Goal: Task Accomplishment & Management: Use online tool/utility

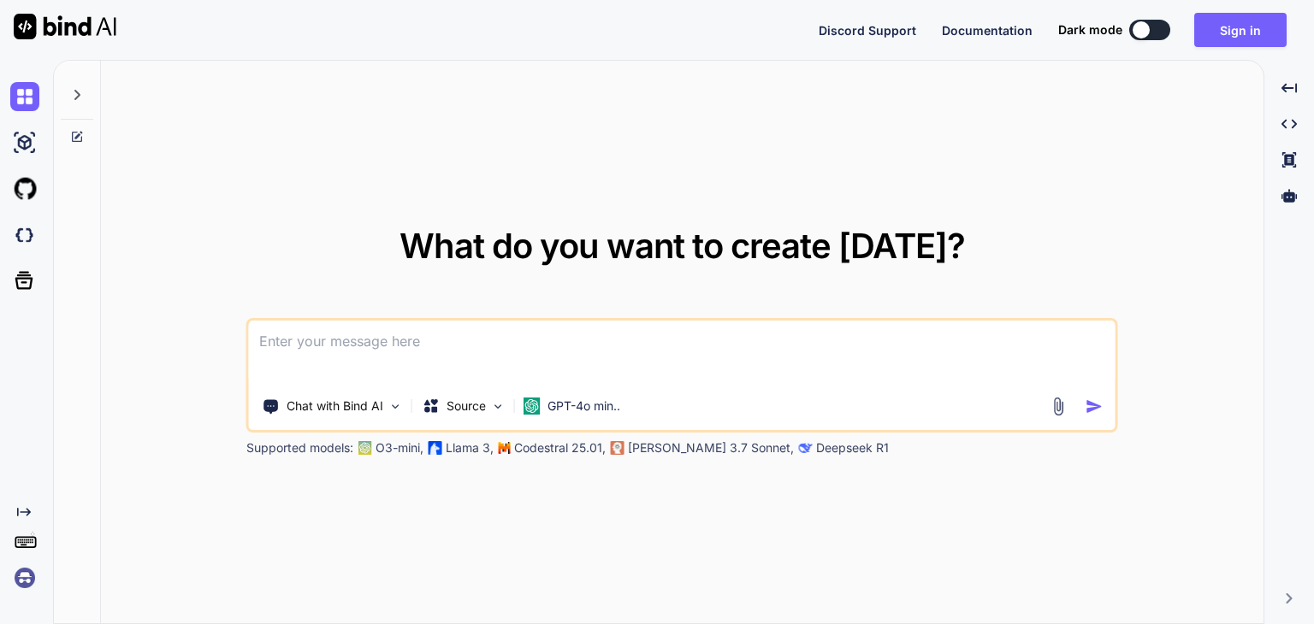
click at [551, 340] on textarea at bounding box center [682, 352] width 867 height 63
click at [1227, 33] on button "Sign in" at bounding box center [1240, 30] width 92 height 34
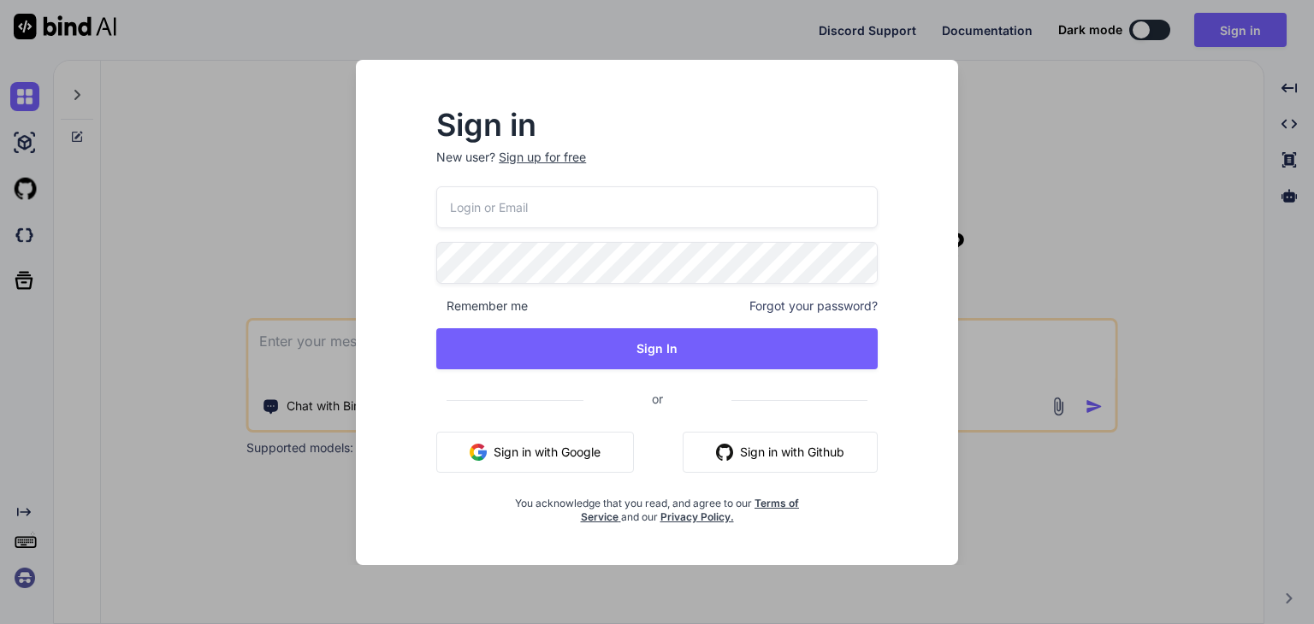
click at [586, 447] on button "Sign in with Google" at bounding box center [535, 452] width 198 height 41
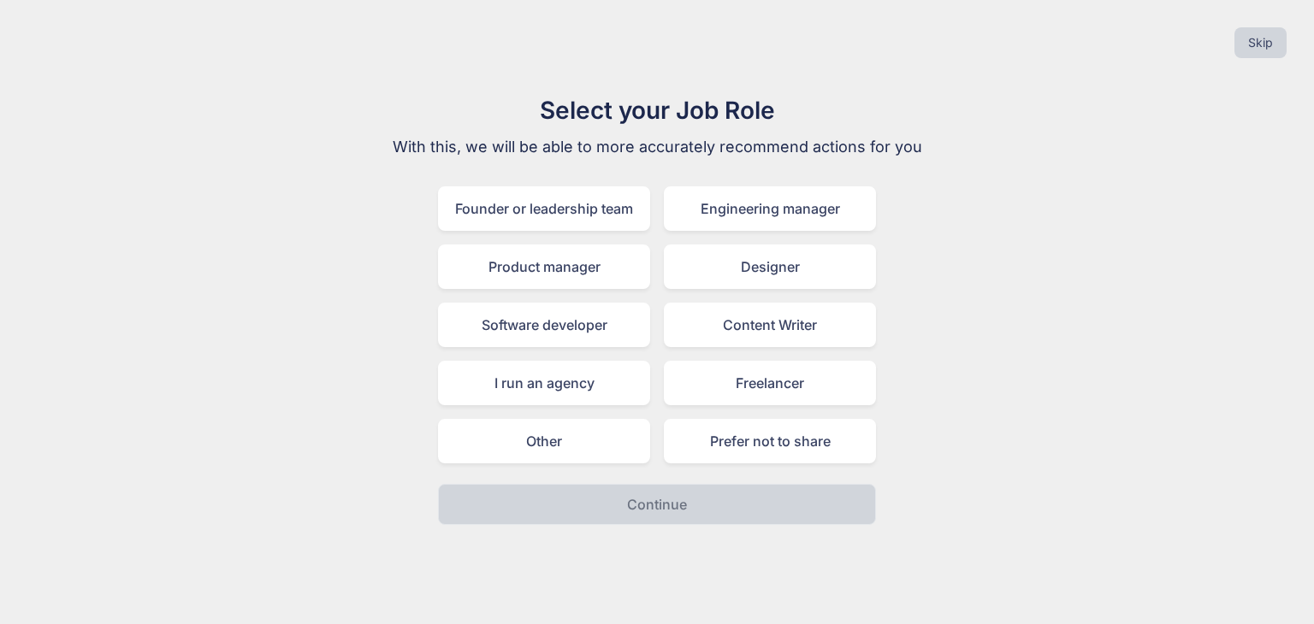
click at [750, 409] on div "Founder or leadership team Engineering manager Product manager Designer Softwar…" at bounding box center [657, 324] width 438 height 277
click at [796, 390] on div "Freelancer" at bounding box center [770, 383] width 212 height 44
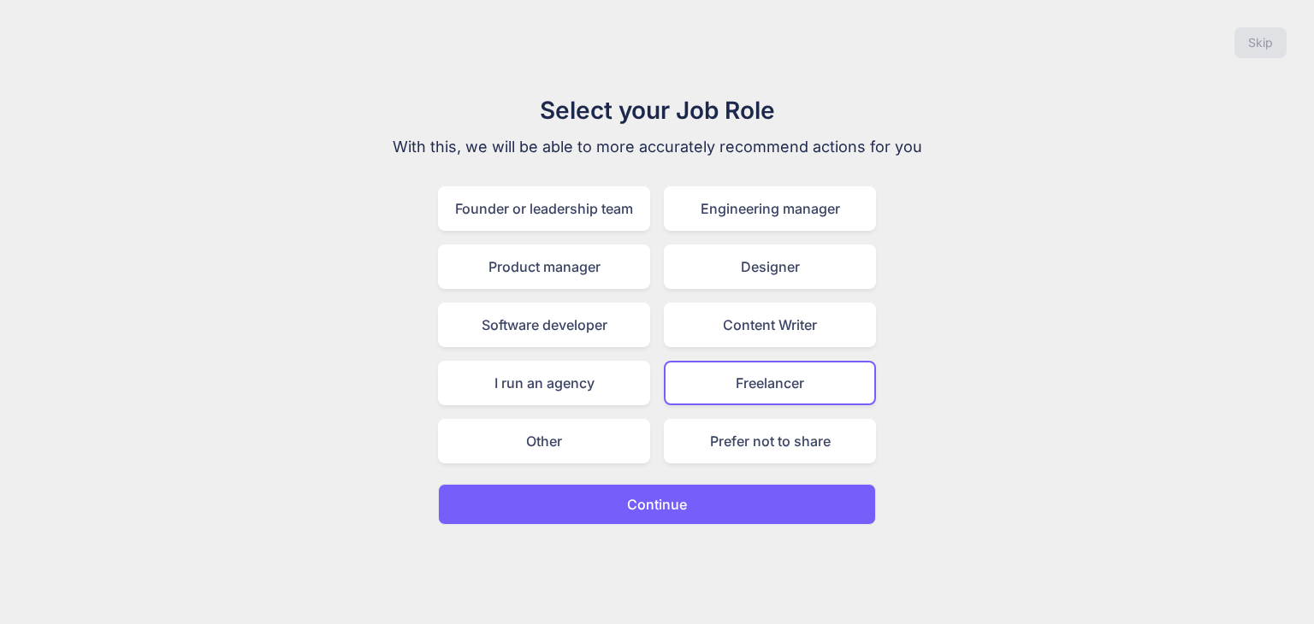
click at [689, 500] on button "Continue" at bounding box center [657, 504] width 438 height 41
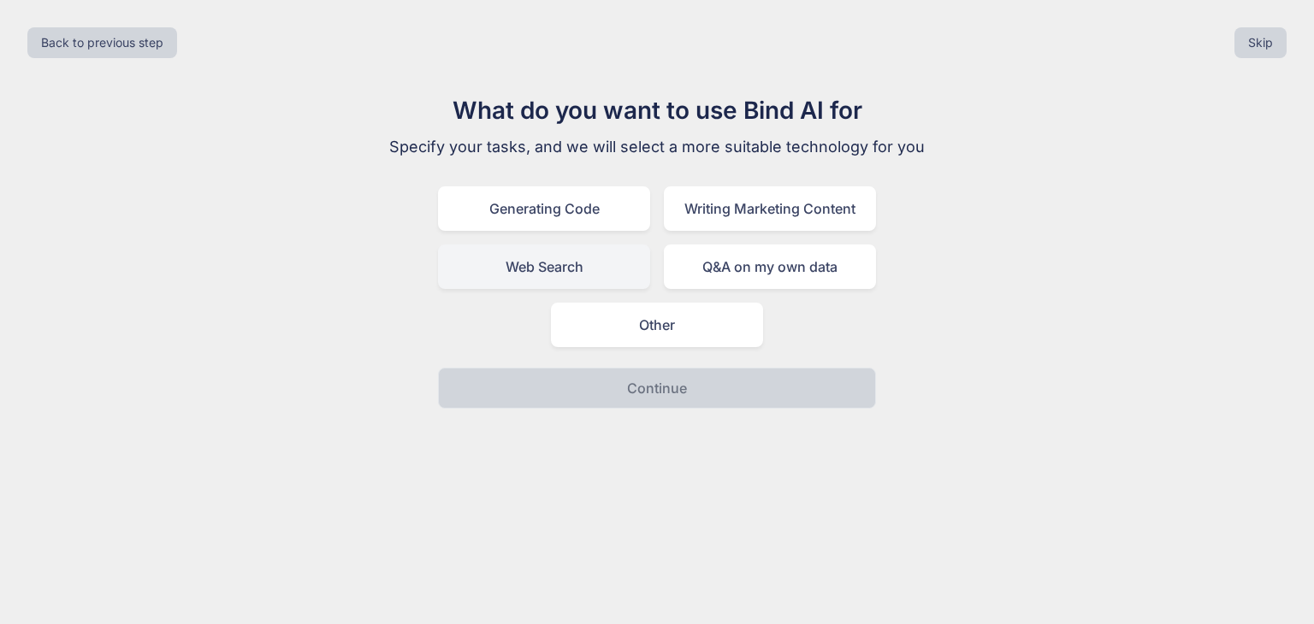
click at [621, 255] on div "Web Search" at bounding box center [544, 267] width 212 height 44
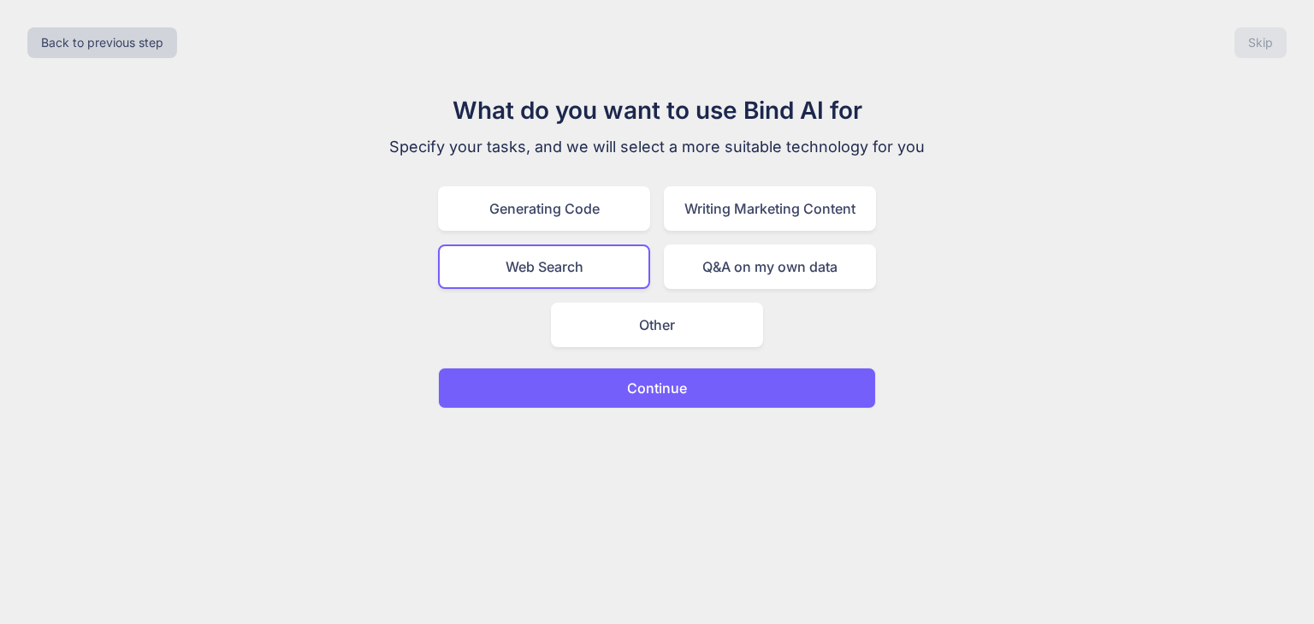
click at [721, 389] on button "Continue" at bounding box center [657, 388] width 438 height 41
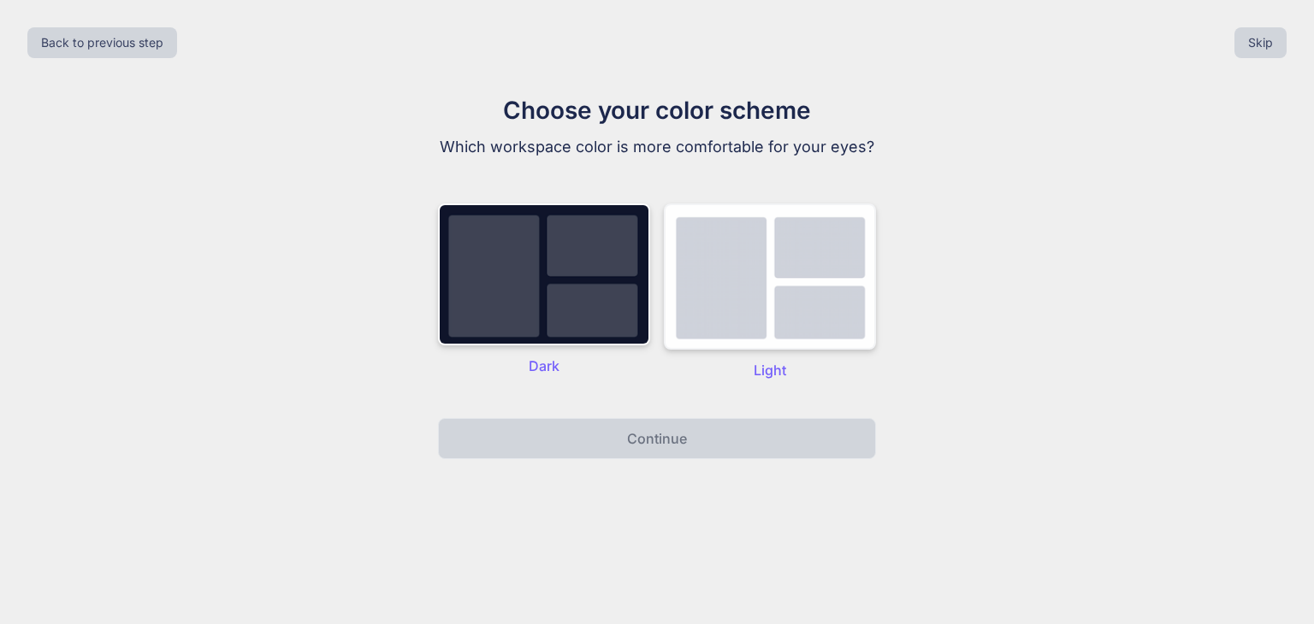
click at [769, 293] on img at bounding box center [770, 277] width 212 height 146
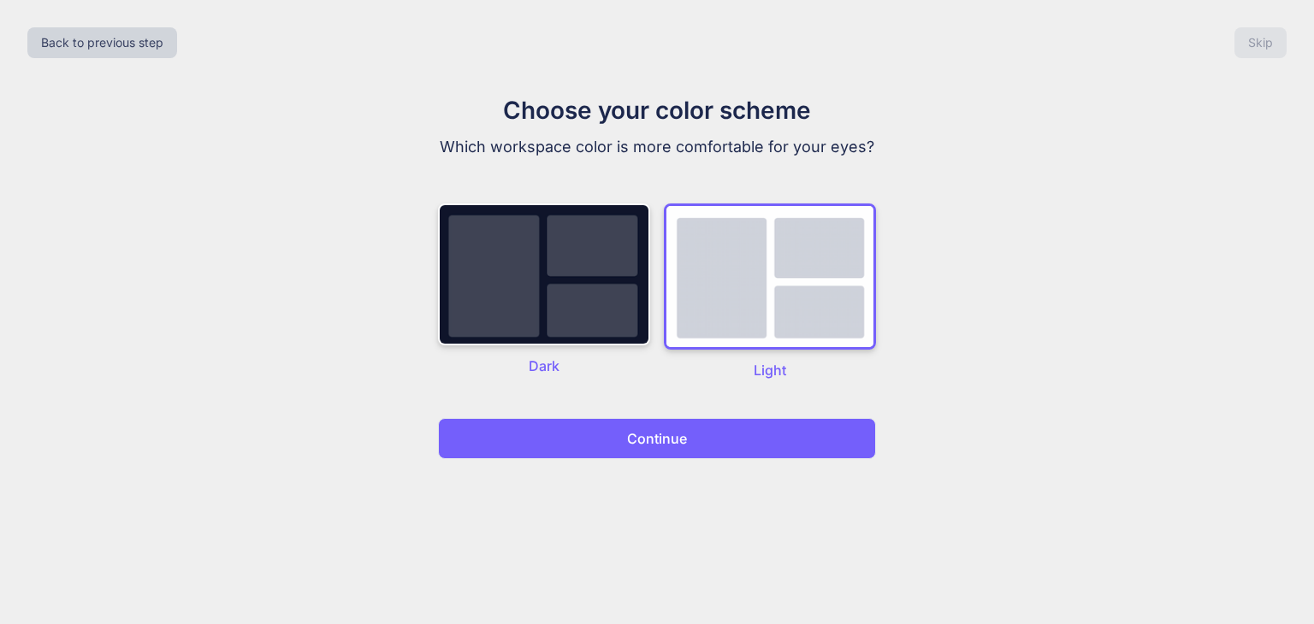
click at [695, 437] on button "Continue" at bounding box center [657, 438] width 438 height 41
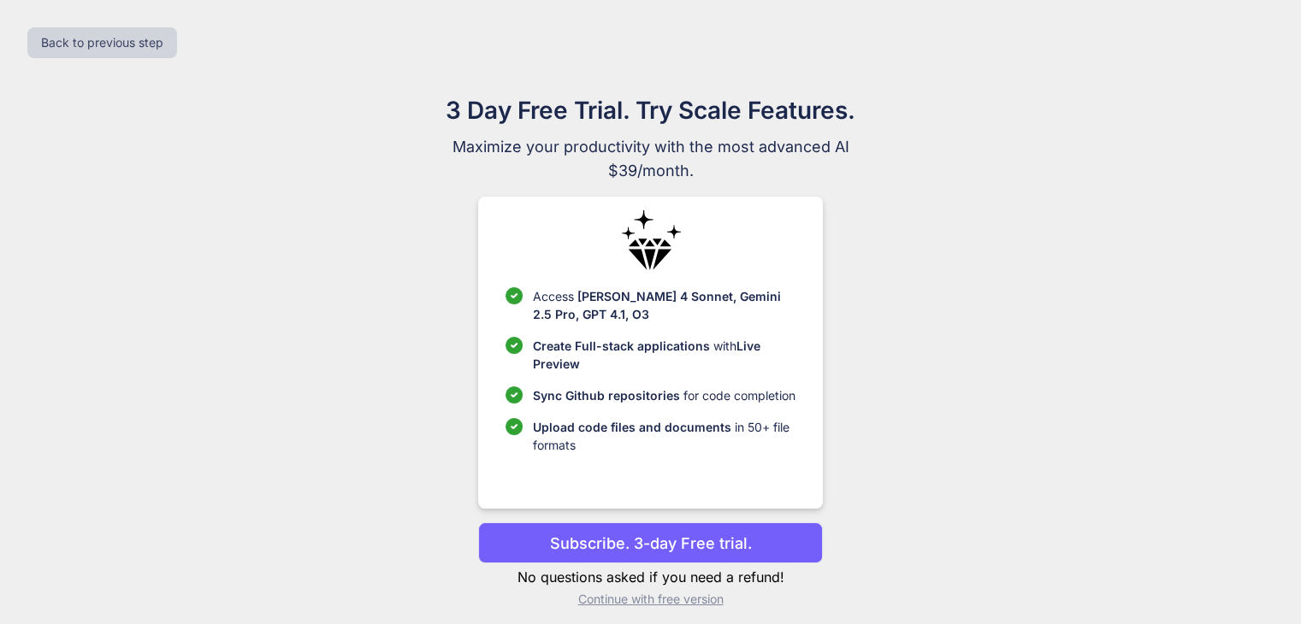
scroll to position [11, 0]
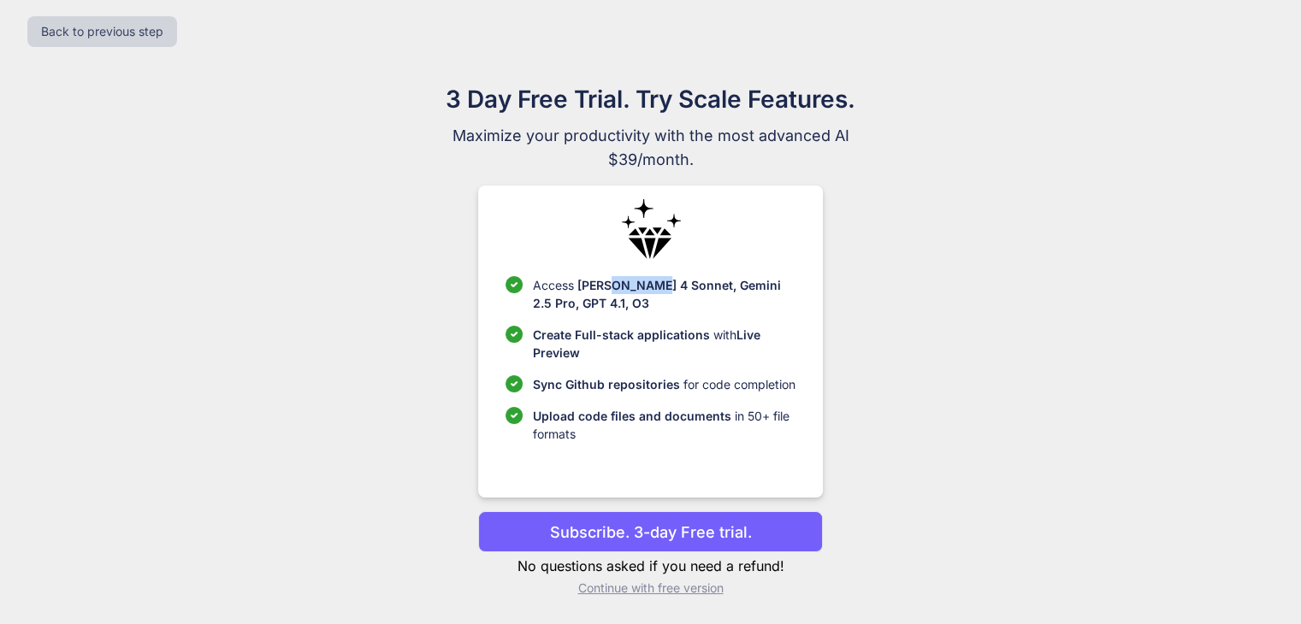
drag, startPoint x: 611, startPoint y: 284, endPoint x: 657, endPoint y: 287, distance: 46.3
click at [657, 287] on span "Claude 4 Sonnet, Gemini 2.5 Pro, GPT 4.1, O3" at bounding box center [657, 294] width 248 height 33
drag, startPoint x: 657, startPoint y: 287, endPoint x: 657, endPoint y: 313, distance: 26.5
click at [657, 313] on ul "Access Claude 4 Sonnet, Gemini 2.5 Pro, GPT 4.1, O3 Create Full-stack applicati…" at bounding box center [651, 359] width 290 height 167
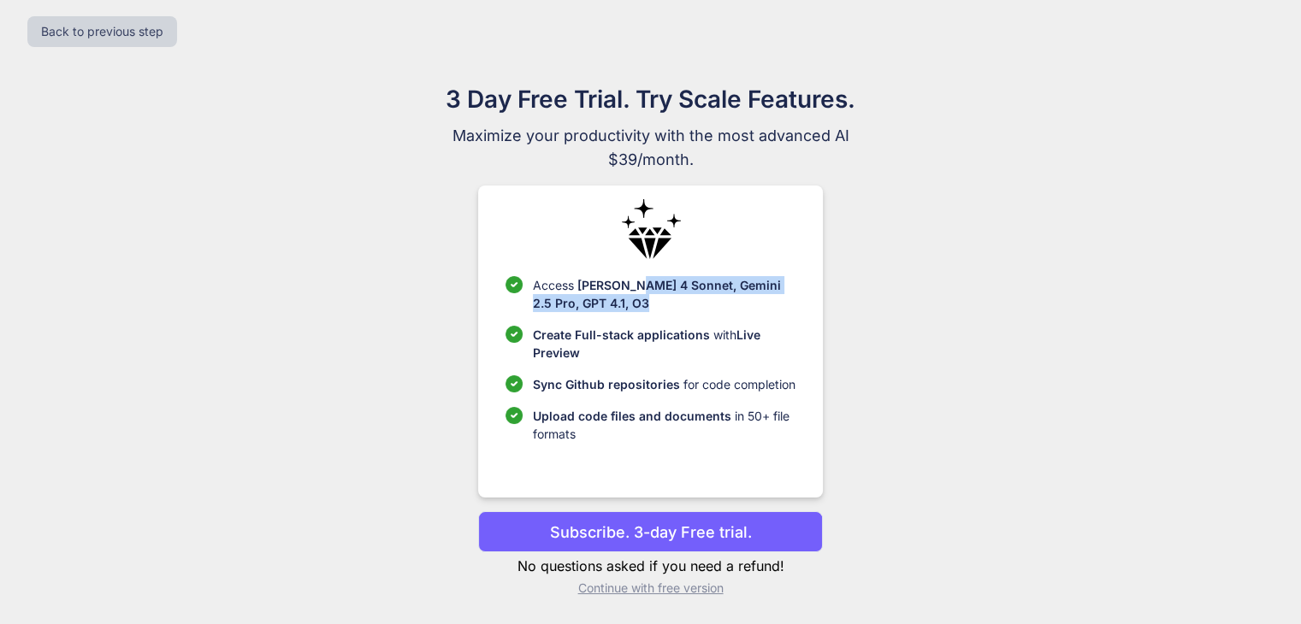
click at [657, 313] on ul "Access Claude 4 Sonnet, Gemini 2.5 Pro, GPT 4.1, O3 Create Full-stack applicati…" at bounding box center [651, 359] width 290 height 167
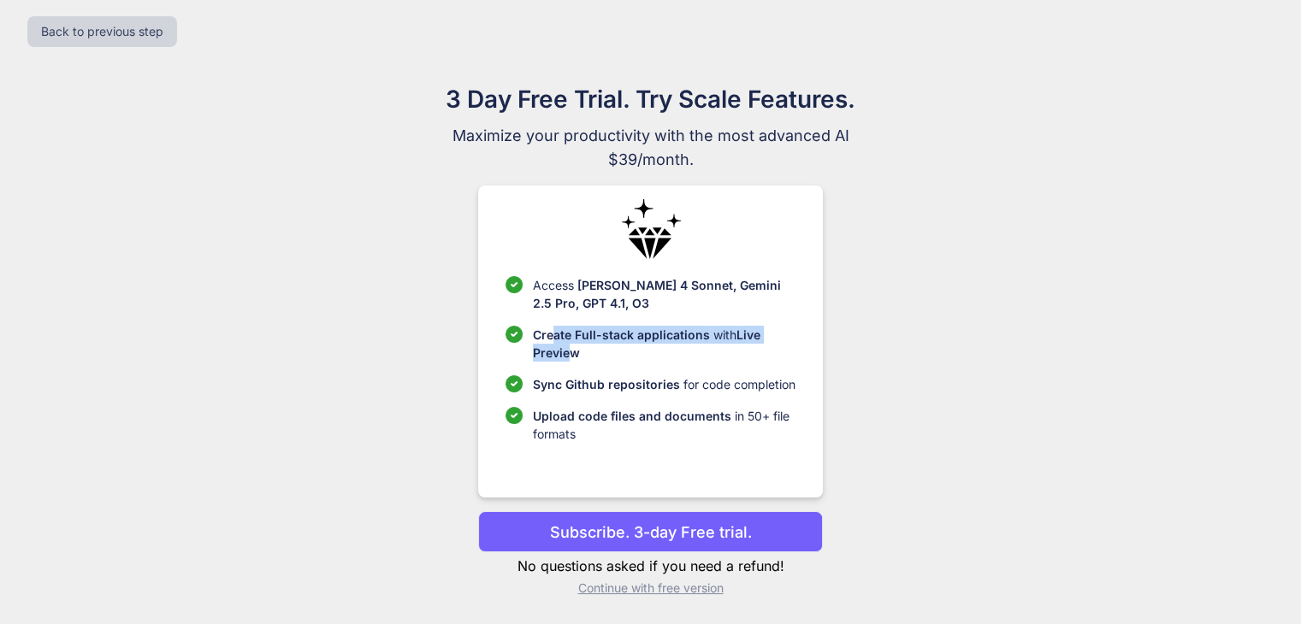
drag, startPoint x: 551, startPoint y: 328, endPoint x: 573, endPoint y: 350, distance: 30.9
click at [573, 350] on p "Create Full-stack applications with Live Preview" at bounding box center [664, 344] width 263 height 36
click at [573, 350] on span "Live Preview" at bounding box center [647, 344] width 228 height 33
drag, startPoint x: 573, startPoint y: 350, endPoint x: 588, endPoint y: 353, distance: 14.9
click at [588, 353] on p "Create Full-stack applications with Live Preview" at bounding box center [664, 344] width 263 height 36
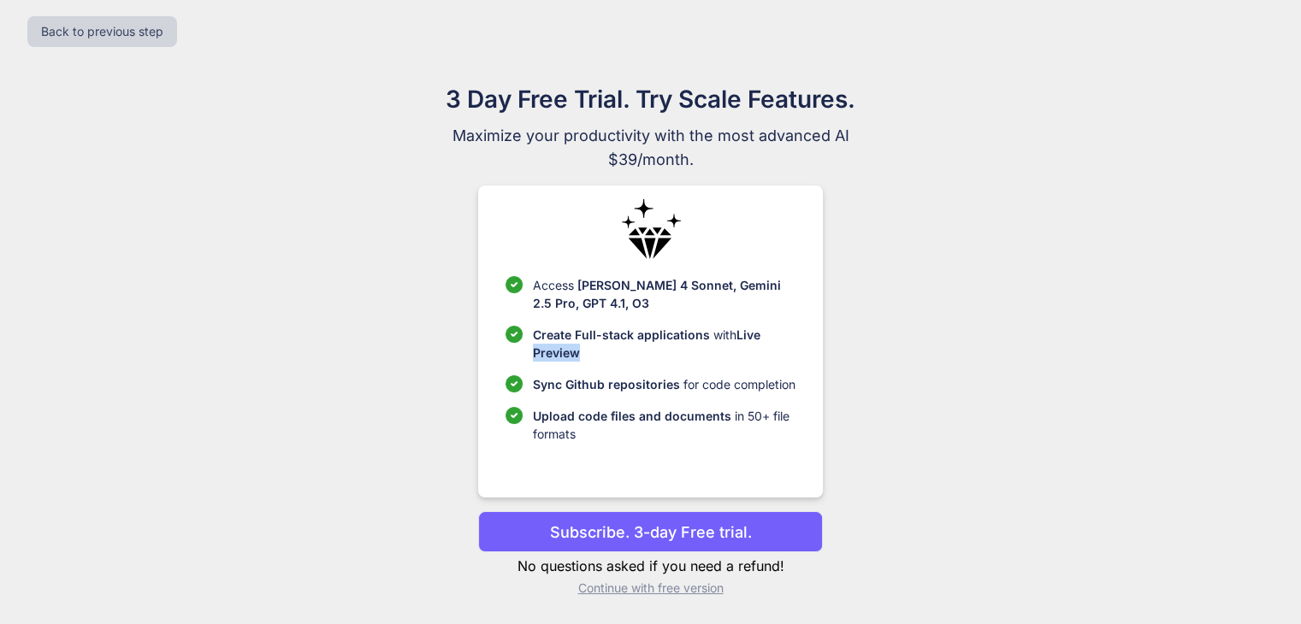
click at [588, 353] on p "Create Full-stack applications with Live Preview" at bounding box center [664, 344] width 263 height 36
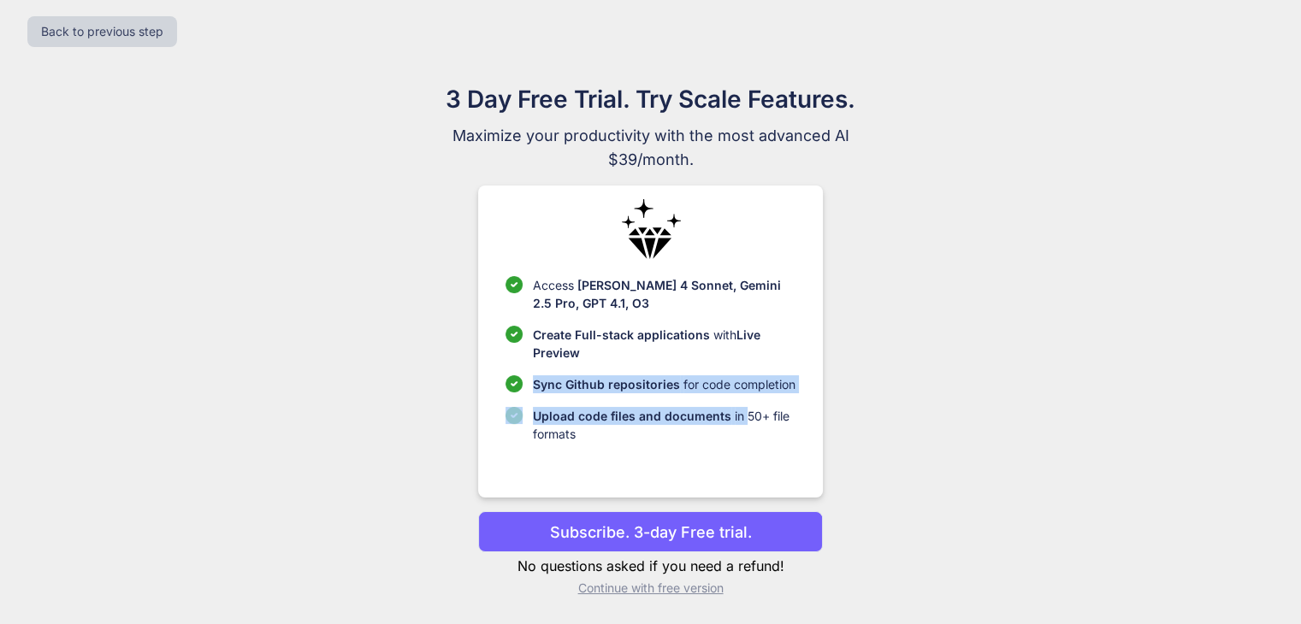
drag, startPoint x: 529, startPoint y: 376, endPoint x: 743, endPoint y: 399, distance: 215.1
click at [743, 399] on ul "Access Claude 4 Sonnet, Gemini 2.5 Pro, GPT 4.1, O3 Create Full-stack applicati…" at bounding box center [651, 359] width 290 height 167
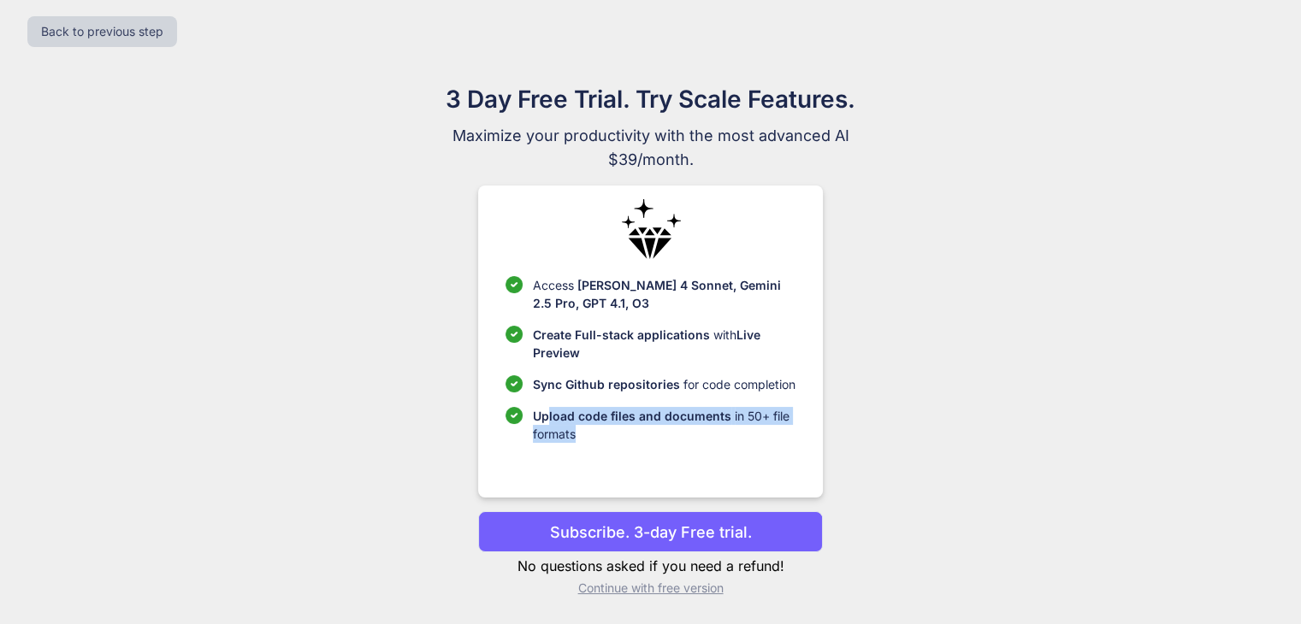
drag, startPoint x: 549, startPoint y: 409, endPoint x: 602, endPoint y: 447, distance: 65.5
click at [602, 447] on div "Access Claude 4 Sonnet, Gemini 2.5 Pro, GPT 4.1, O3 Create Full-stack applicati…" at bounding box center [650, 342] width 345 height 312
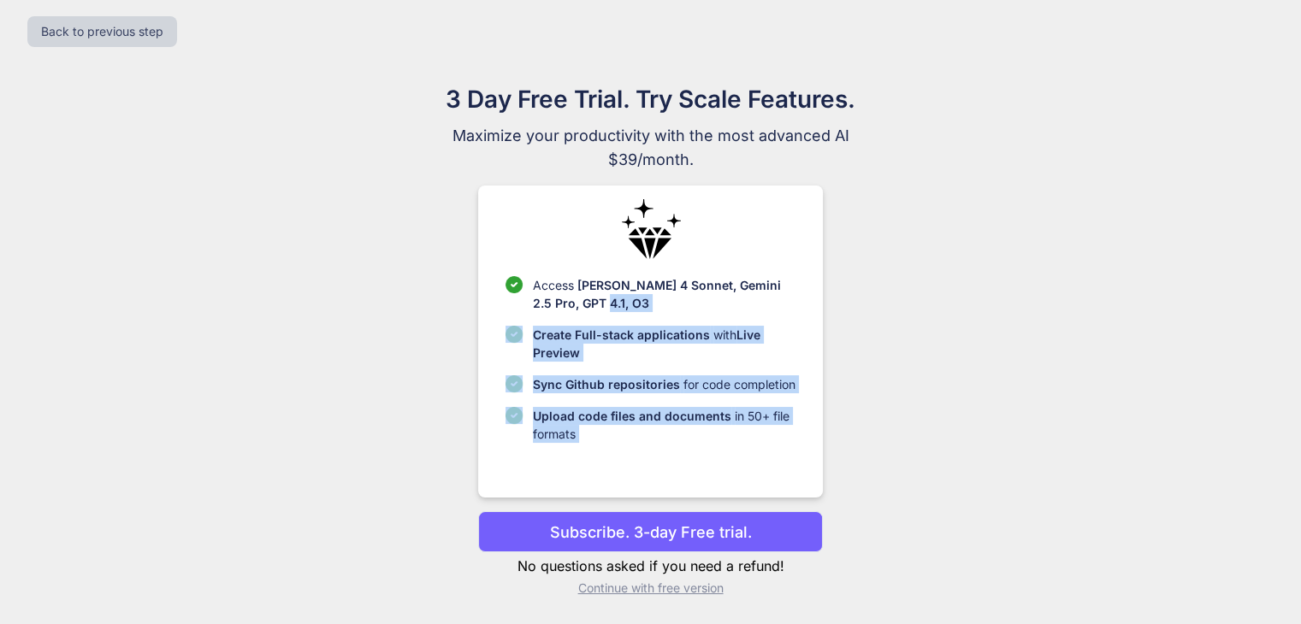
drag, startPoint x: 602, startPoint y: 447, endPoint x: 524, endPoint y: 329, distance: 141.4
click at [524, 329] on div "Access Claude 4 Sonnet, Gemini 2.5 Pro, GPT 4.1, O3 Create Full-stack applicati…" at bounding box center [650, 342] width 345 height 312
click at [524, 329] on li "Create Full-stack applications with Live Preview" at bounding box center [651, 344] width 290 height 36
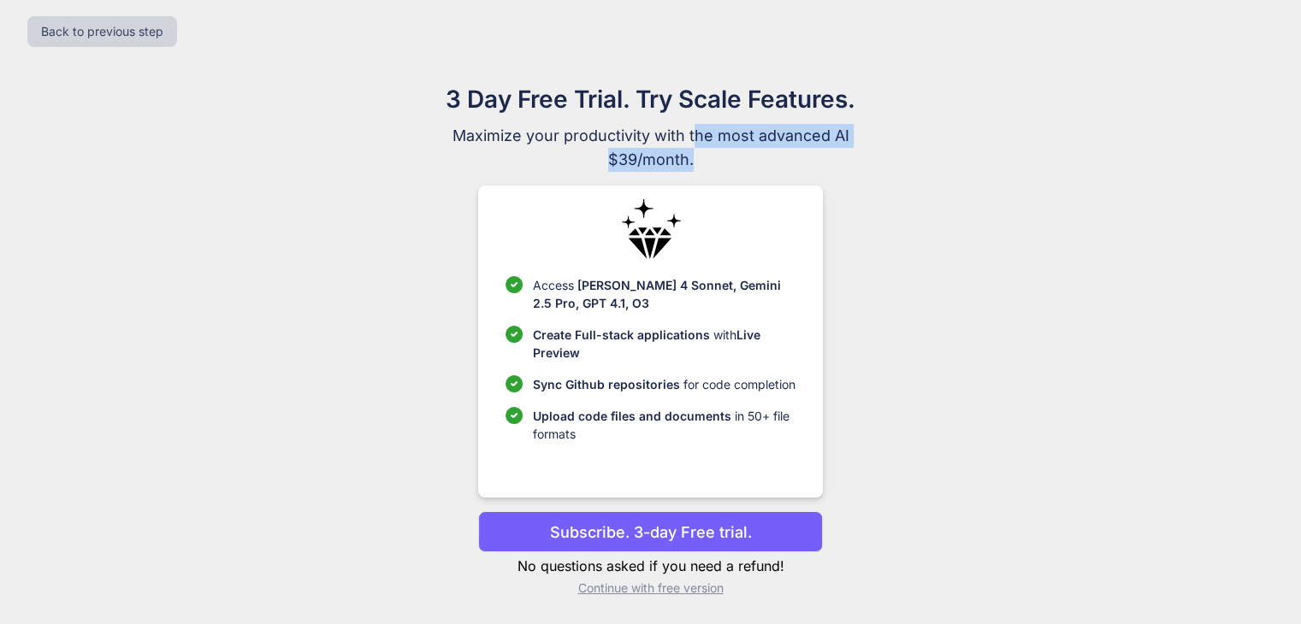
drag, startPoint x: 691, startPoint y: 122, endPoint x: 715, endPoint y: 163, distance: 46.8
click at [715, 163] on div "3 Day Free Trial. Try Scale Features. Maximize your productivity with the most …" at bounding box center [651, 126] width 575 height 91
click at [715, 163] on span "$39/month." at bounding box center [651, 160] width 575 height 24
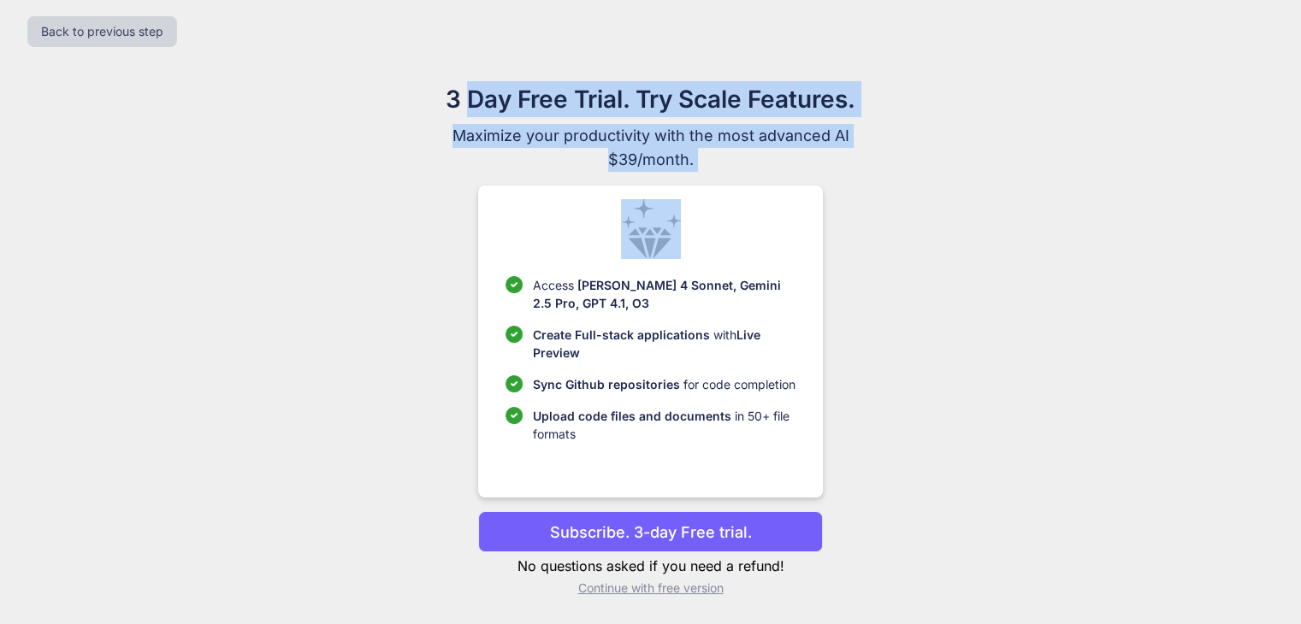
drag, startPoint x: 715, startPoint y: 163, endPoint x: 464, endPoint y: 92, distance: 261.3
click at [464, 92] on div "3 Day Free Trial. Try Scale Features. Maximize your productivity with the most …" at bounding box center [651, 126] width 575 height 91
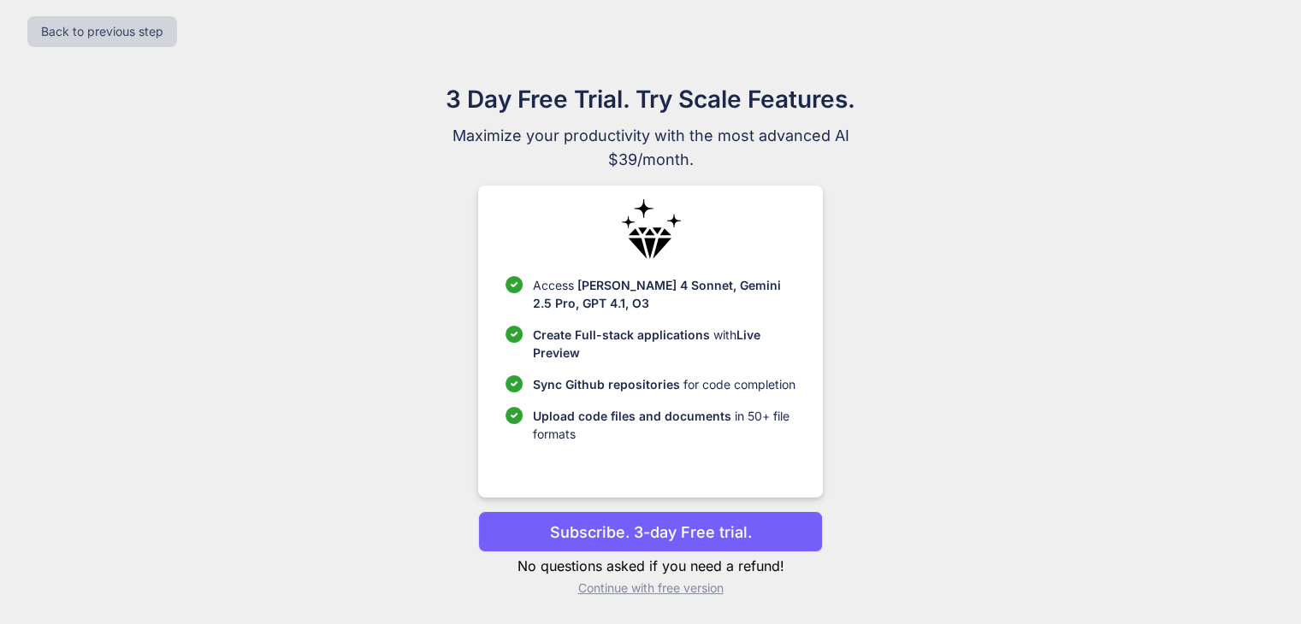
click at [447, 90] on h1 "3 Day Free Trial. Try Scale Features." at bounding box center [651, 99] width 575 height 36
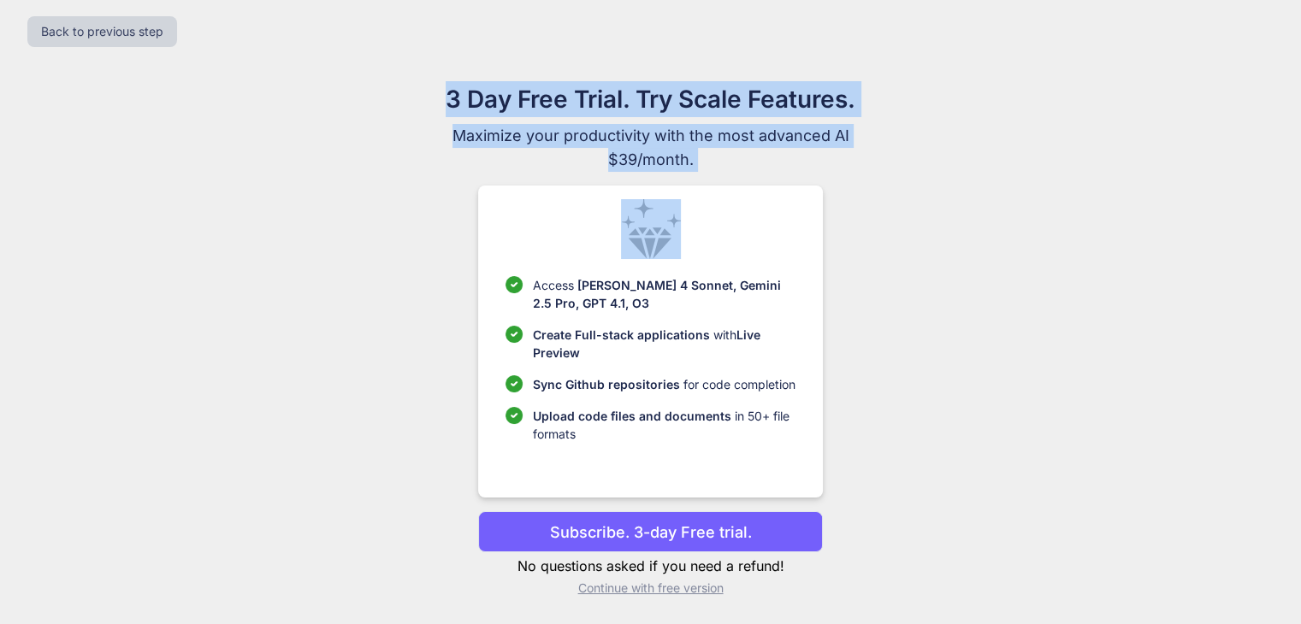
drag, startPoint x: 447, startPoint y: 90, endPoint x: 701, endPoint y: 165, distance: 265.0
click at [701, 165] on div "3 Day Free Trial. Try Scale Features. Maximize your productivity with the most …" at bounding box center [651, 126] width 575 height 91
click at [701, 165] on span "$39/month." at bounding box center [651, 160] width 575 height 24
drag, startPoint x: 701, startPoint y: 165, endPoint x: 433, endPoint y: 80, distance: 281.9
click at [433, 81] on div "3 Day Free Trial. Try Scale Features. Maximize your productivity with the most …" at bounding box center [651, 126] width 575 height 91
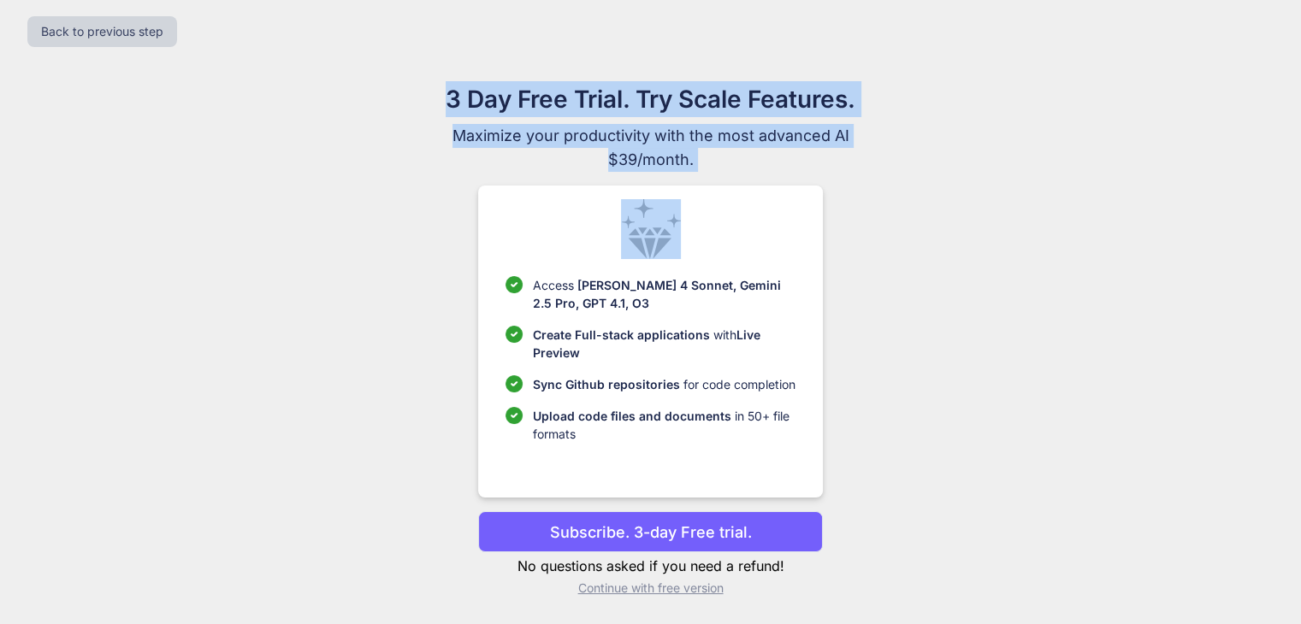
click at [433, 81] on h1 "3 Day Free Trial. Try Scale Features." at bounding box center [651, 99] width 575 height 36
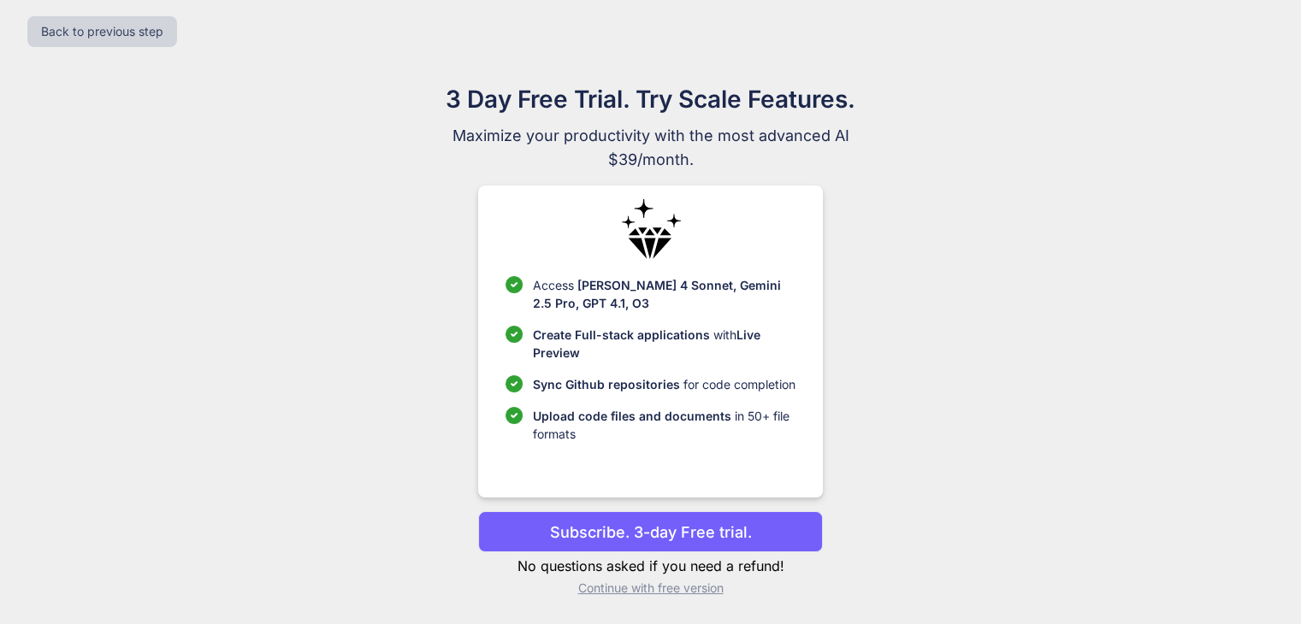
click at [671, 522] on p "Subscribe. 3-day Free trial." at bounding box center [651, 532] width 202 height 23
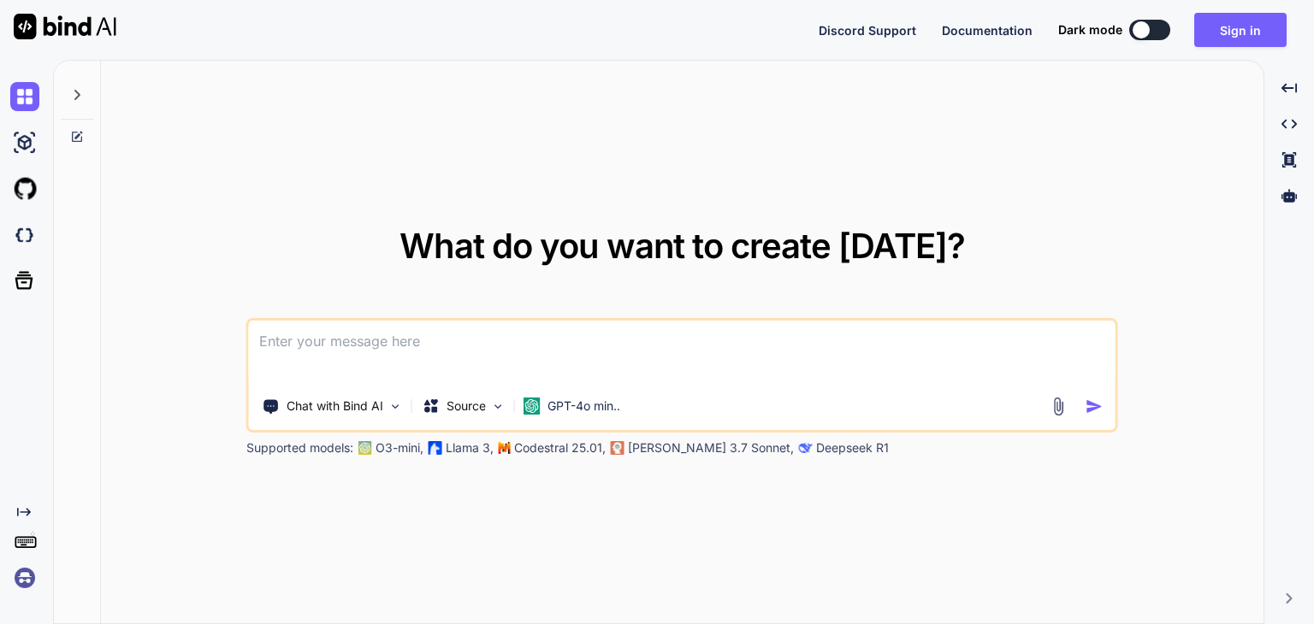
click at [692, 359] on textarea at bounding box center [682, 352] width 867 height 63
click at [1253, 15] on button "Sign in" at bounding box center [1240, 30] width 92 height 34
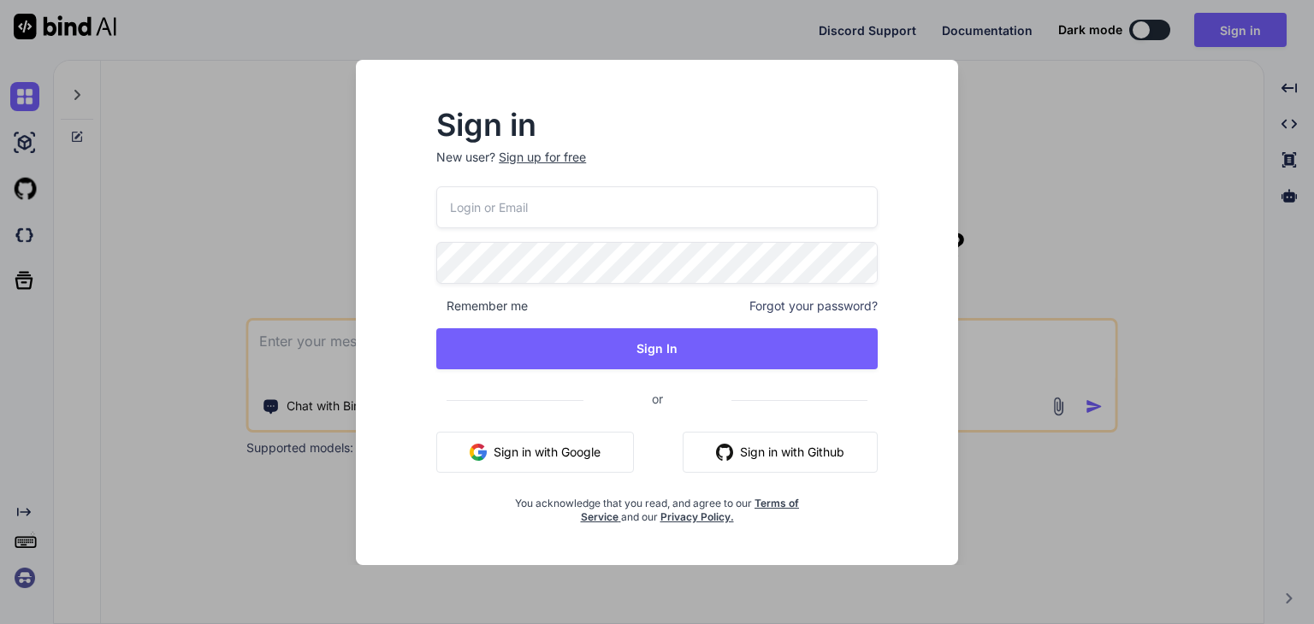
click at [568, 446] on button "Sign in with Google" at bounding box center [535, 452] width 198 height 41
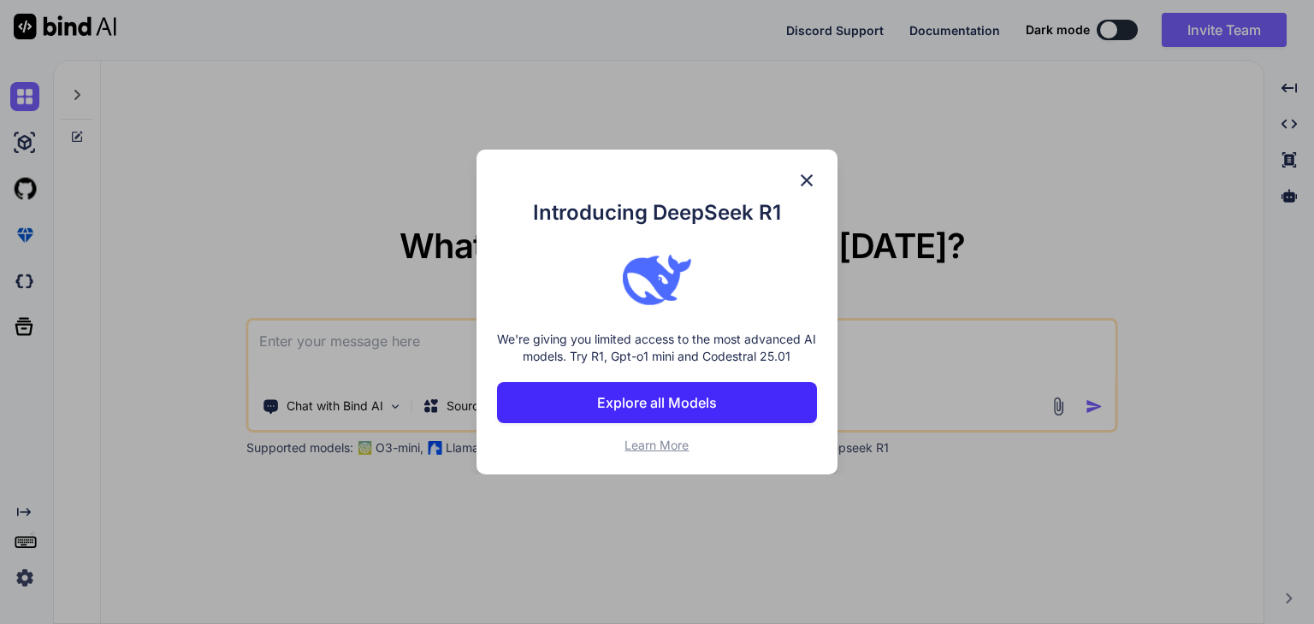
click at [674, 405] on p "Explore all Models" at bounding box center [657, 403] width 120 height 21
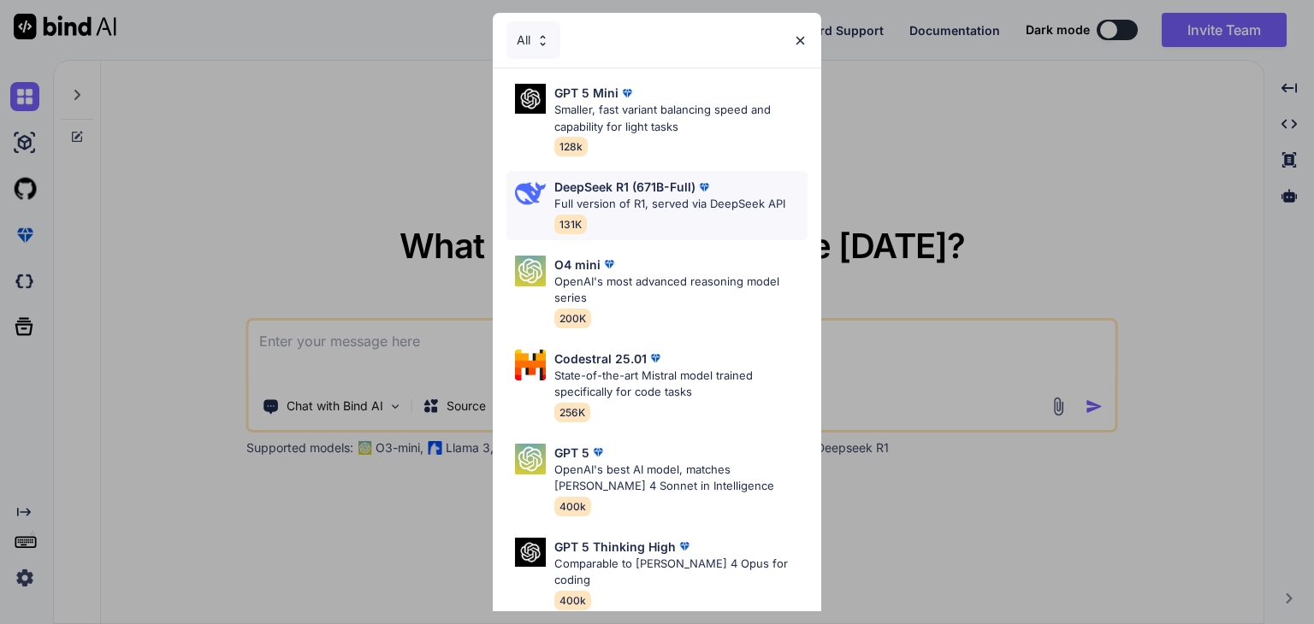
click at [646, 214] on div "DeepSeek R1 (671B-Full) Full version of R1, served via DeepSeek API 131K" at bounding box center [669, 206] width 231 height 56
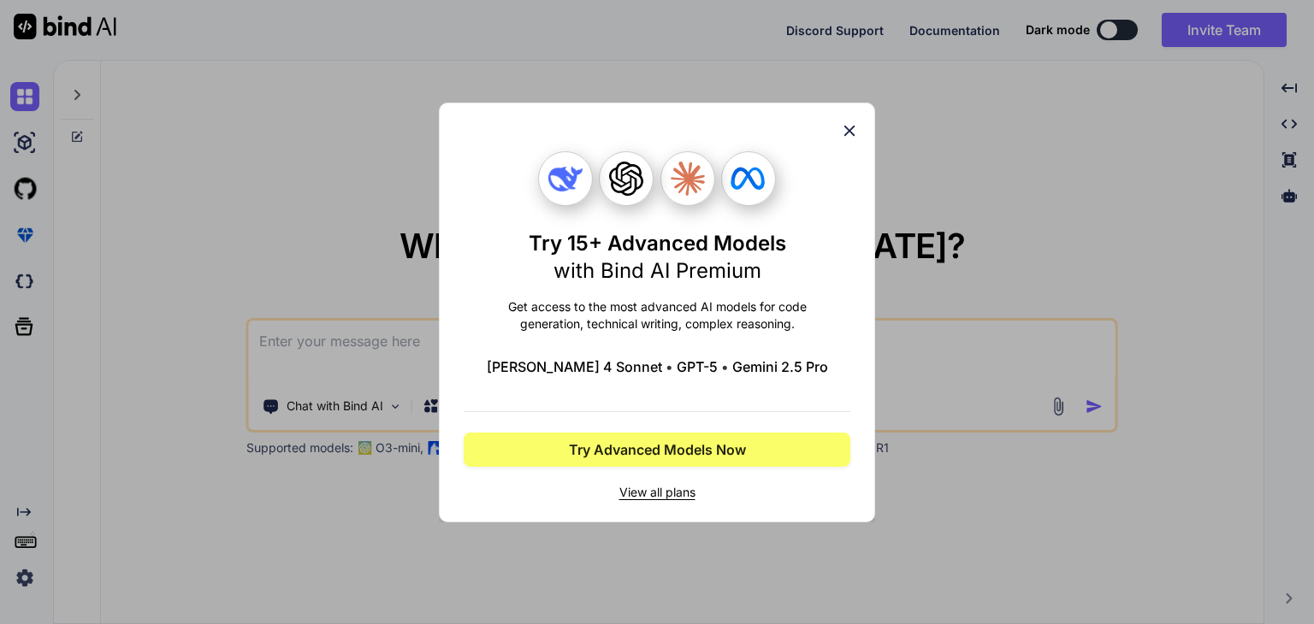
click at [850, 138] on icon at bounding box center [849, 130] width 19 height 19
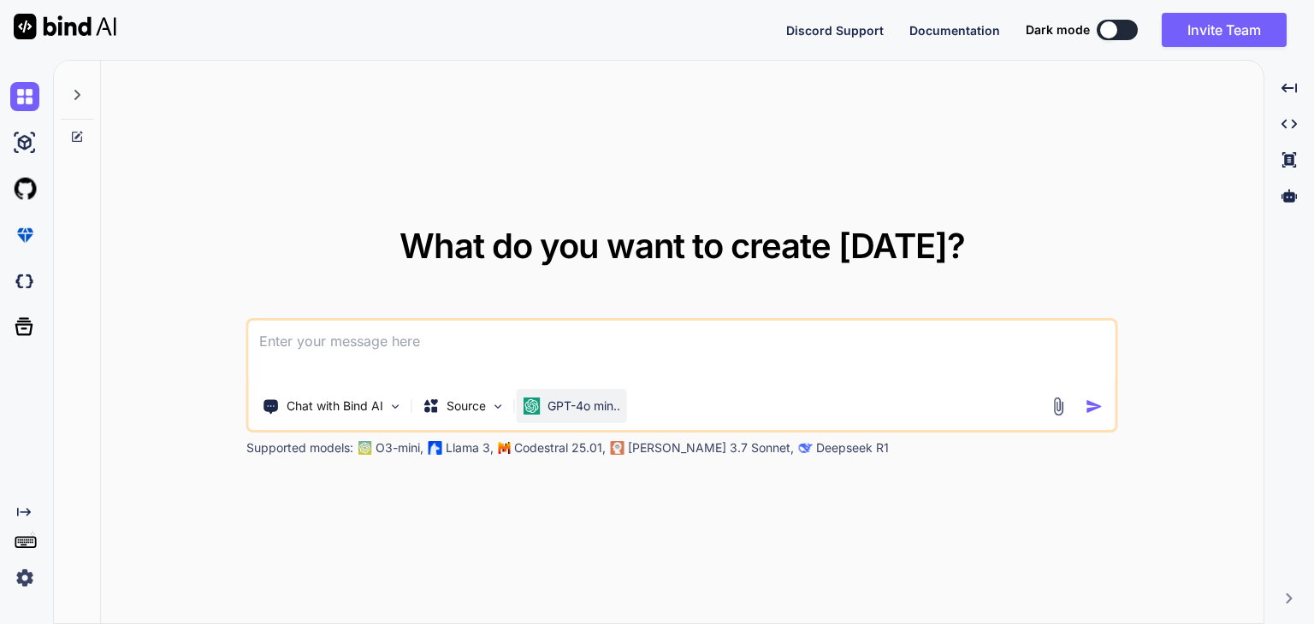
click at [583, 404] on p "GPT-4o min.." at bounding box center [583, 406] width 73 height 17
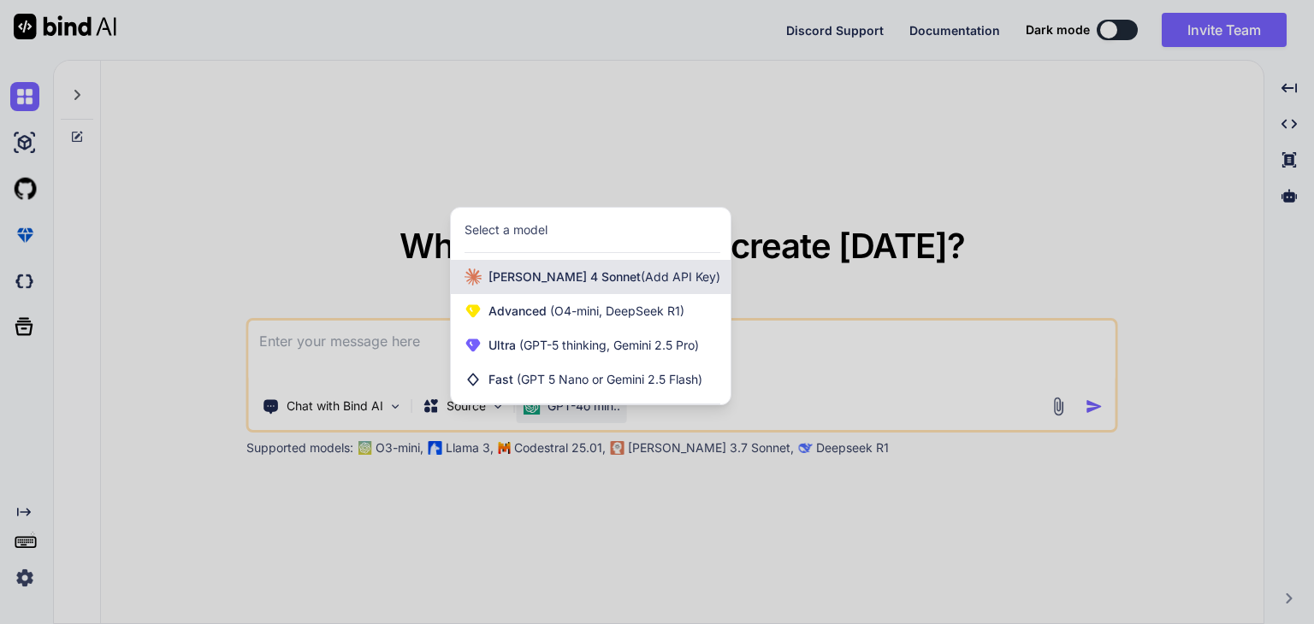
click at [660, 271] on span "(Add API Key)" at bounding box center [681, 276] width 80 height 15
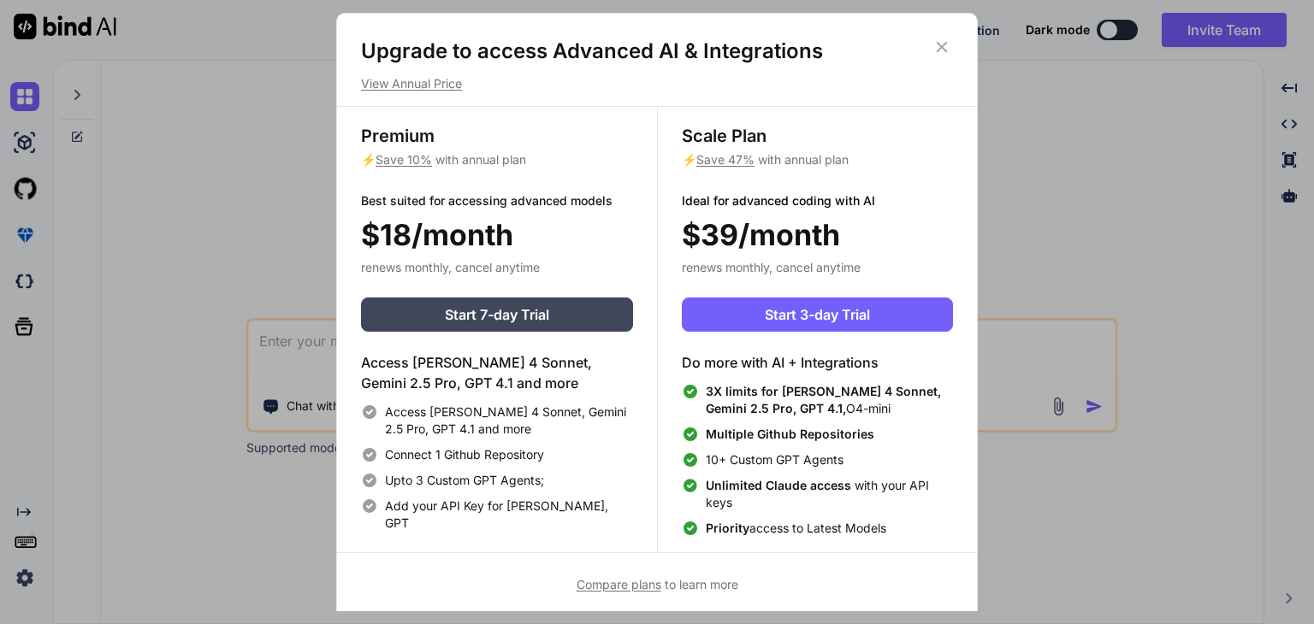
scroll to position [7, 0]
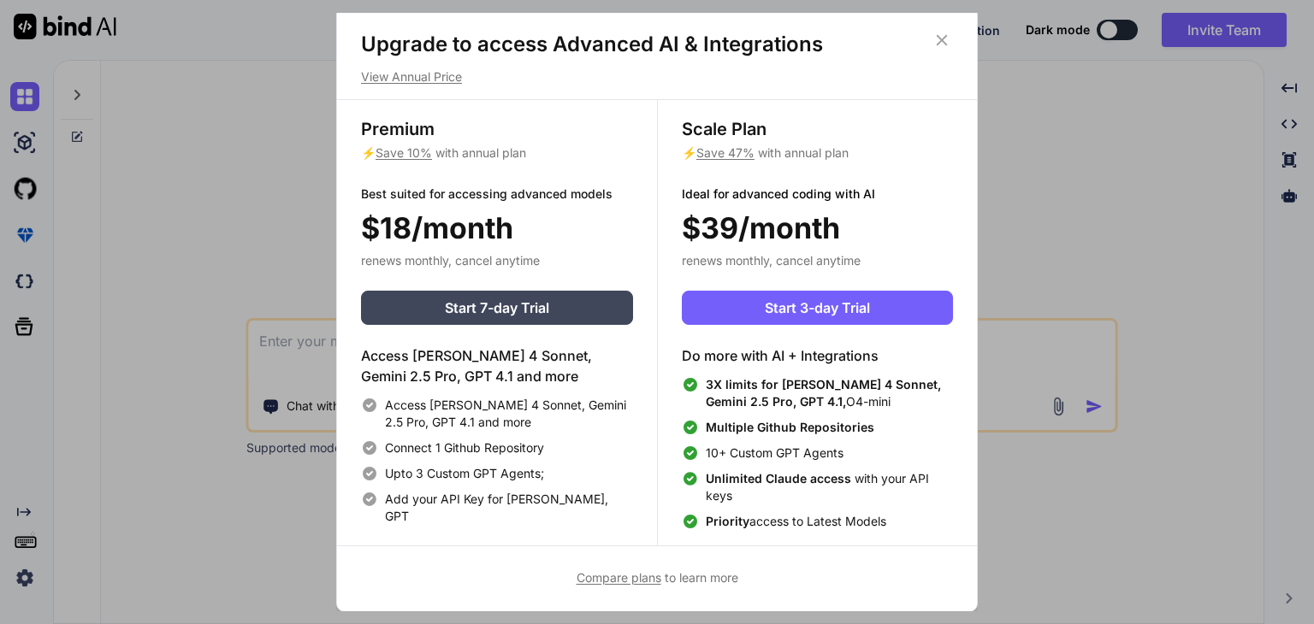
click at [951, 38] on icon at bounding box center [941, 40] width 19 height 19
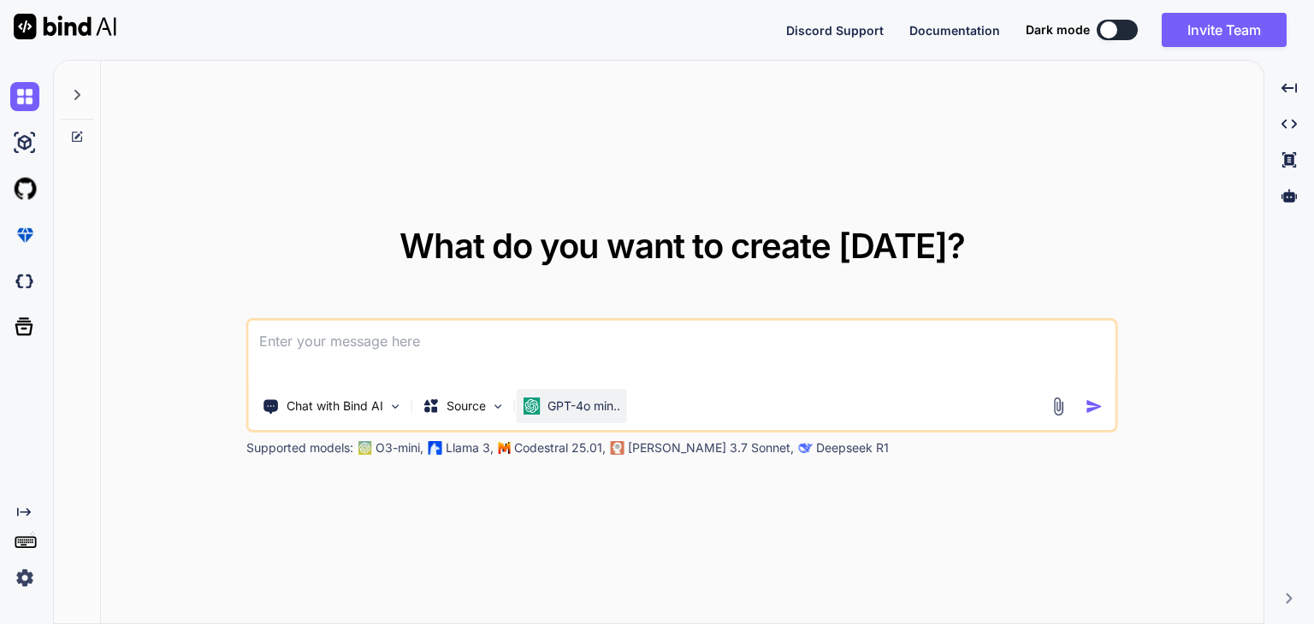
click at [584, 415] on div "GPT-4o min.." at bounding box center [572, 406] width 110 height 34
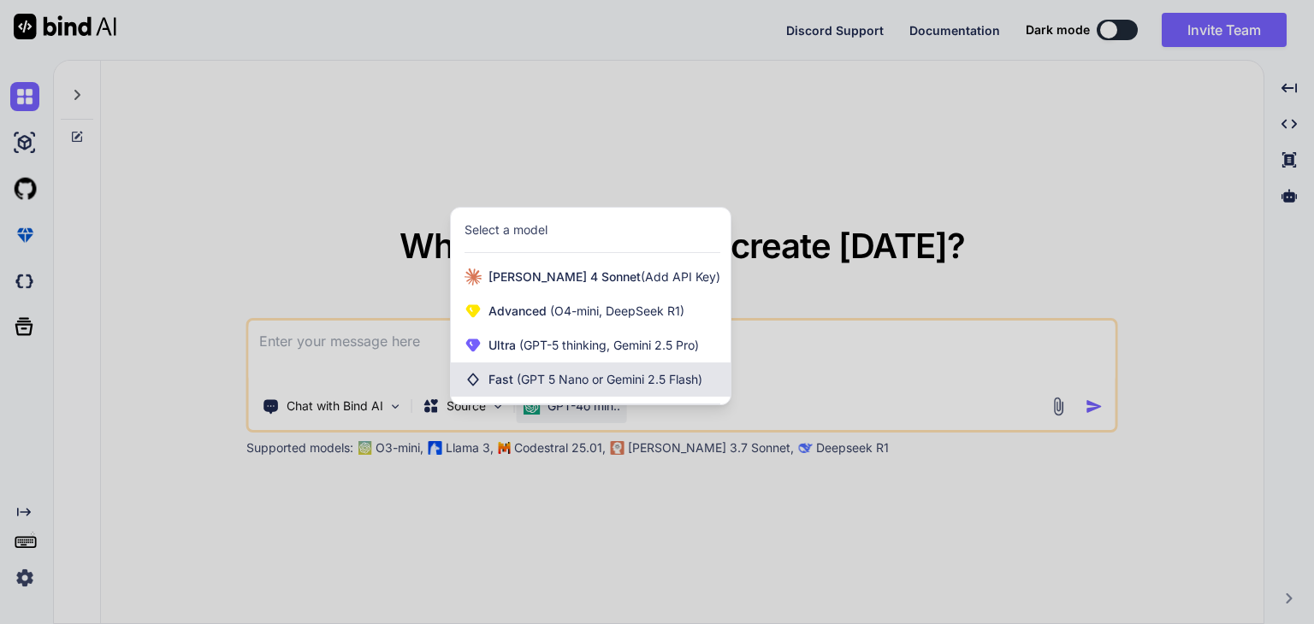
click at [599, 384] on span "(GPT 5 Nano or Gemini 2.5 Flash)" at bounding box center [610, 379] width 186 height 15
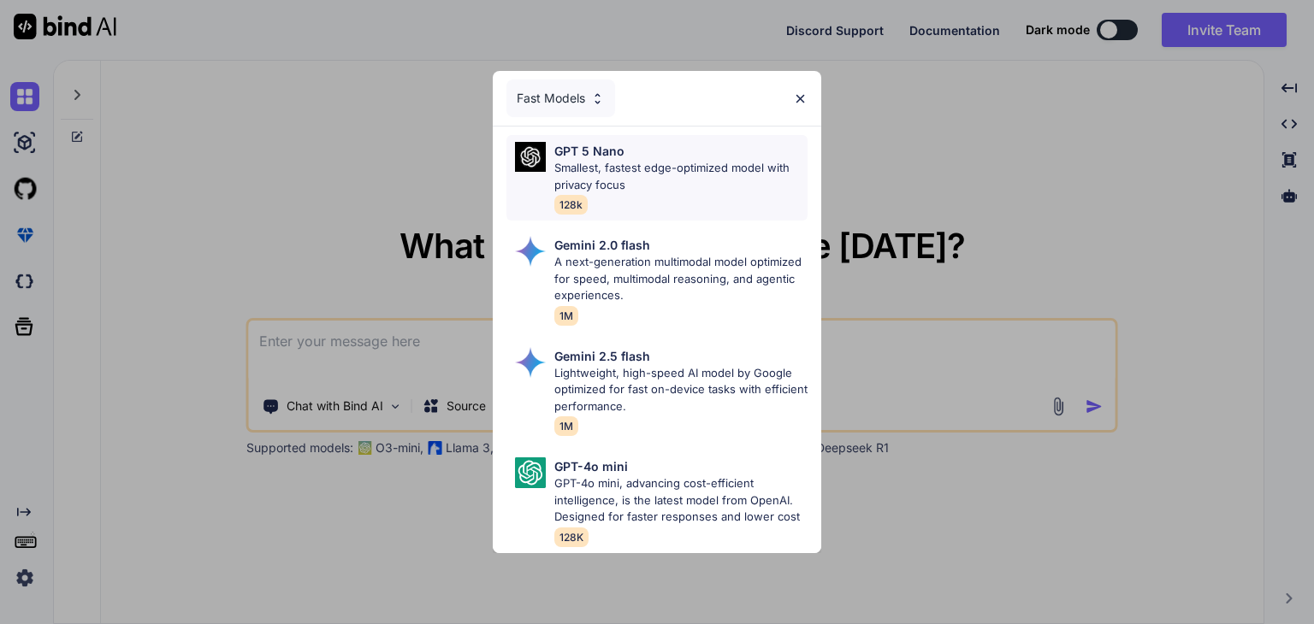
click at [690, 192] on div "GPT 5 Nano Smallest, fastest edge-optimized model with privacy focus 128k" at bounding box center [680, 178] width 253 height 72
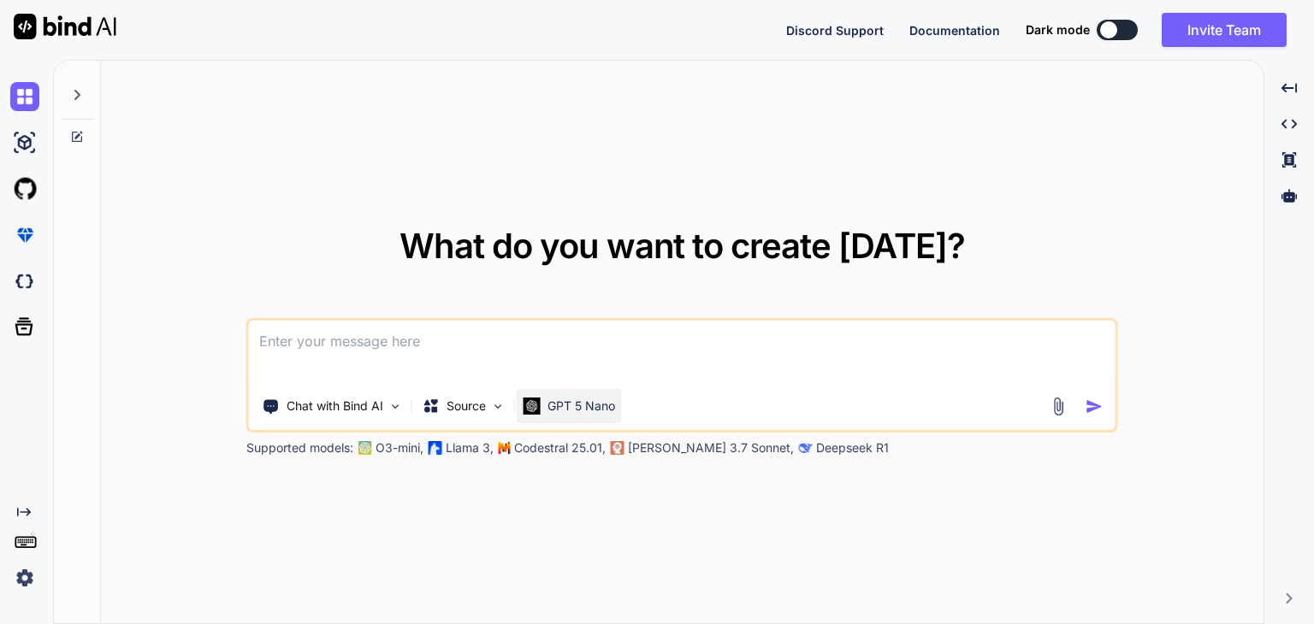
click at [587, 398] on p "GPT 5 Nano" at bounding box center [581, 406] width 68 height 17
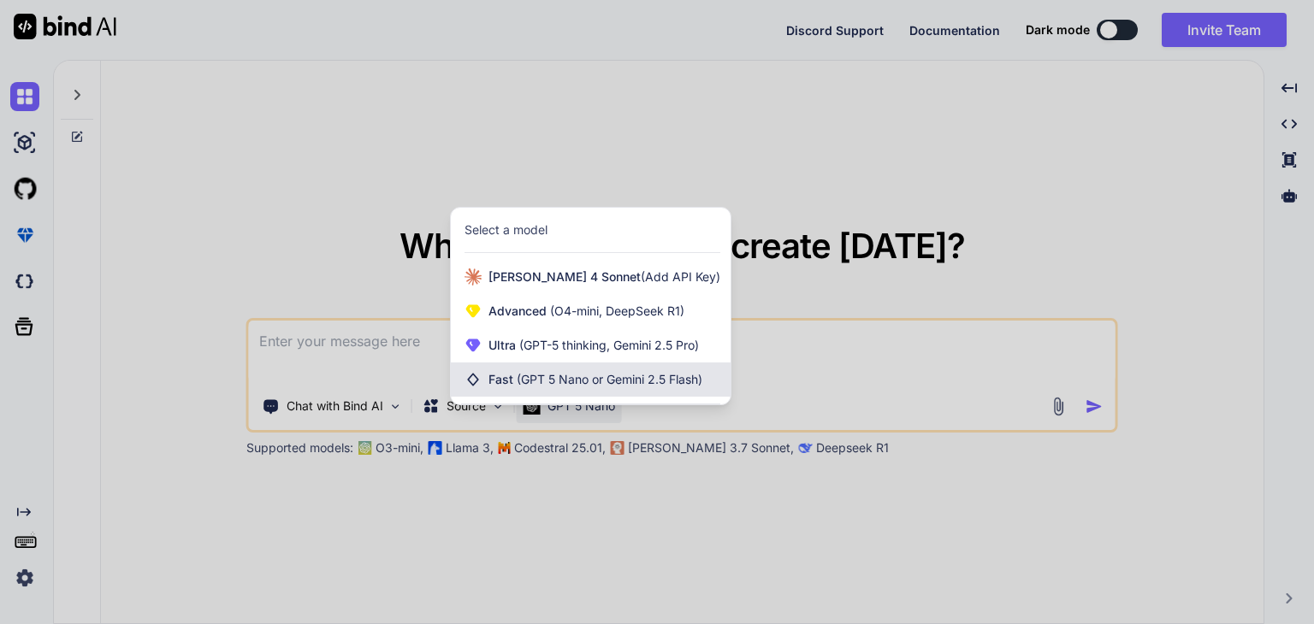
click at [587, 370] on div "Fast (GPT 5 Nano or Gemini 2.5 Flash)" at bounding box center [591, 380] width 280 height 34
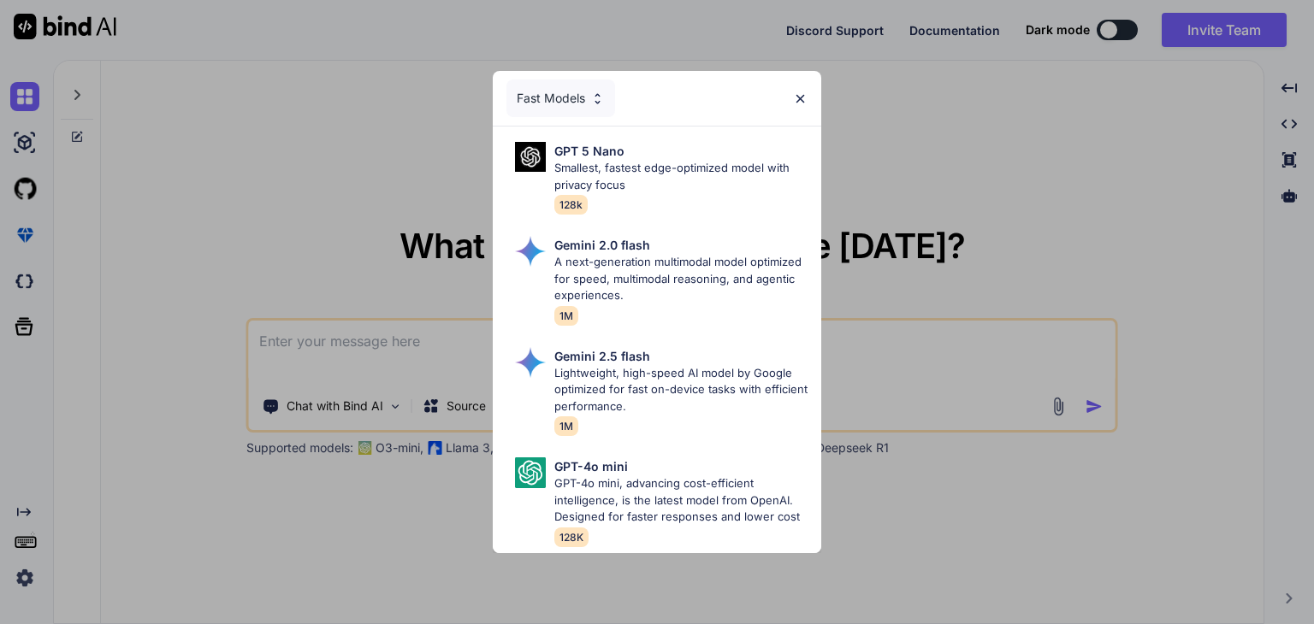
click at [582, 92] on div "Fast Models" at bounding box center [560, 99] width 109 height 38
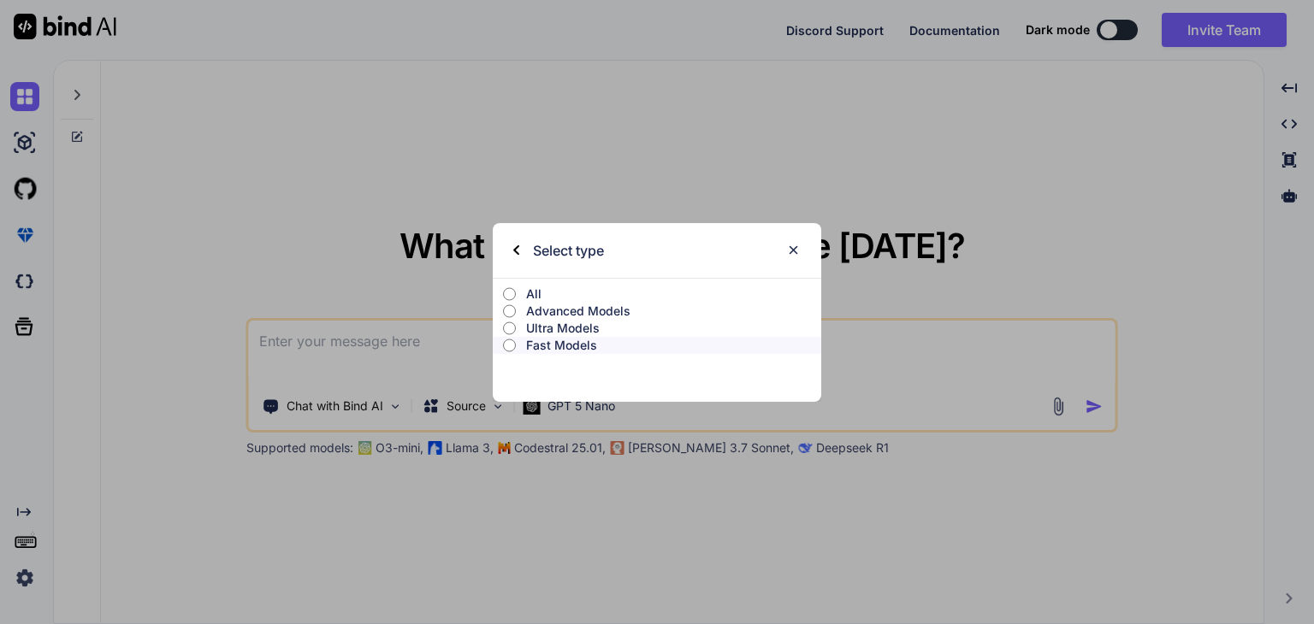
click at [593, 340] on p "Fast Models" at bounding box center [673, 345] width 295 height 17
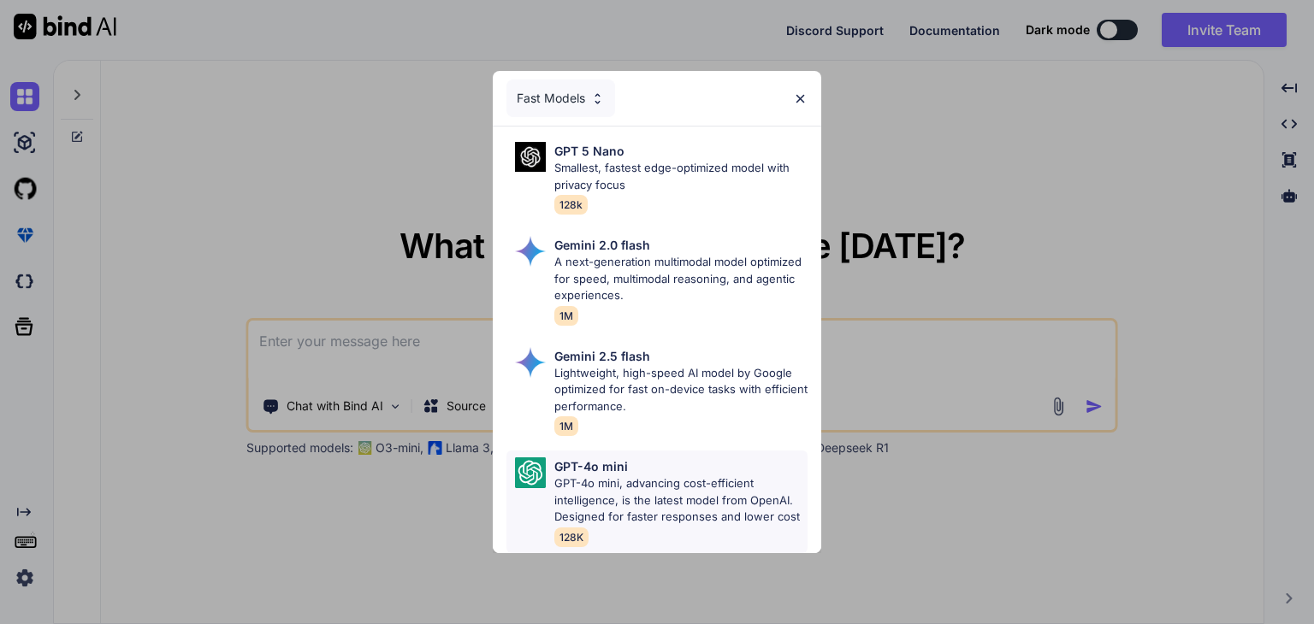
click at [719, 504] on p "GPT-4o mini, advancing cost-efficient intelligence, is the latest model from Op…" at bounding box center [680, 501] width 253 height 50
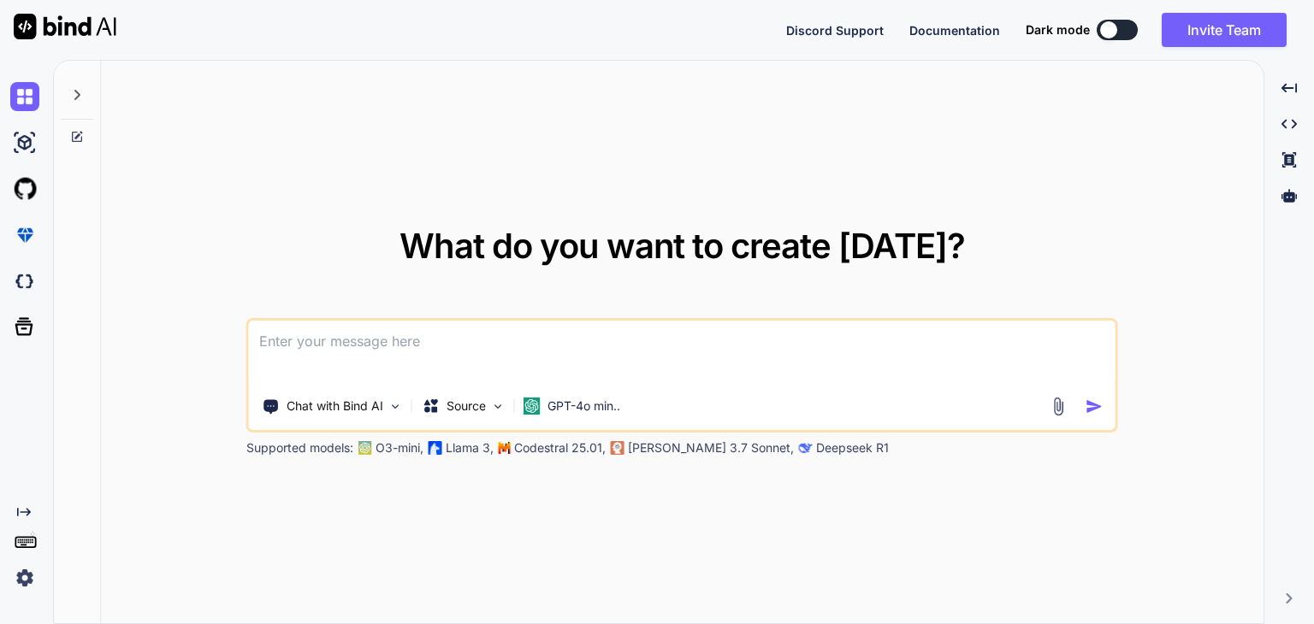
click at [654, 373] on textarea at bounding box center [682, 352] width 867 height 63
click at [482, 421] on div "Source" at bounding box center [464, 406] width 97 height 34
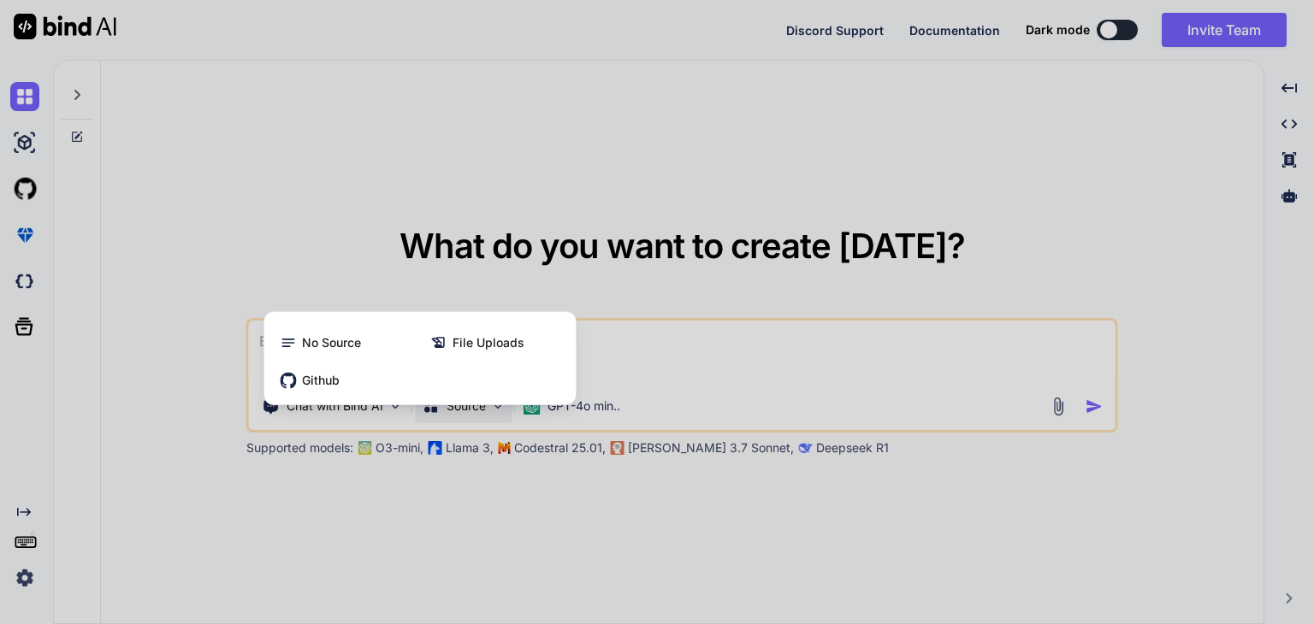
click at [482, 418] on div at bounding box center [657, 312] width 1314 height 624
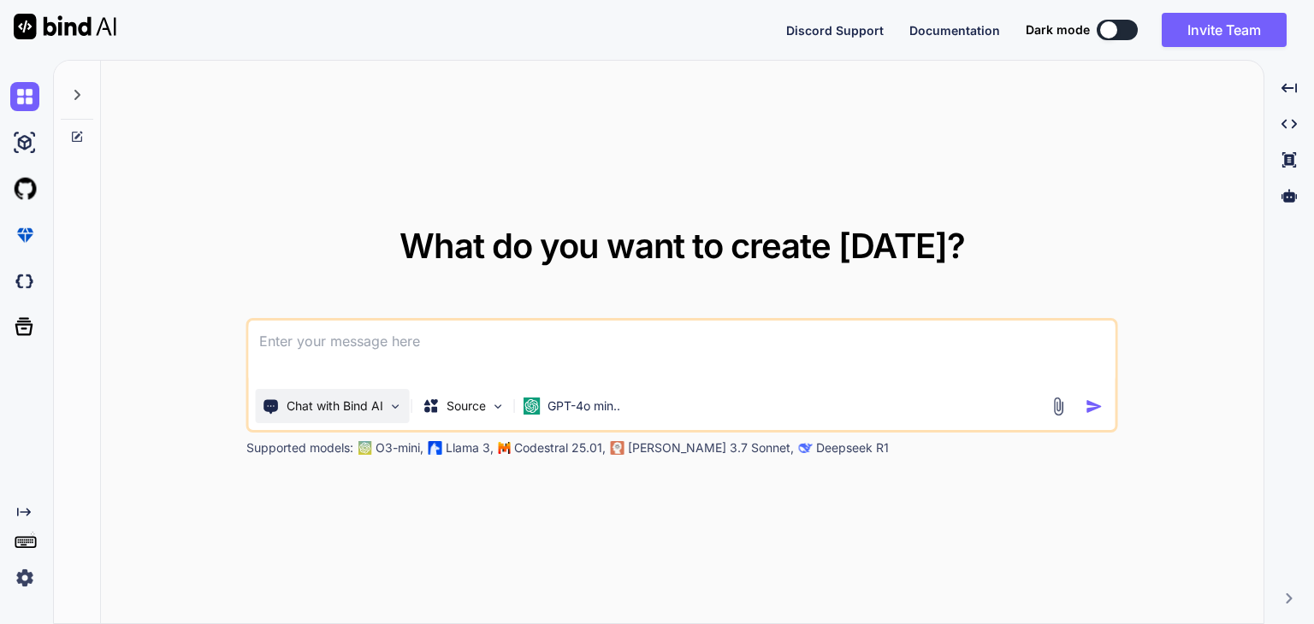
click at [340, 400] on p "Chat with Bind AI" at bounding box center [335, 406] width 97 height 17
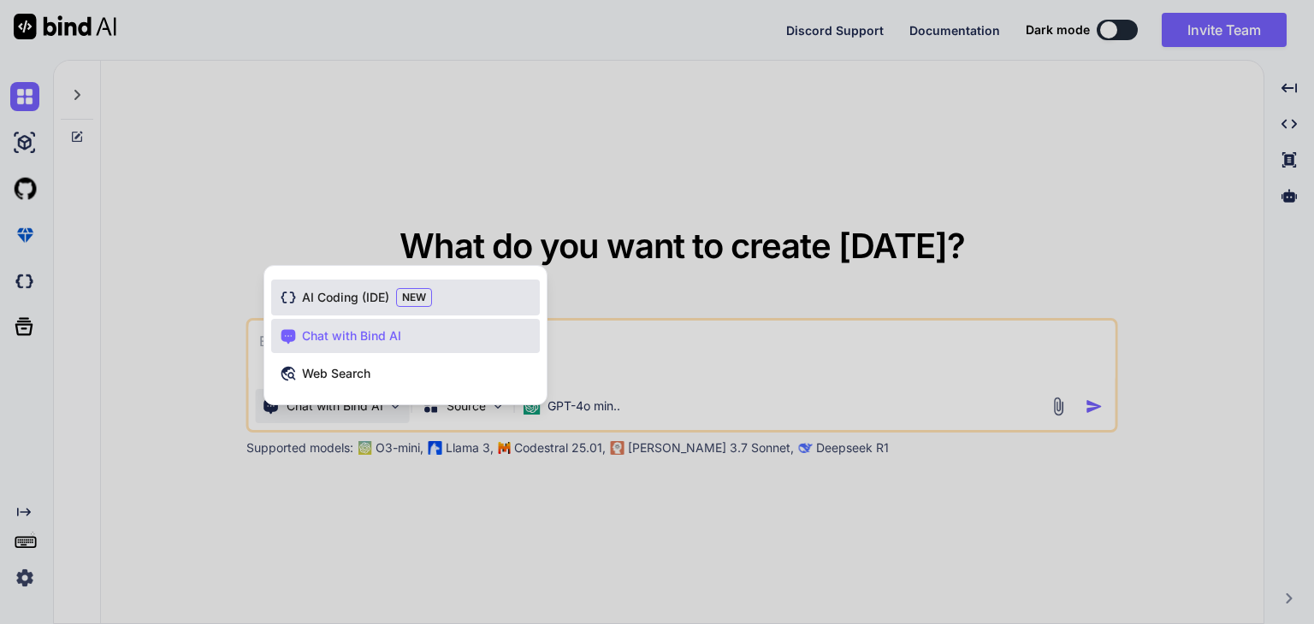
click at [333, 293] on span "AI Coding (IDE)" at bounding box center [345, 297] width 87 height 17
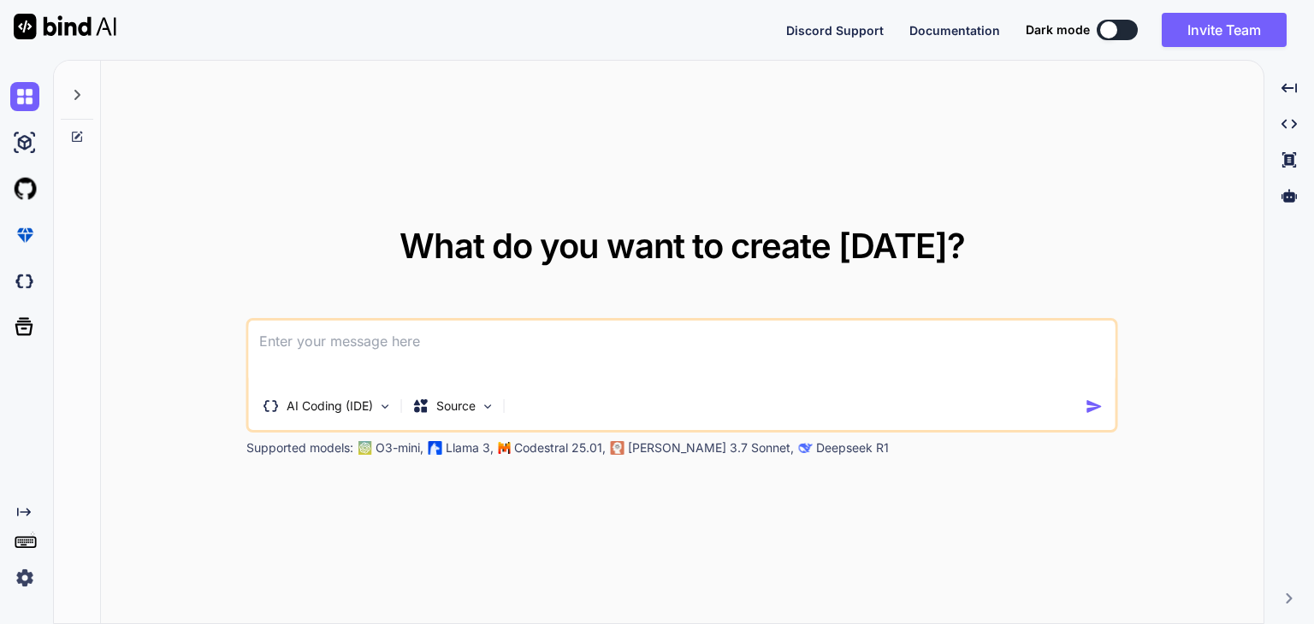
click at [323, 340] on textarea at bounding box center [682, 352] width 867 height 63
click at [374, 422] on div "AI Coding (IDE)" at bounding box center [328, 406] width 144 height 34
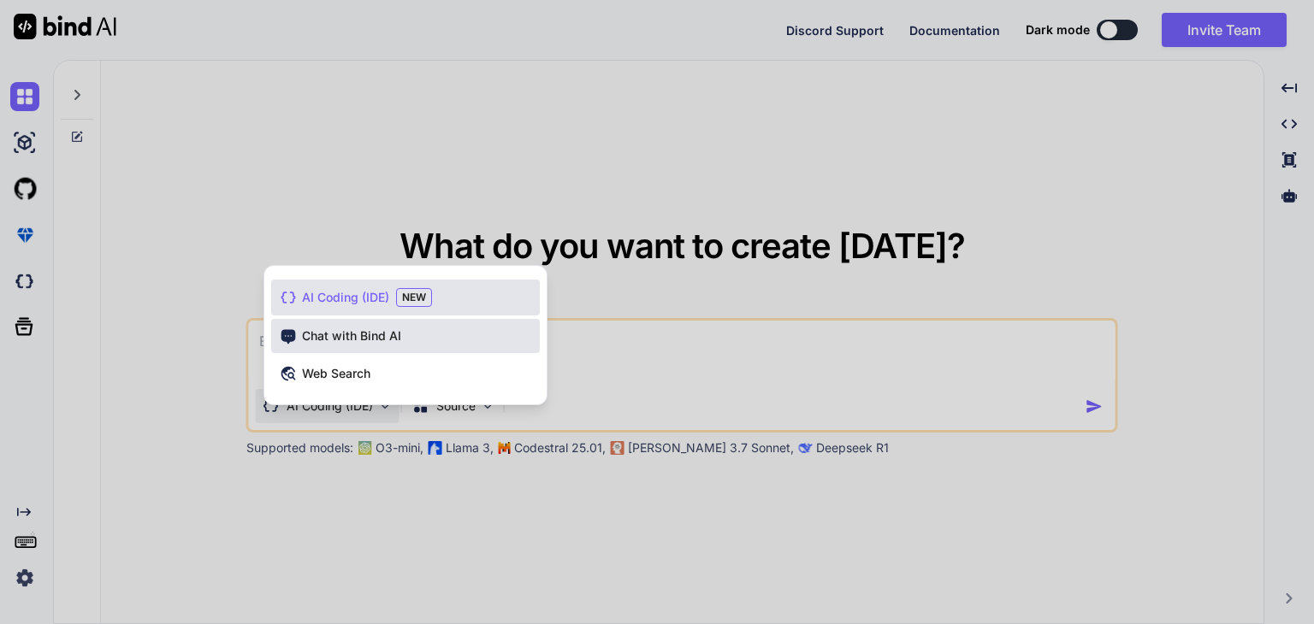
click at [387, 344] on div "Chat with Bind AI" at bounding box center [405, 336] width 269 height 34
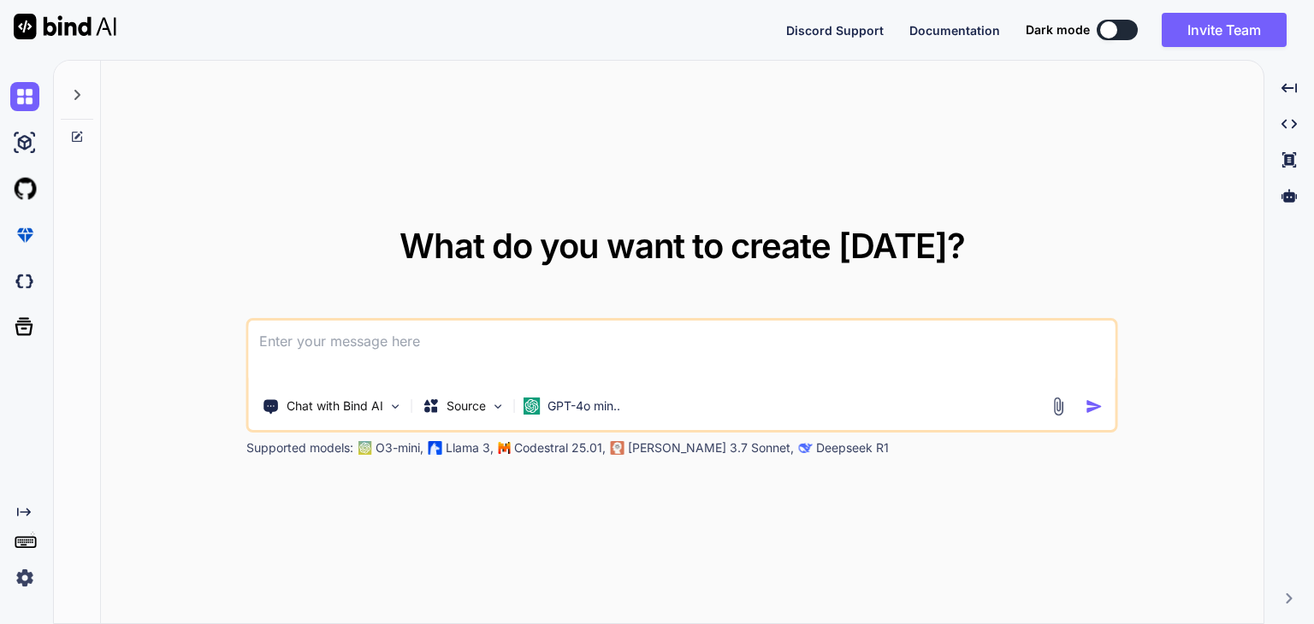
click at [382, 350] on textarea at bounding box center [682, 352] width 867 height 63
paste textarea "lorem i dolor sitametcon ADIP ELI seddoeiu tempori. Utl, etdo’m aliquaenim admi…"
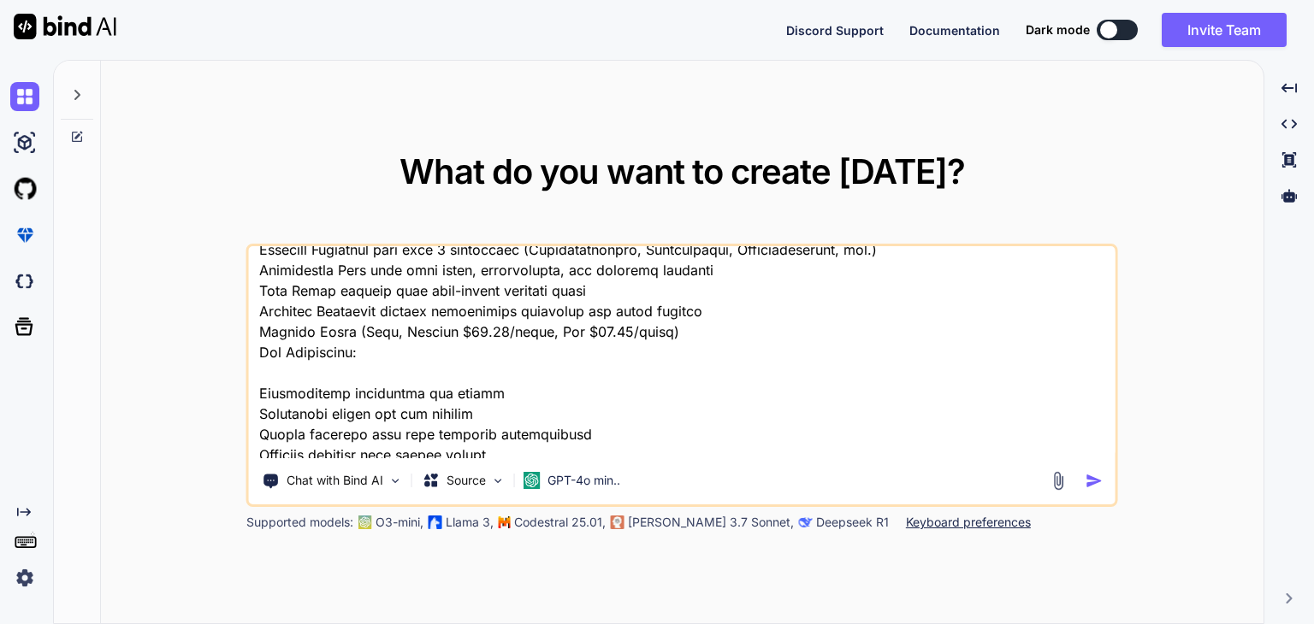
scroll to position [2631, 0]
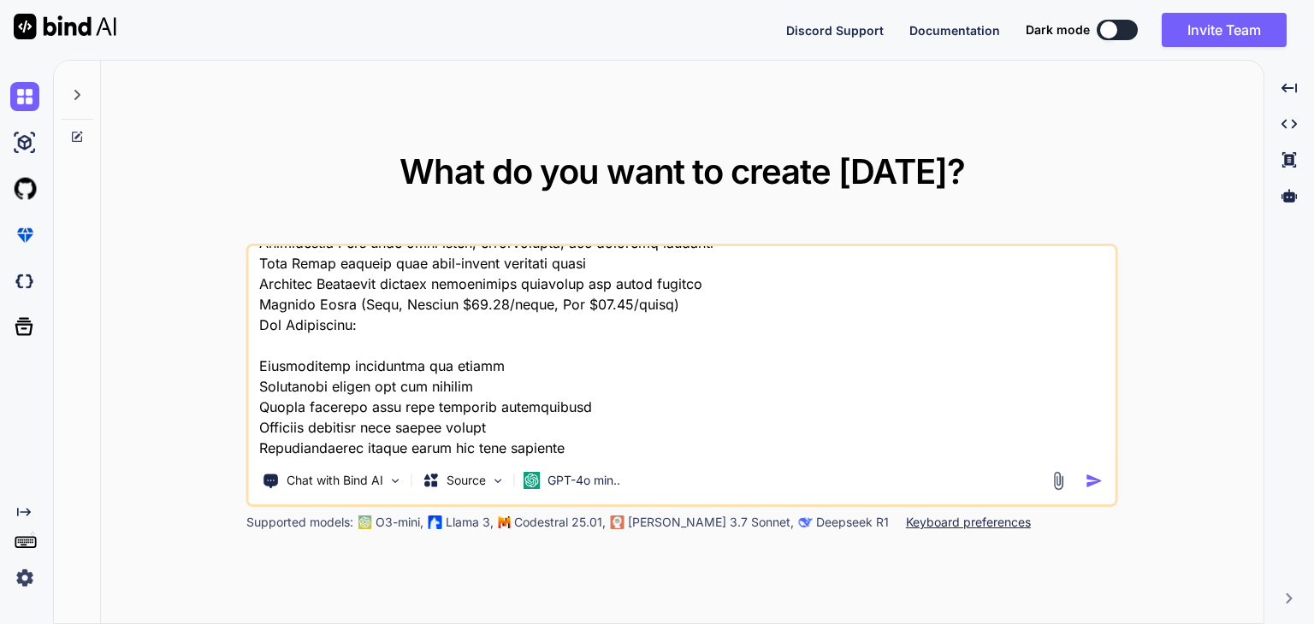
type textarea "lorem i dolor sitametcon ADIP ELI seddoeiu tempori. Utl, etdo’m aliquaenim admi…"
click at [1100, 488] on img "button" at bounding box center [1094, 481] width 18 height 18
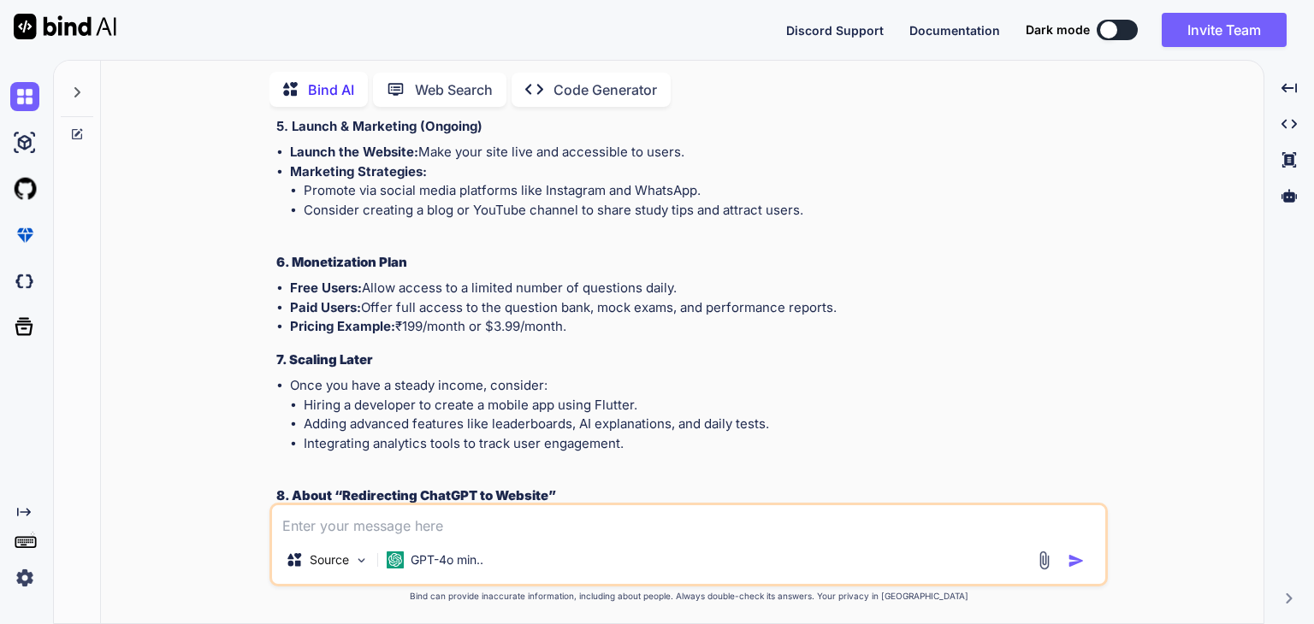
scroll to position [2232, 0]
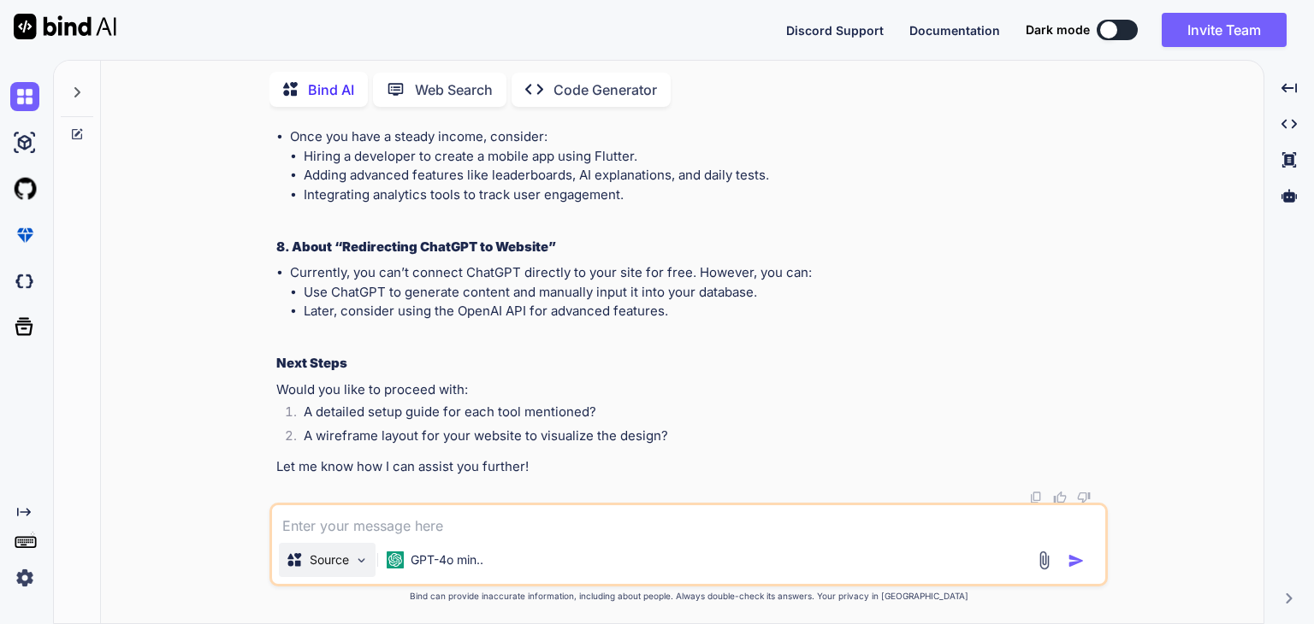
click at [303, 559] on div "Source" at bounding box center [317, 560] width 63 height 17
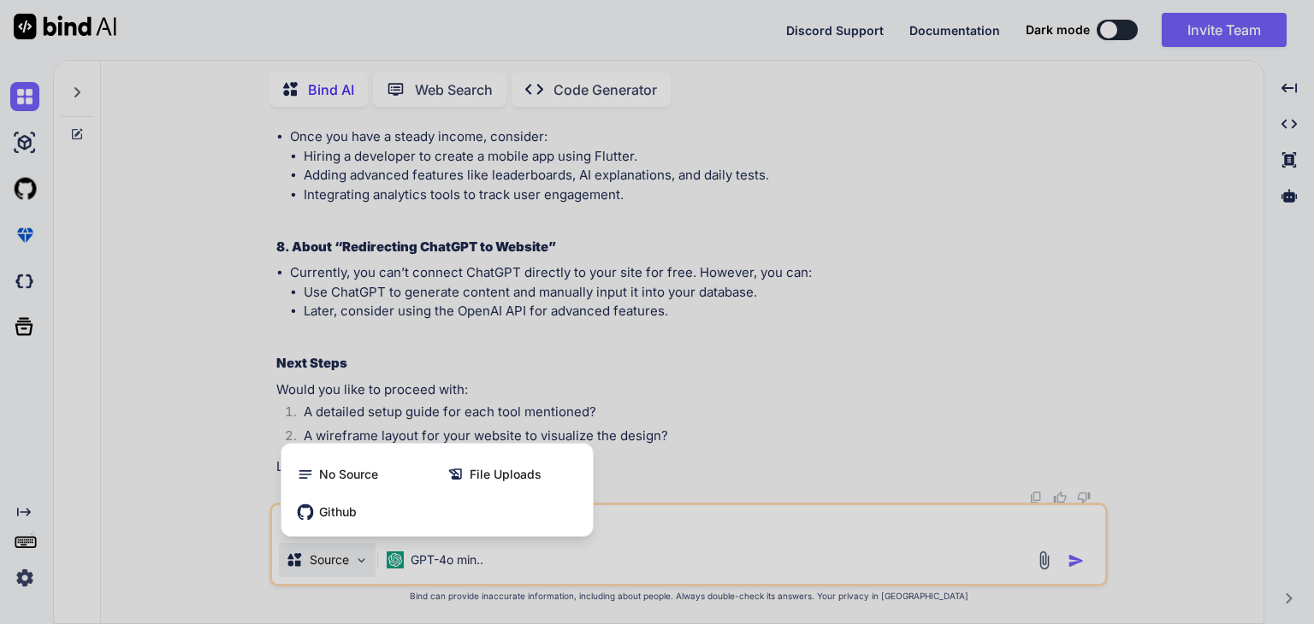
click at [648, 539] on div at bounding box center [657, 312] width 1314 height 624
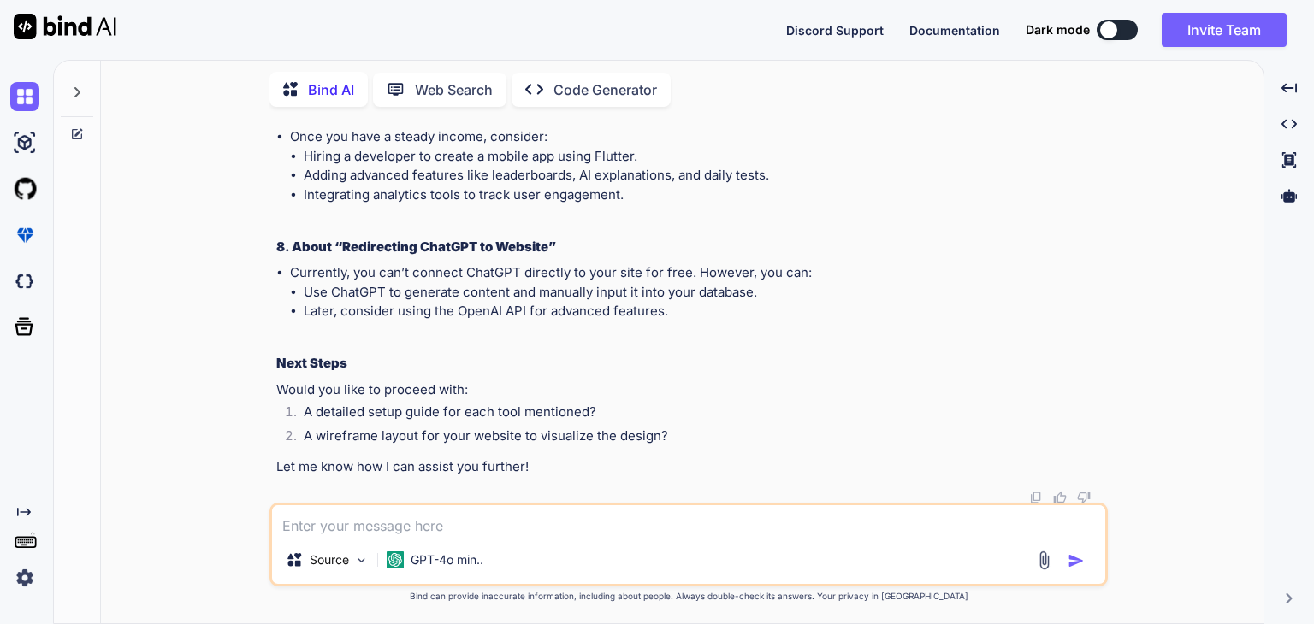
click at [590, 91] on p "Code Generator" at bounding box center [605, 90] width 104 height 21
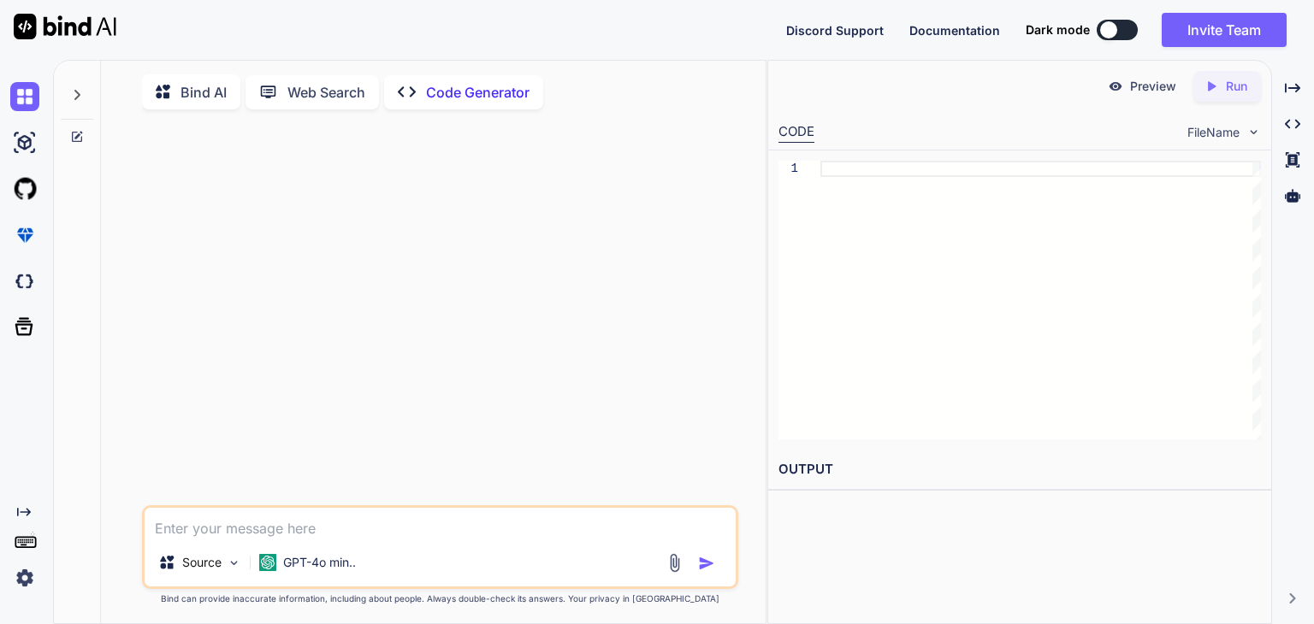
click at [428, 526] on textarea at bounding box center [440, 523] width 591 height 31
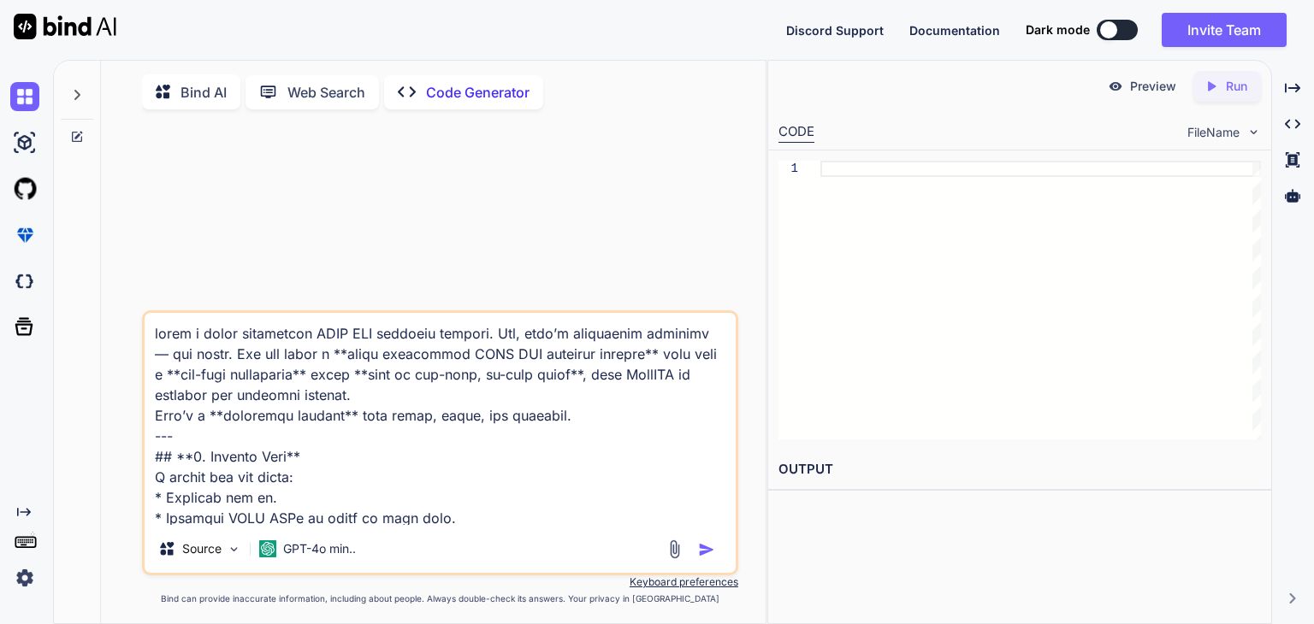
scroll to position [3020, 0]
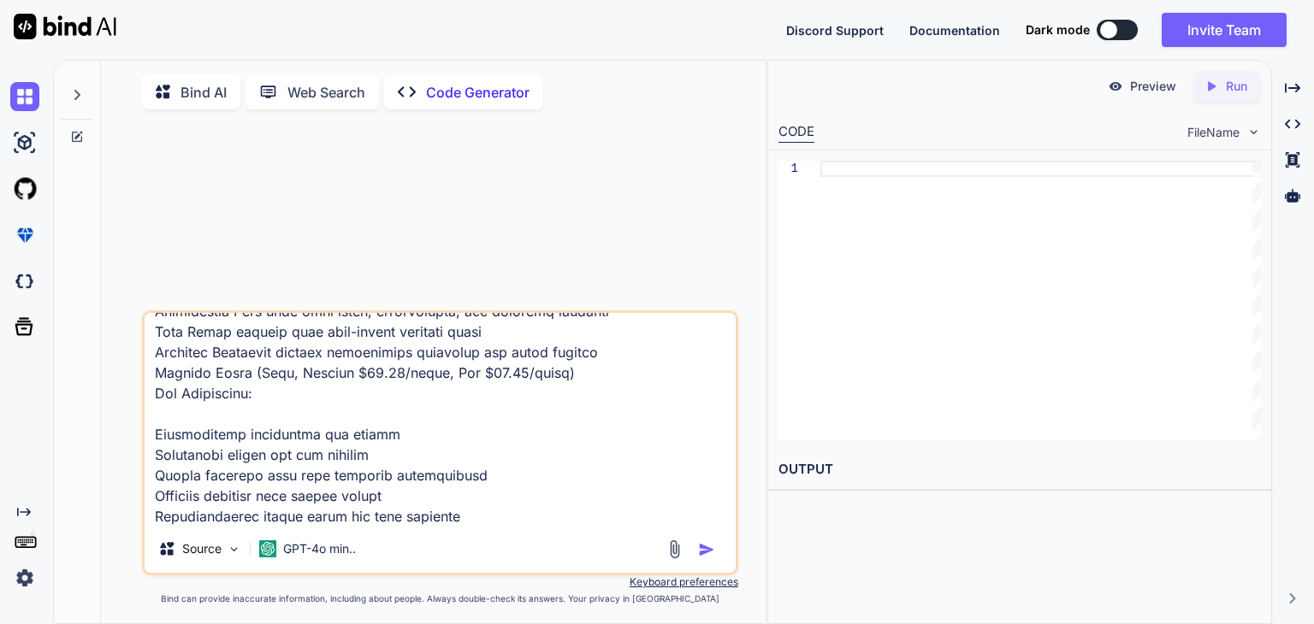
type textarea "lorem i dolor sitametcon ADIP ELI seddoeiu tempori. Utl, etdo’m aliquaenim admi…"
click at [710, 552] on img "button" at bounding box center [706, 549] width 17 height 17
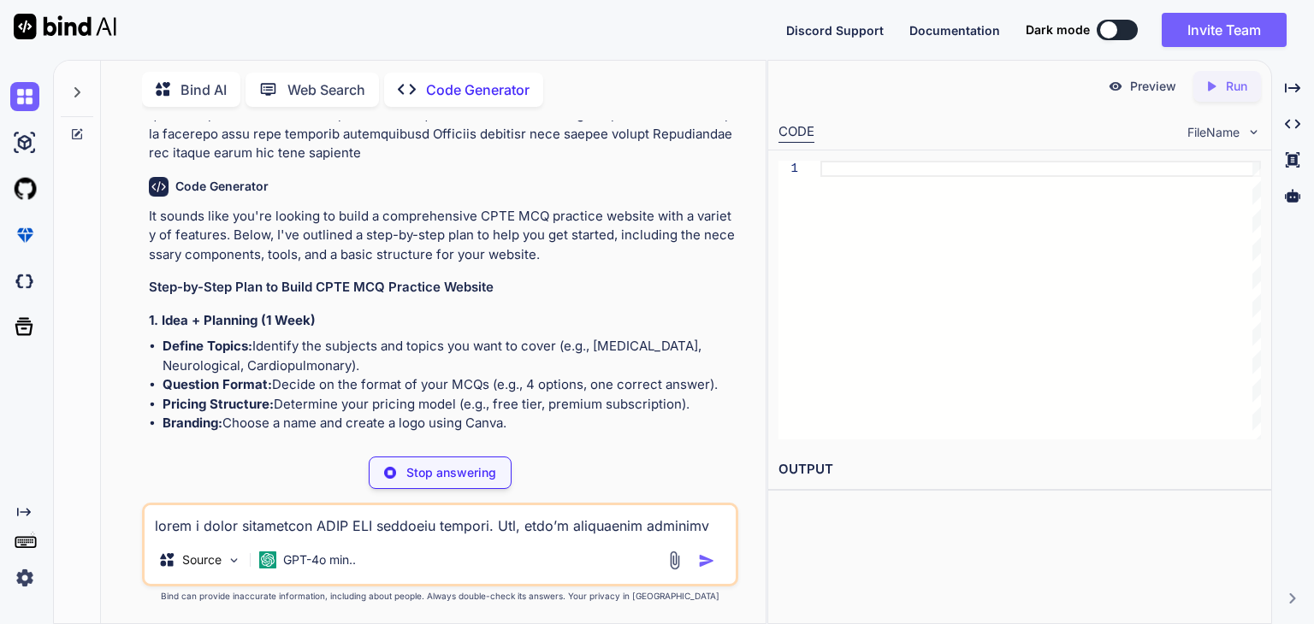
scroll to position [1458, 0]
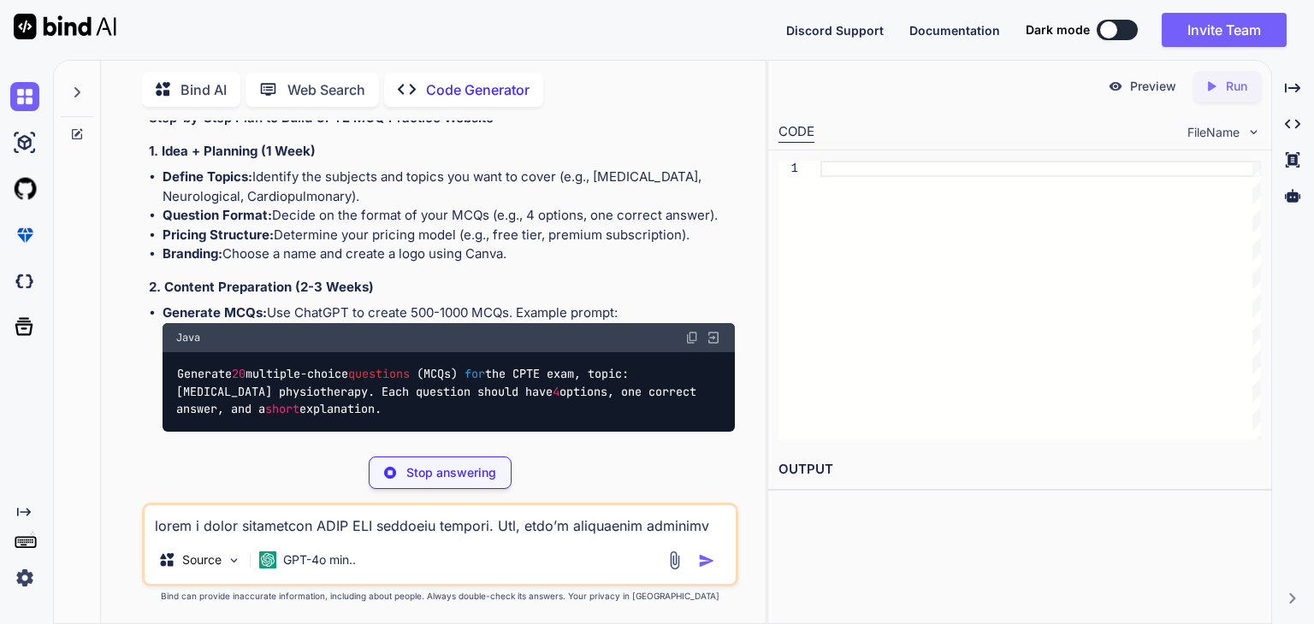
click at [1216, 94] on div "Created with Pixso. Run" at bounding box center [1227, 86] width 68 height 31
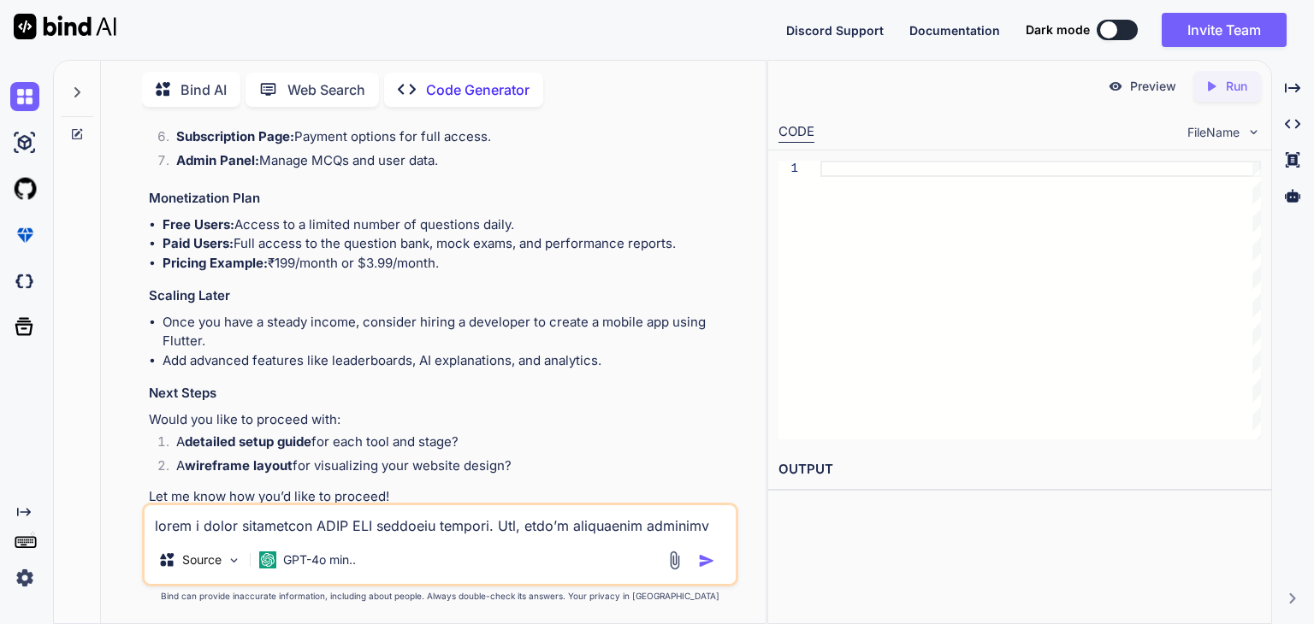
scroll to position [2777, 0]
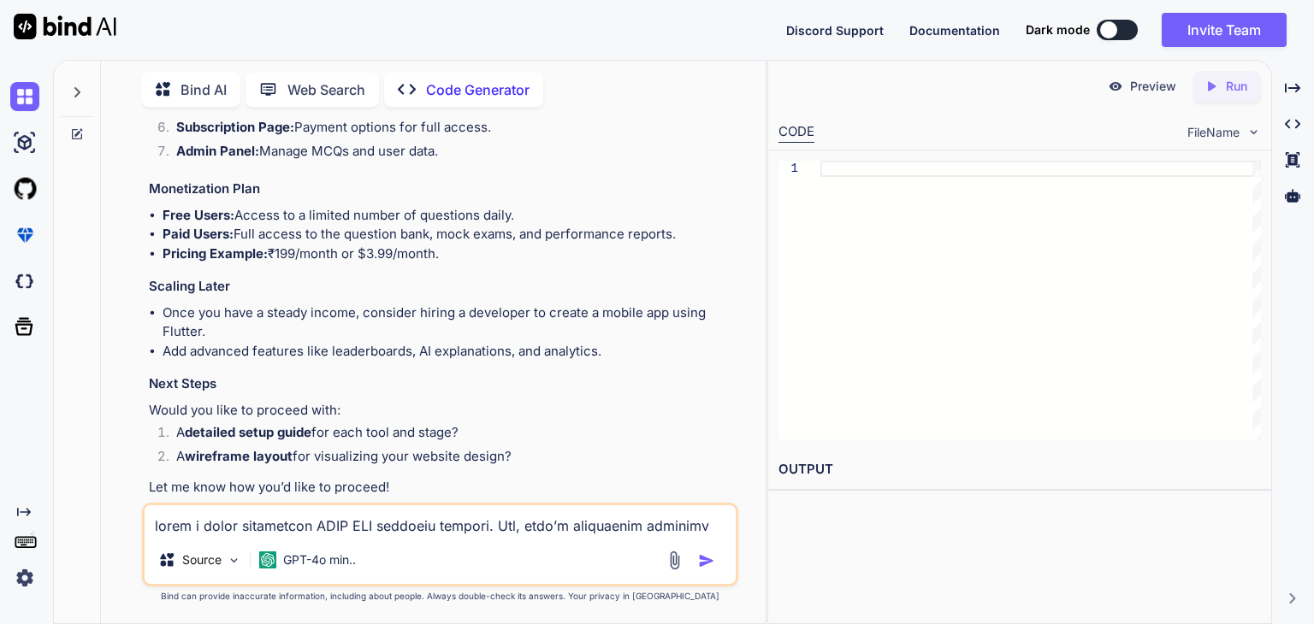
click at [427, 532] on textarea at bounding box center [440, 521] width 591 height 31
type textarea "yes build for me alpha"
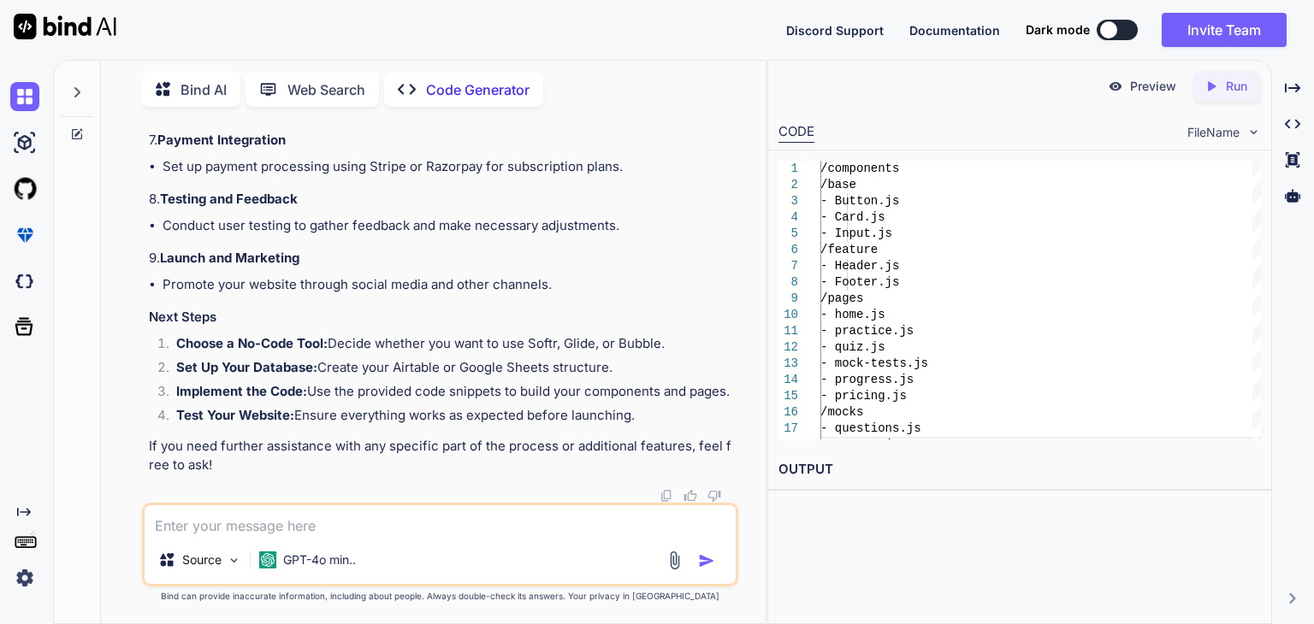
scroll to position [6338, 0]
drag, startPoint x: 446, startPoint y: 350, endPoint x: 669, endPoint y: 351, distance: 223.3
click at [669, 351] on li "Choose a No-Code Tool: Decide whether you want to use Softr, Glide, or Bubble." at bounding box center [449, 346] width 572 height 24
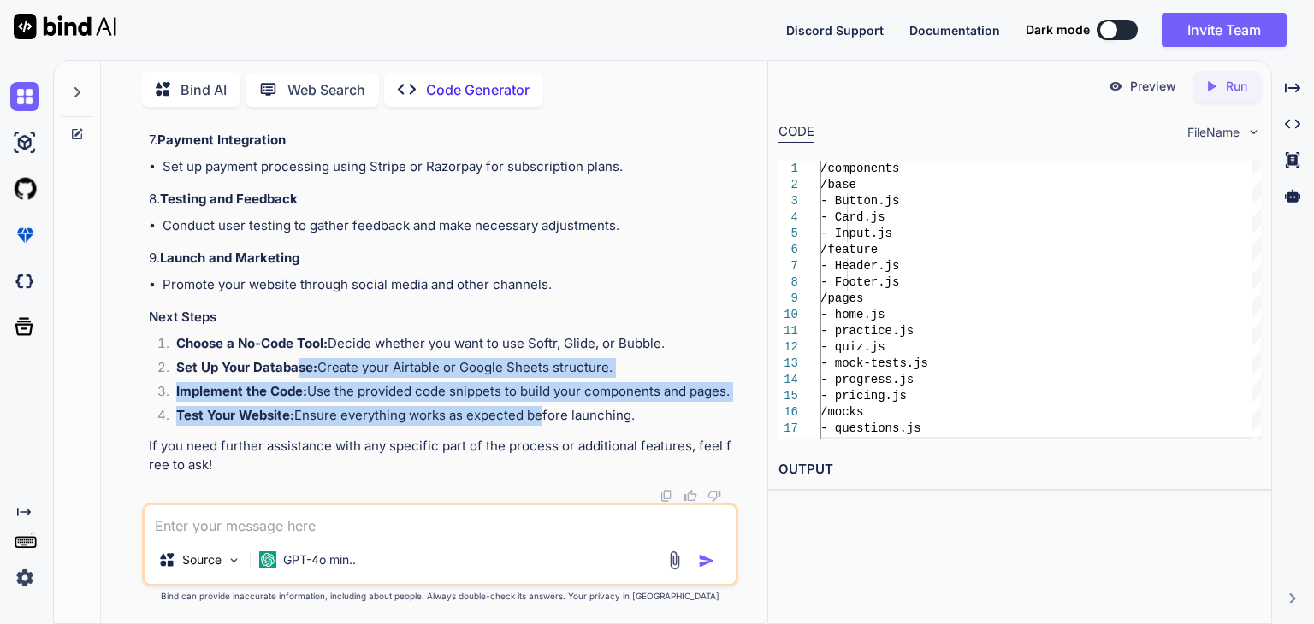
drag, startPoint x: 296, startPoint y: 367, endPoint x: 534, endPoint y: 407, distance: 241.2
click at [534, 407] on ol "Choose a No-Code Tool: Decide whether you want to use Softr, Glide, or Bubble. …" at bounding box center [442, 382] width 586 height 96
click at [534, 407] on li "Test Your Website: Ensure everything works as expected before launching." at bounding box center [449, 418] width 572 height 24
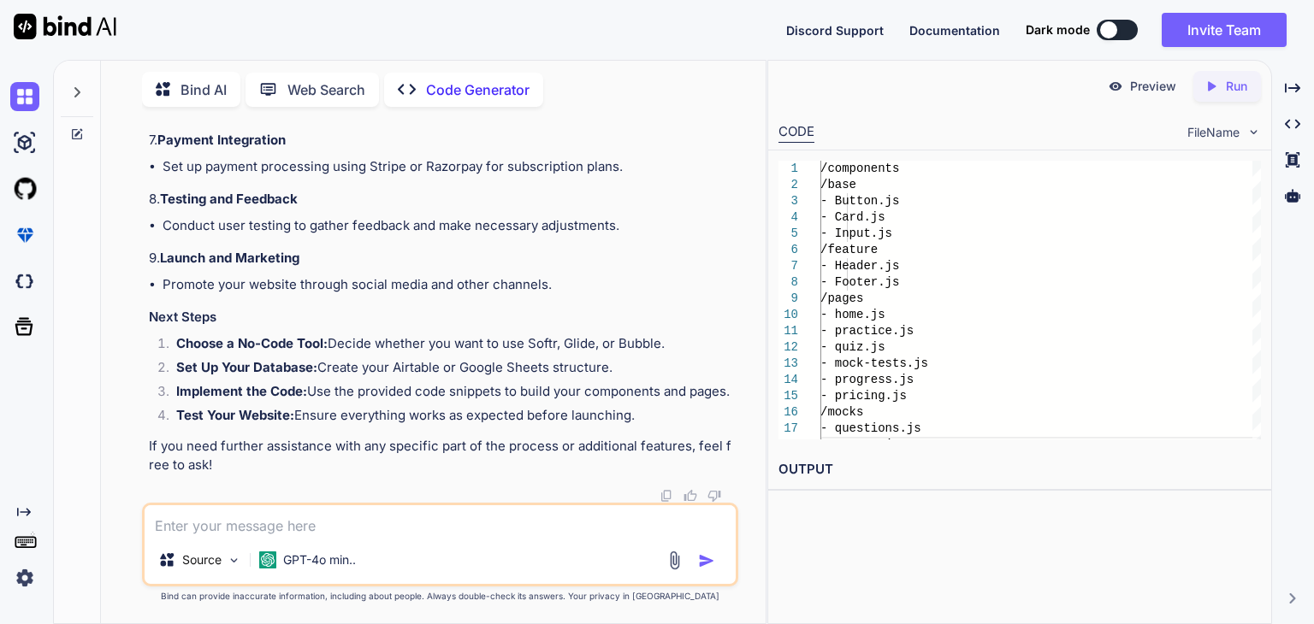
click at [1222, 81] on icon "Created with Pixso." at bounding box center [1215, 86] width 22 height 15
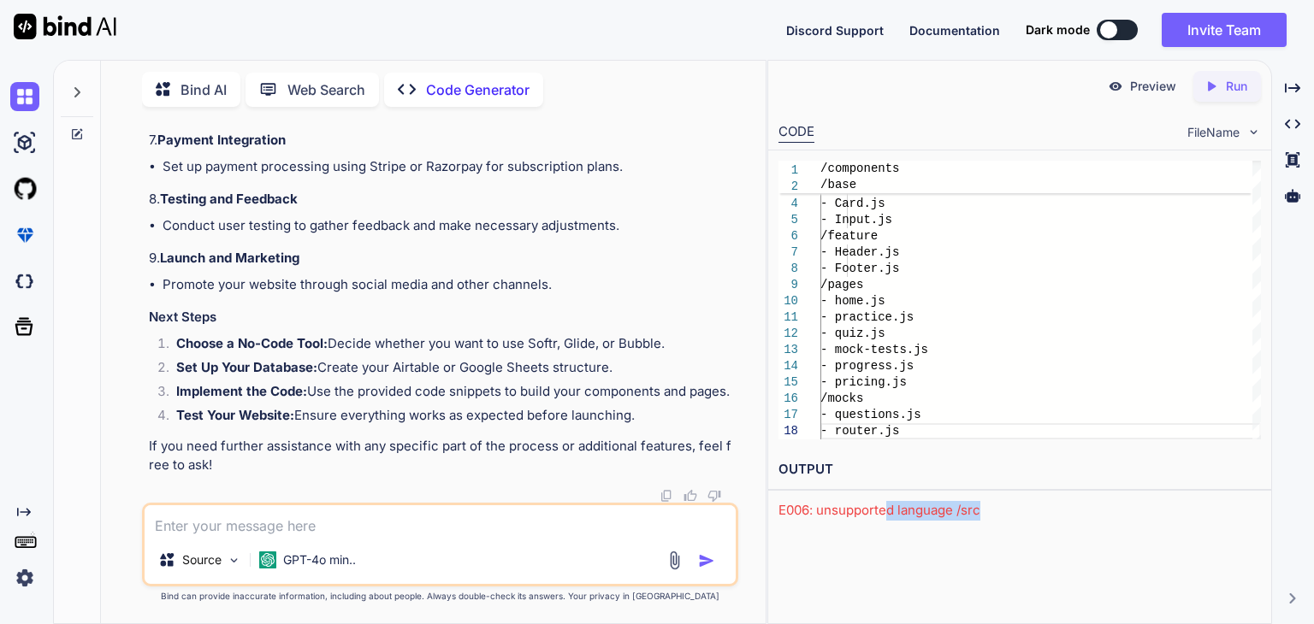
drag, startPoint x: 1008, startPoint y: 507, endPoint x: 882, endPoint y: 507, distance: 125.7
click at [882, 507] on div "E006: unsupported language /src" at bounding box center [1019, 511] width 482 height 20
click at [1167, 80] on p "Preview" at bounding box center [1153, 86] width 46 height 17
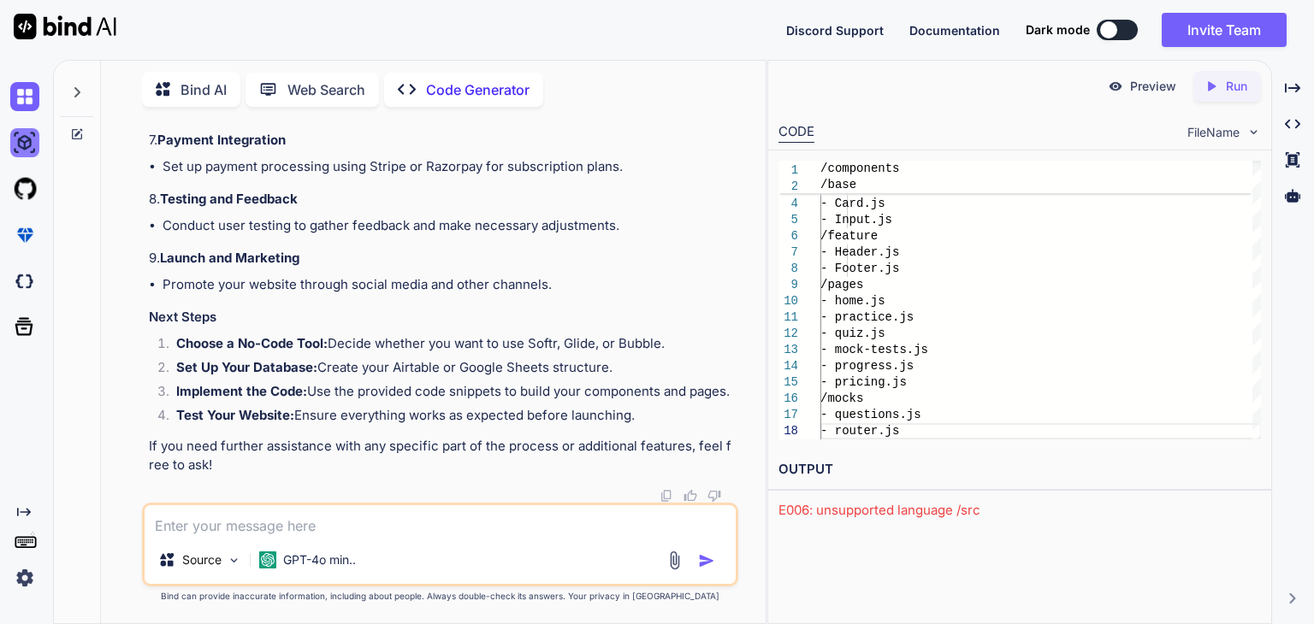
click at [31, 133] on img at bounding box center [24, 142] width 29 height 29
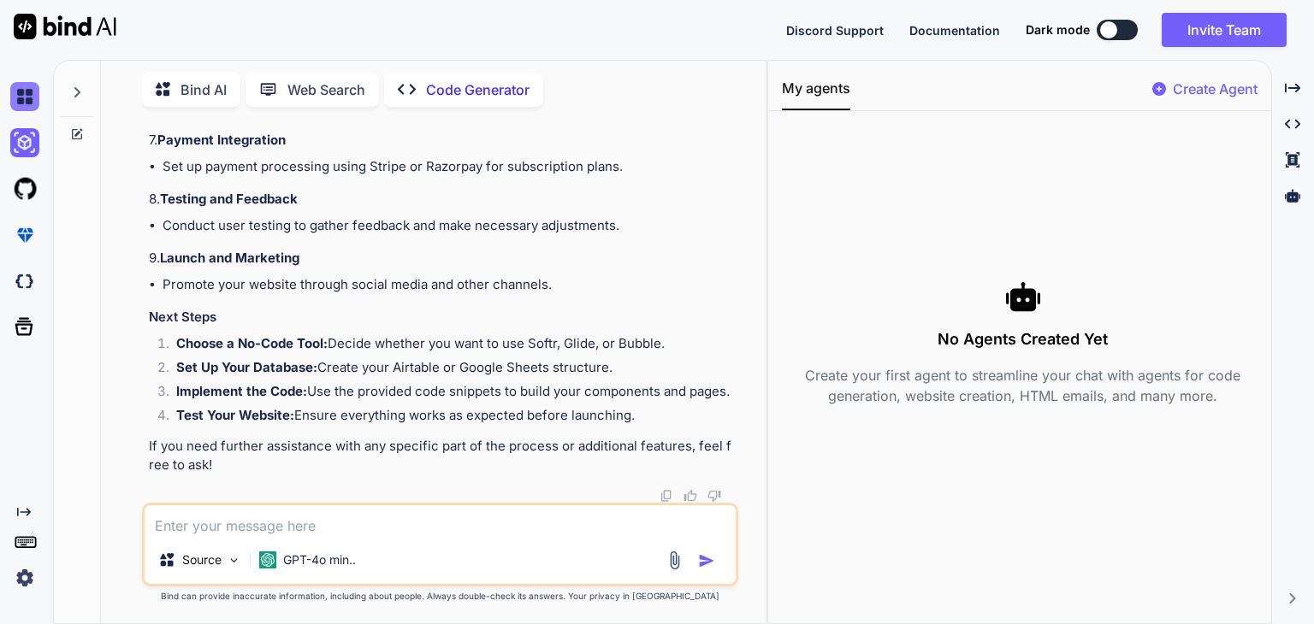
click at [27, 106] on img at bounding box center [24, 96] width 29 height 29
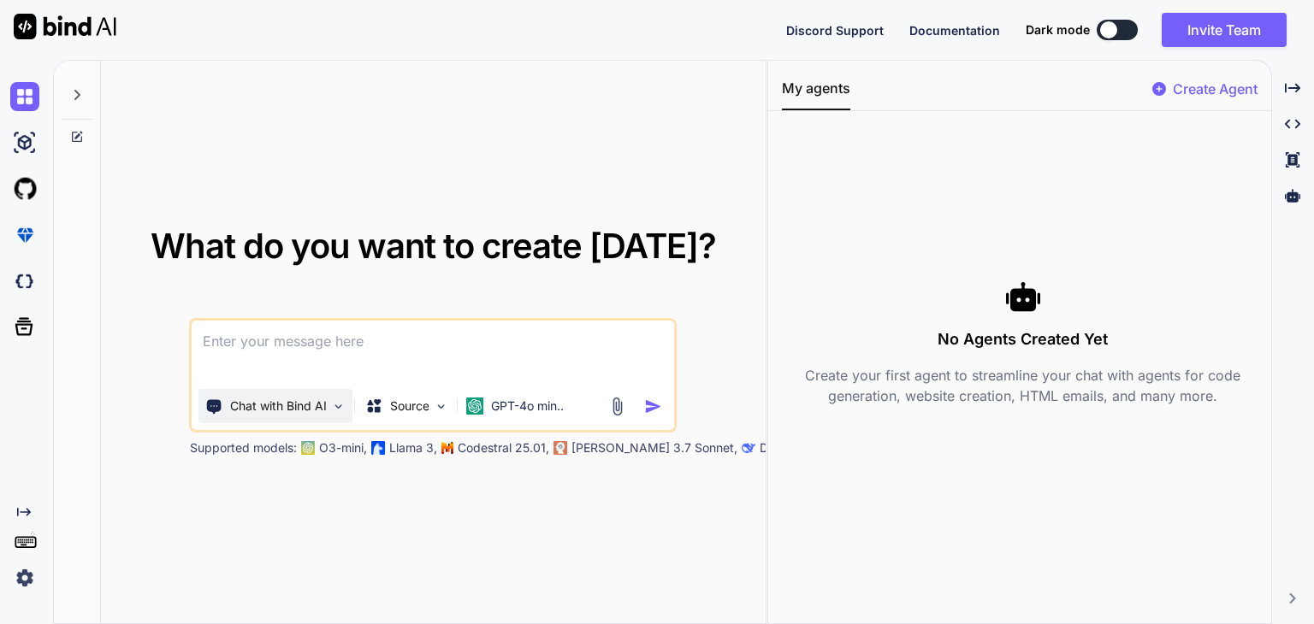
click at [254, 398] on p "Chat with Bind AI" at bounding box center [278, 406] width 97 height 17
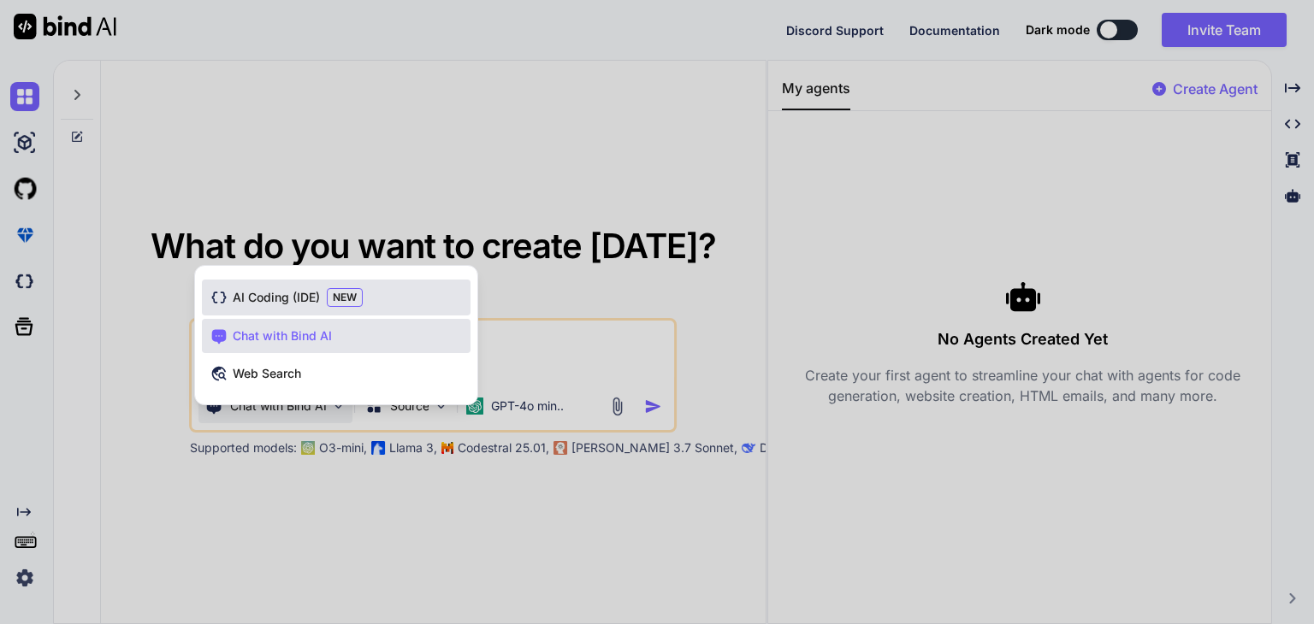
click at [294, 284] on div "AI Coding (IDE) NEW" at bounding box center [336, 298] width 269 height 36
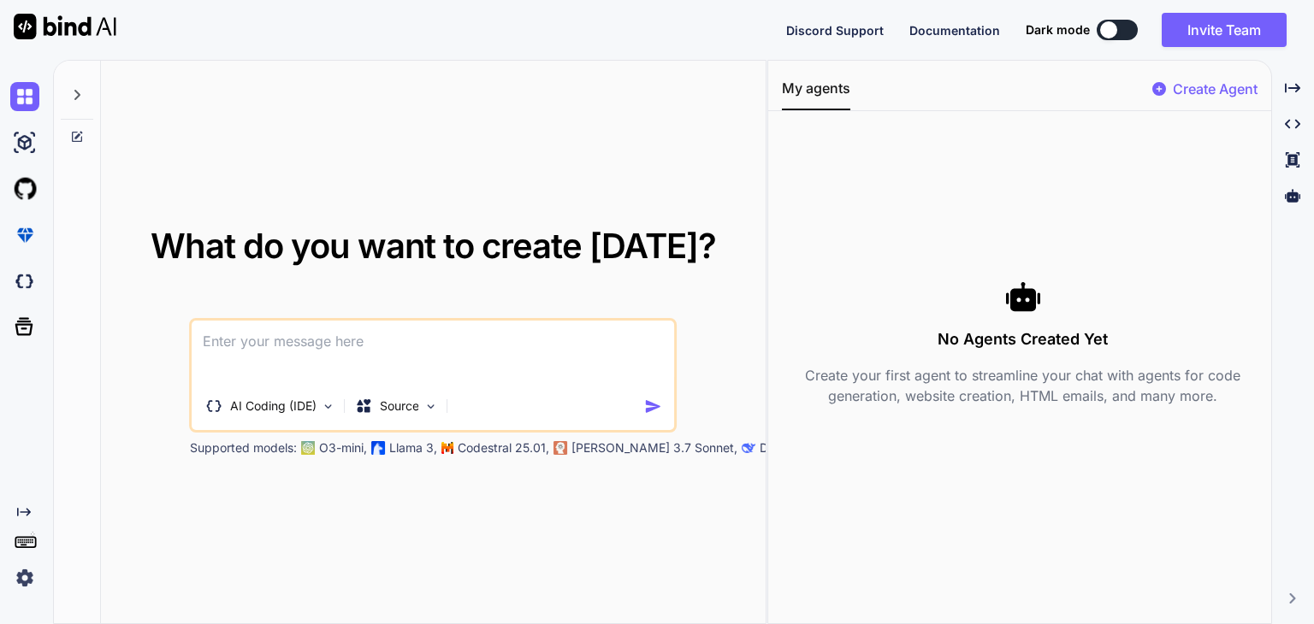
click at [287, 341] on textarea at bounding box center [433, 352] width 482 height 63
type textarea "can you build website for me and give me live preview"
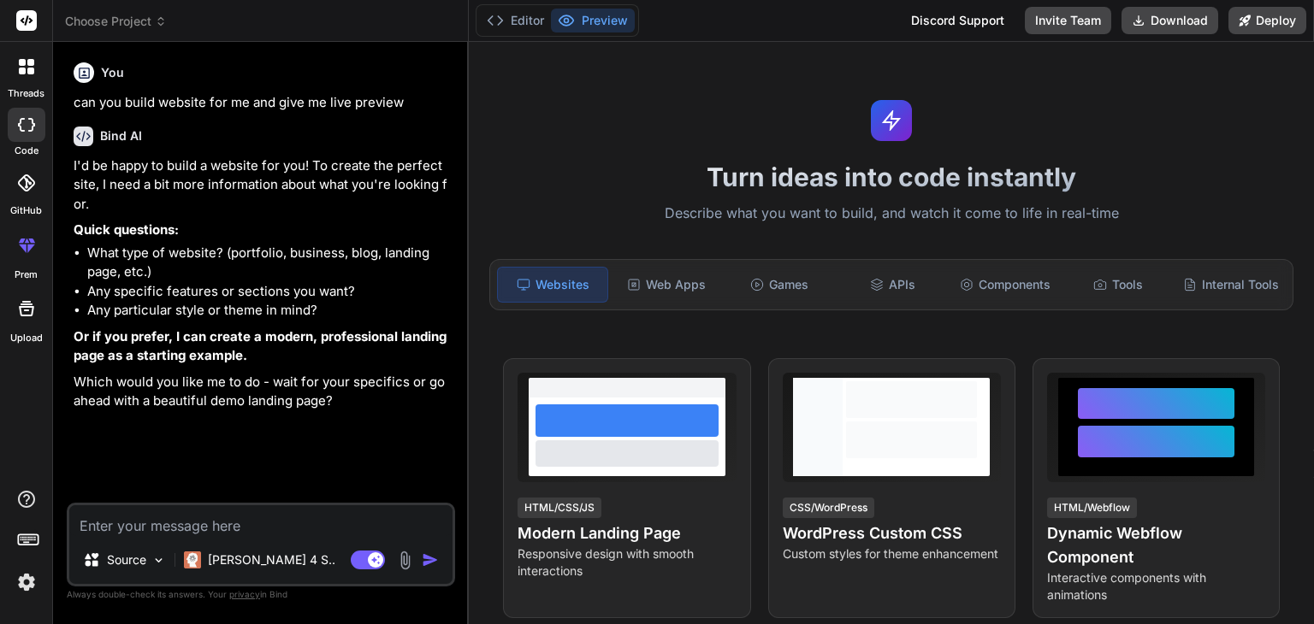
type textarea "x"
click at [157, 528] on textarea at bounding box center [260, 521] width 383 height 31
click at [246, 530] on textarea at bounding box center [260, 521] width 383 height 31
click at [319, 532] on textarea at bounding box center [260, 521] width 383 height 31
click at [195, 514] on textarea at bounding box center [260, 521] width 383 height 31
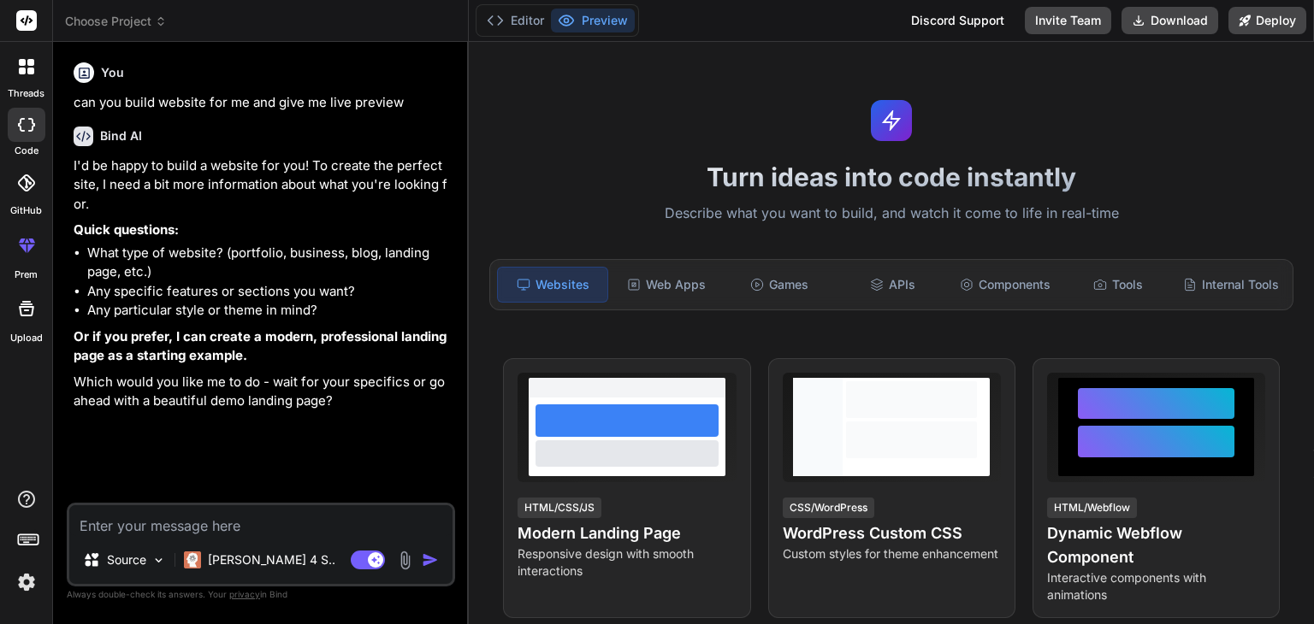
paste textarea "lorem i dolor sitametcon ADIP ELI seddoeiu tempori. Utl, etdo’m aliquaenim admi…"
type textarea "lorem i dolor sitametcon ADIP ELI seddoeiu tempori. Utl, etdo’m aliquaenim admi…"
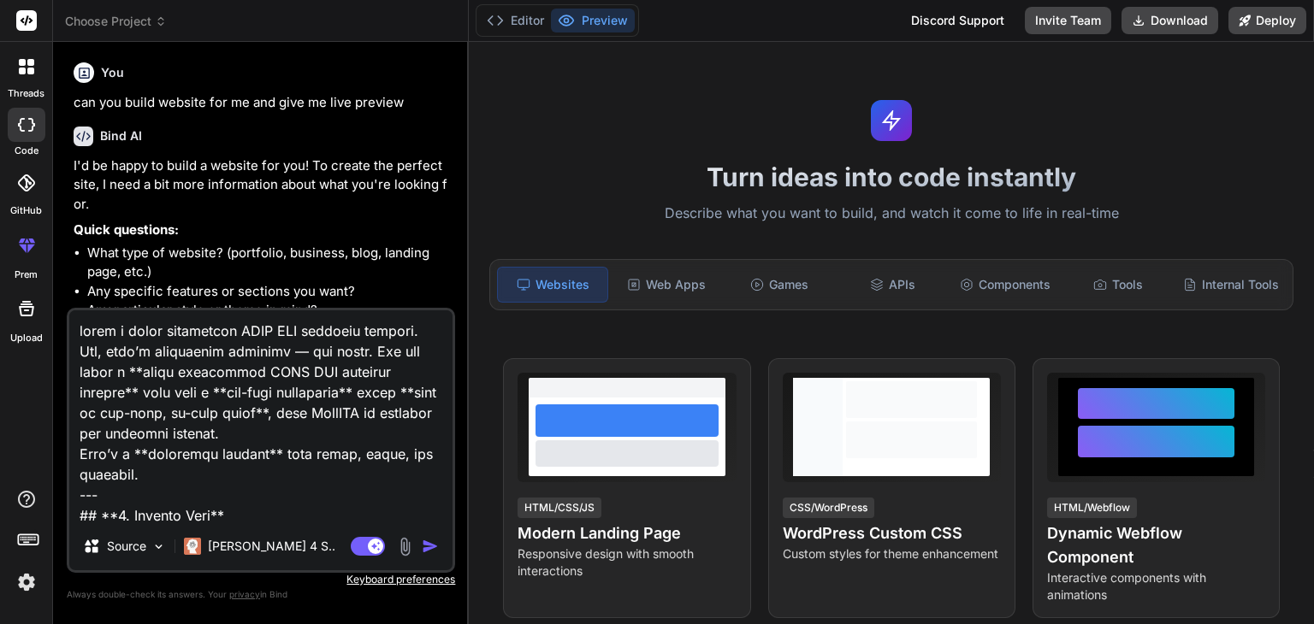
type textarea "x"
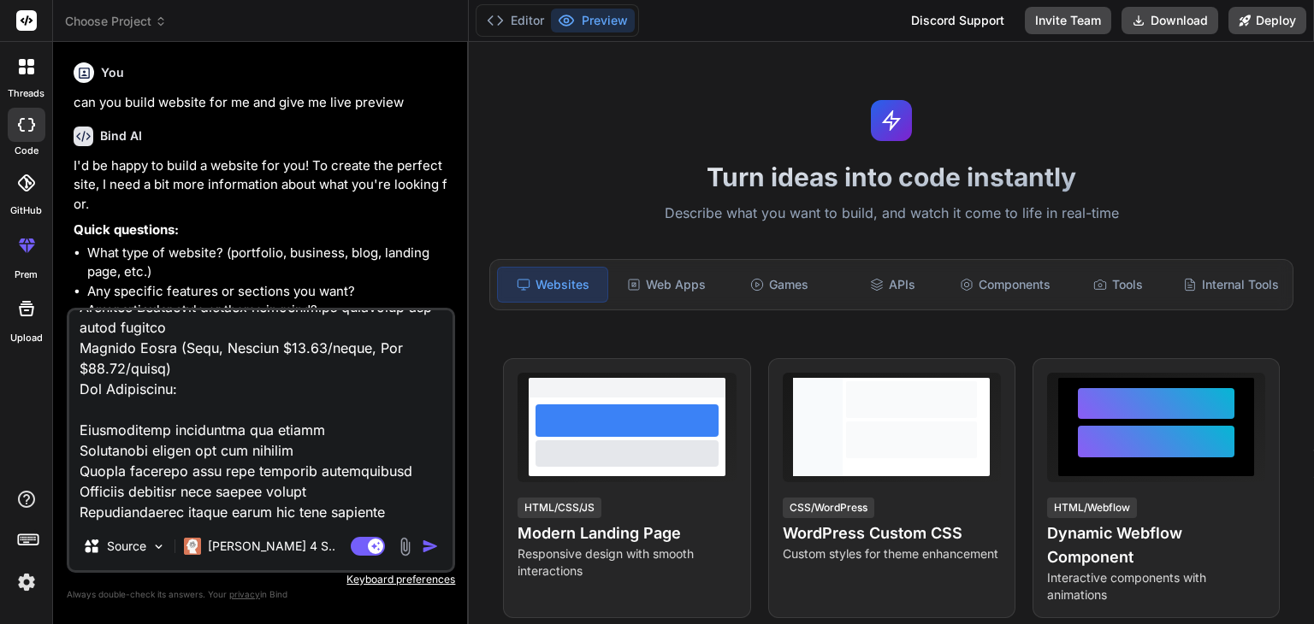
type textarea "lorem i dolor sitametcon ADIP ELI seddoeiu tempori. Utl, etdo’m aliquaenim admi…"
click at [426, 552] on img "button" at bounding box center [430, 546] width 17 height 17
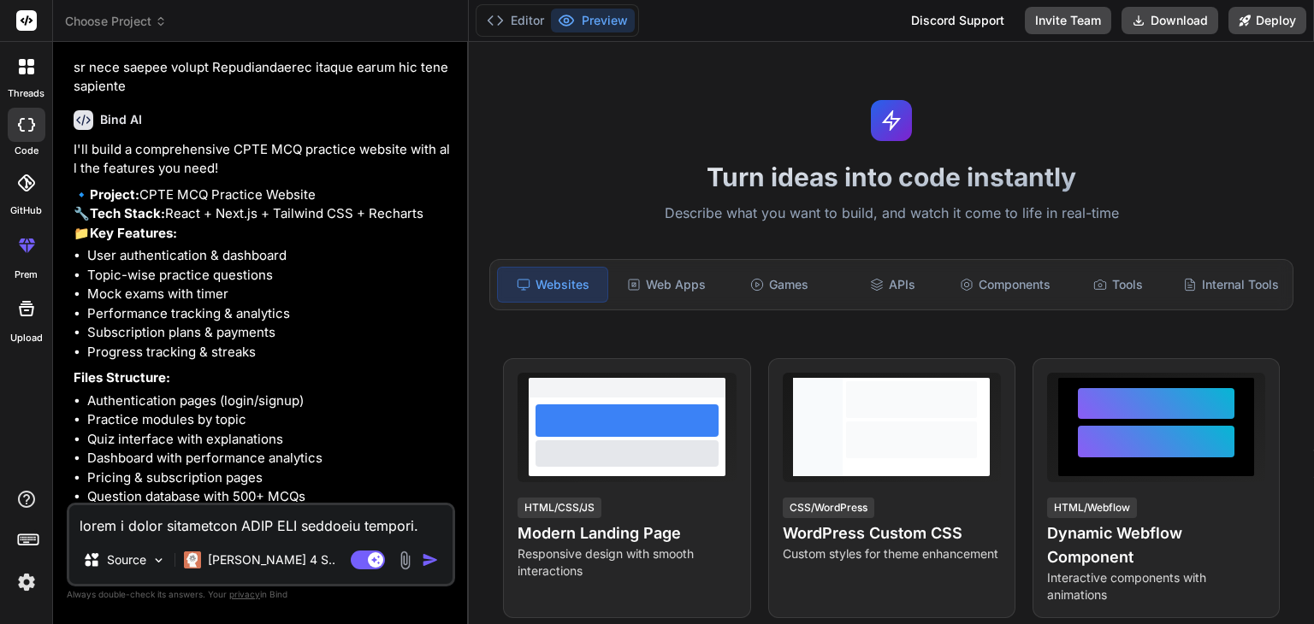
scroll to position [2428, 0]
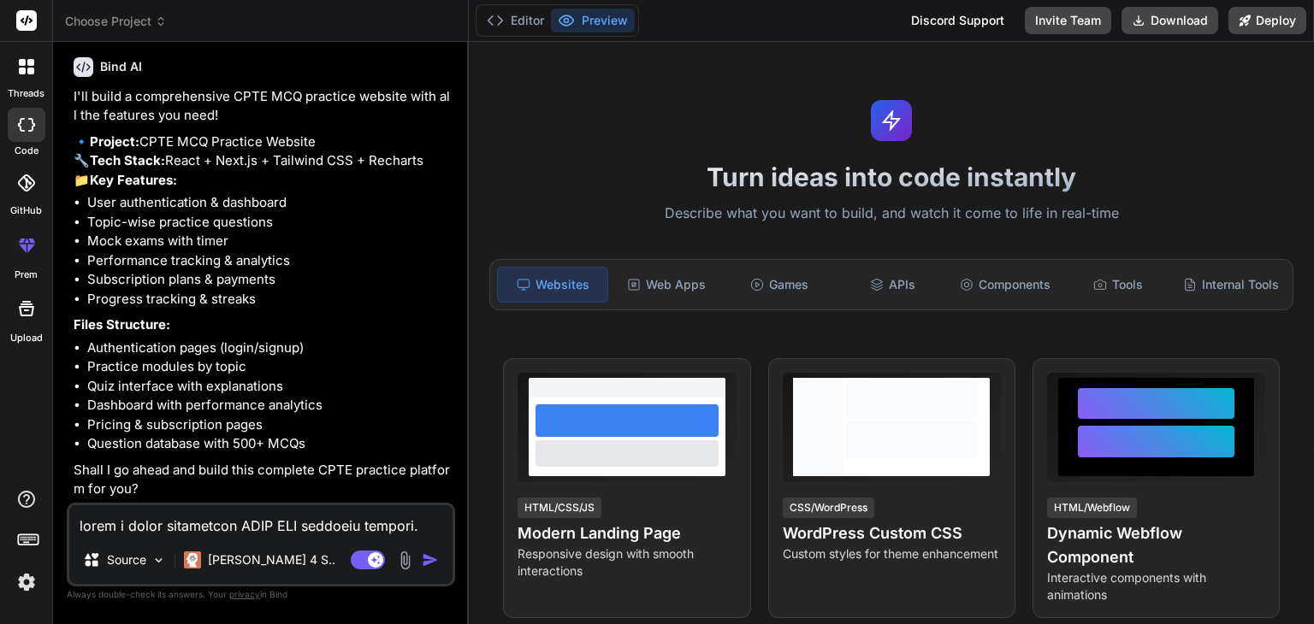
type textarea "x"
click at [225, 525] on textarea at bounding box center [260, 521] width 383 height 31
type textarea "y"
type textarea "x"
type textarea "ye"
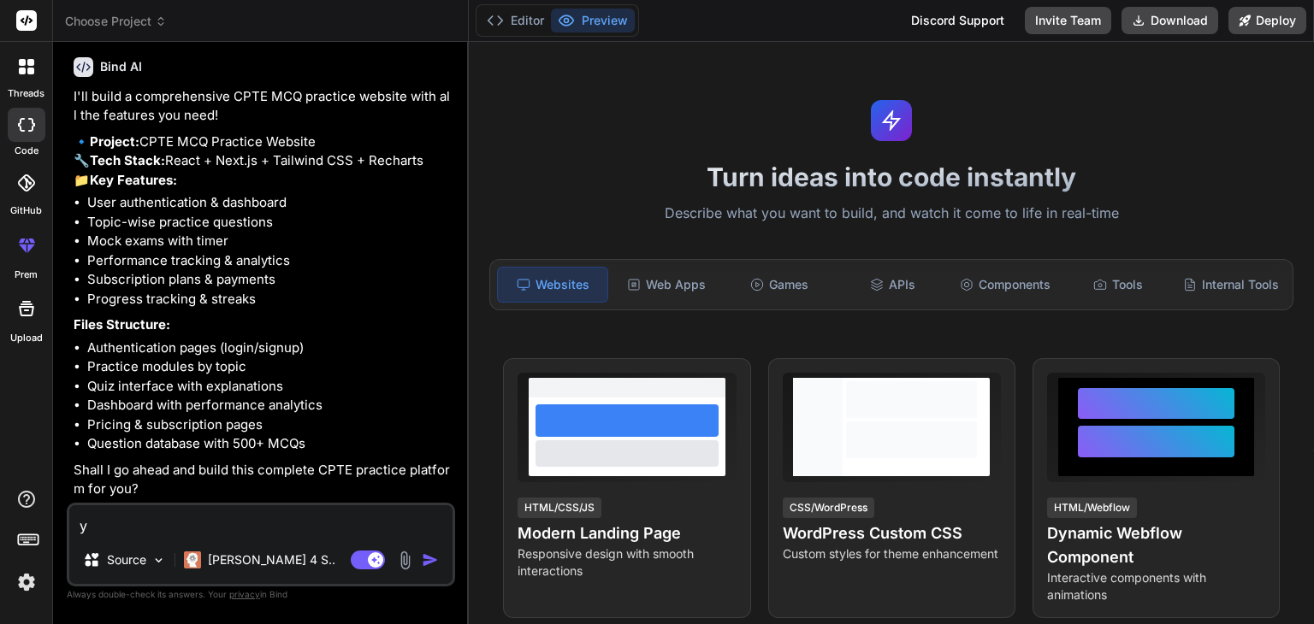
type textarea "x"
type textarea "yes"
type textarea "x"
type textarea "yes"
type textarea "x"
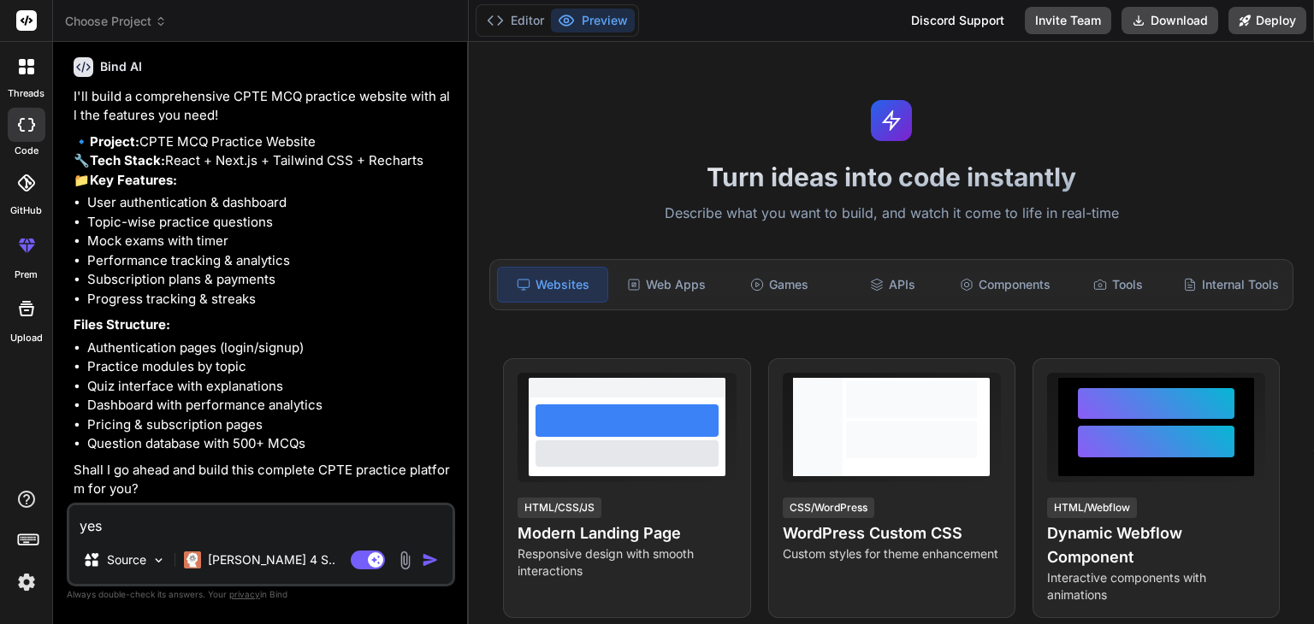
type textarea "yes a"
type textarea "x"
type textarea "yes as"
type textarea "x"
type textarea "yes as"
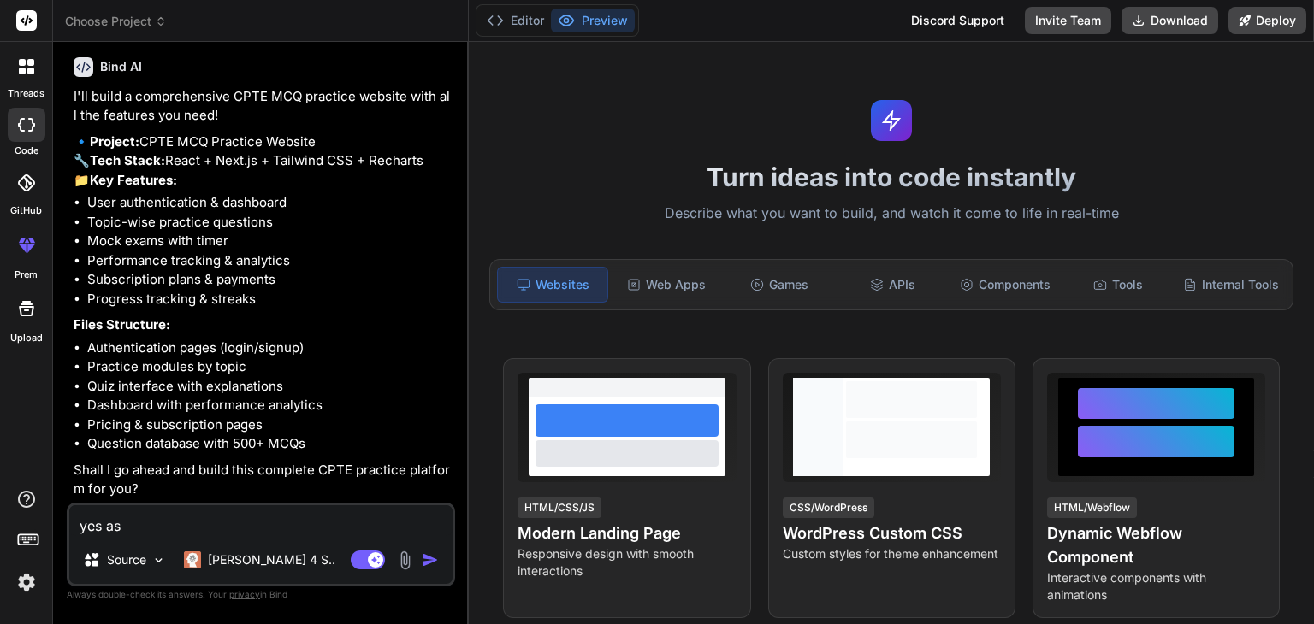
type textarea "x"
type textarea "yes as i"
type textarea "x"
type textarea "yes as i"
type textarea "x"
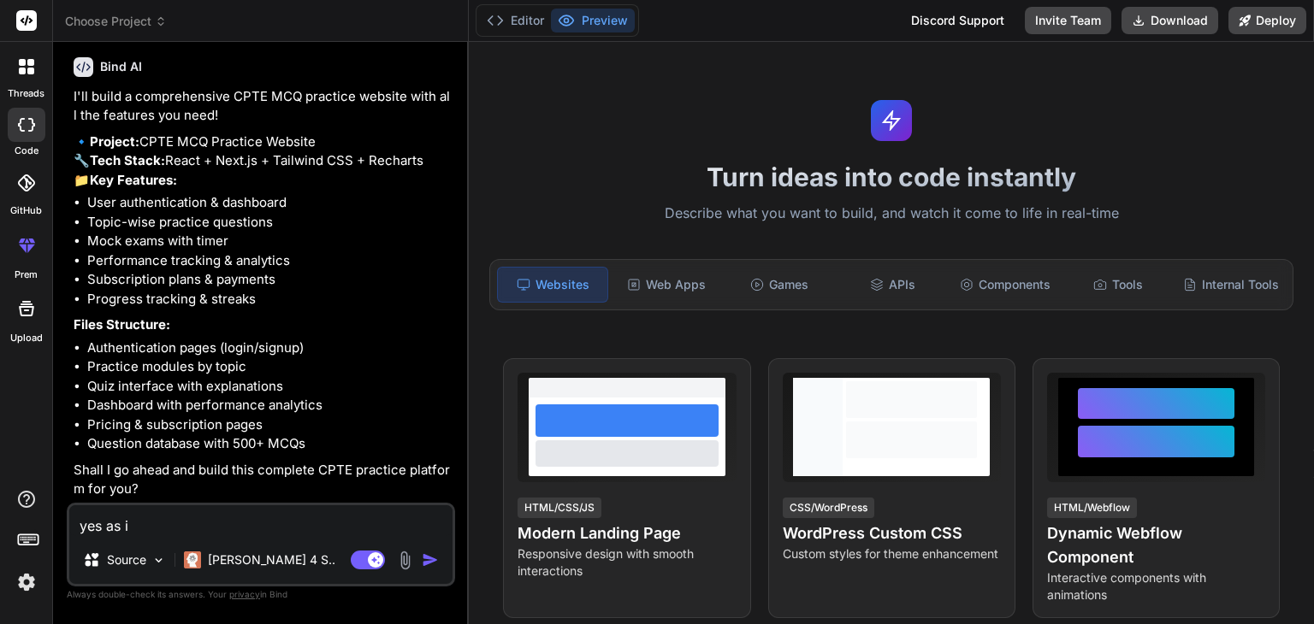
type textarea "yes as i m"
type textarea "x"
type textarea "yes as i me"
type textarea "x"
type textarea "yes as i men"
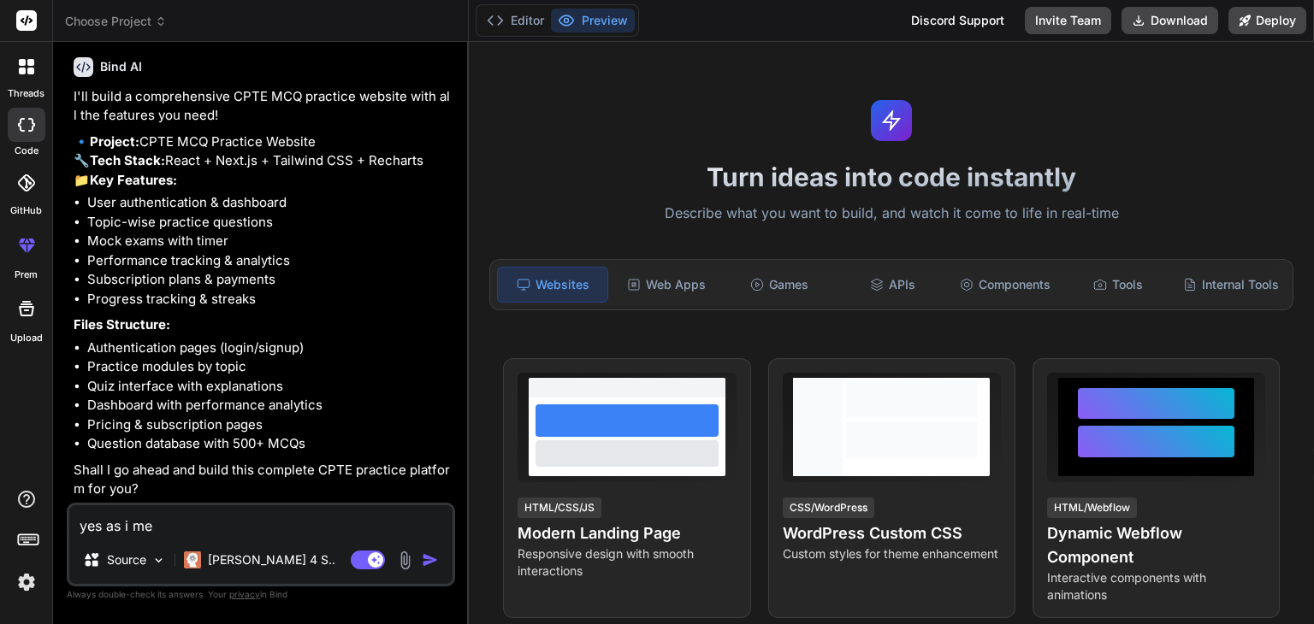
type textarea "x"
type textarea "yes as i ment"
type textarea "x"
type textarea "yes as i menti"
type textarea "x"
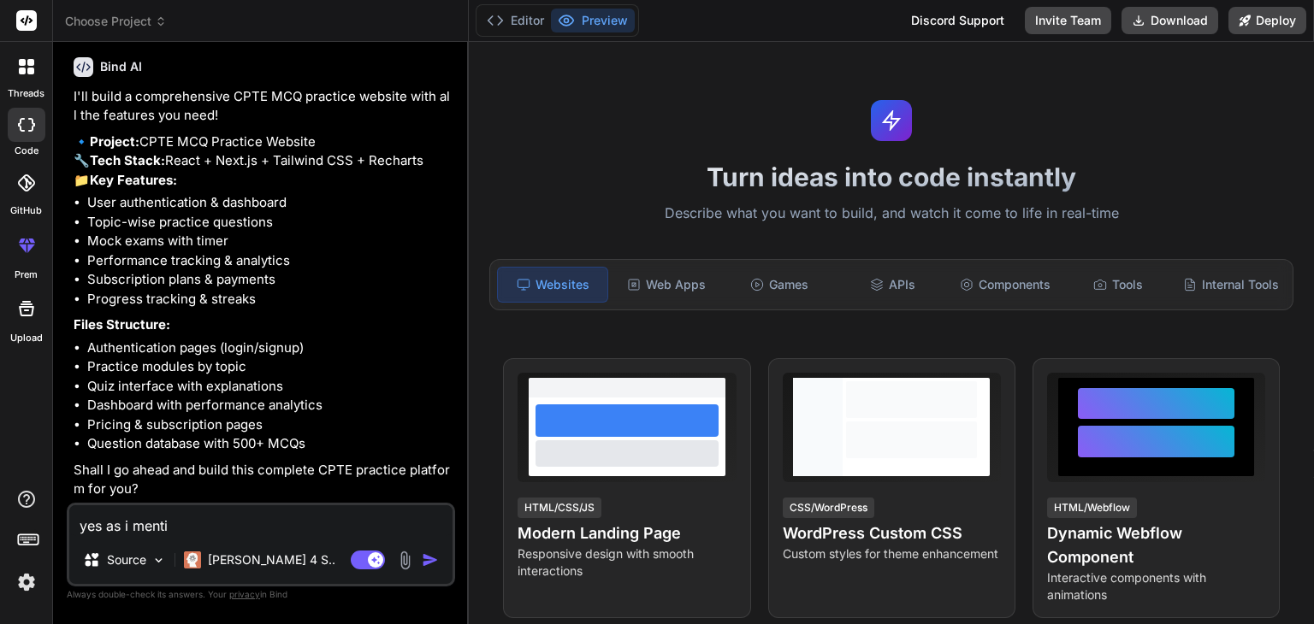
type textarea "yes as i mentio"
type textarea "x"
type textarea "yes as i mention"
type textarea "x"
type textarea "yes as i mention"
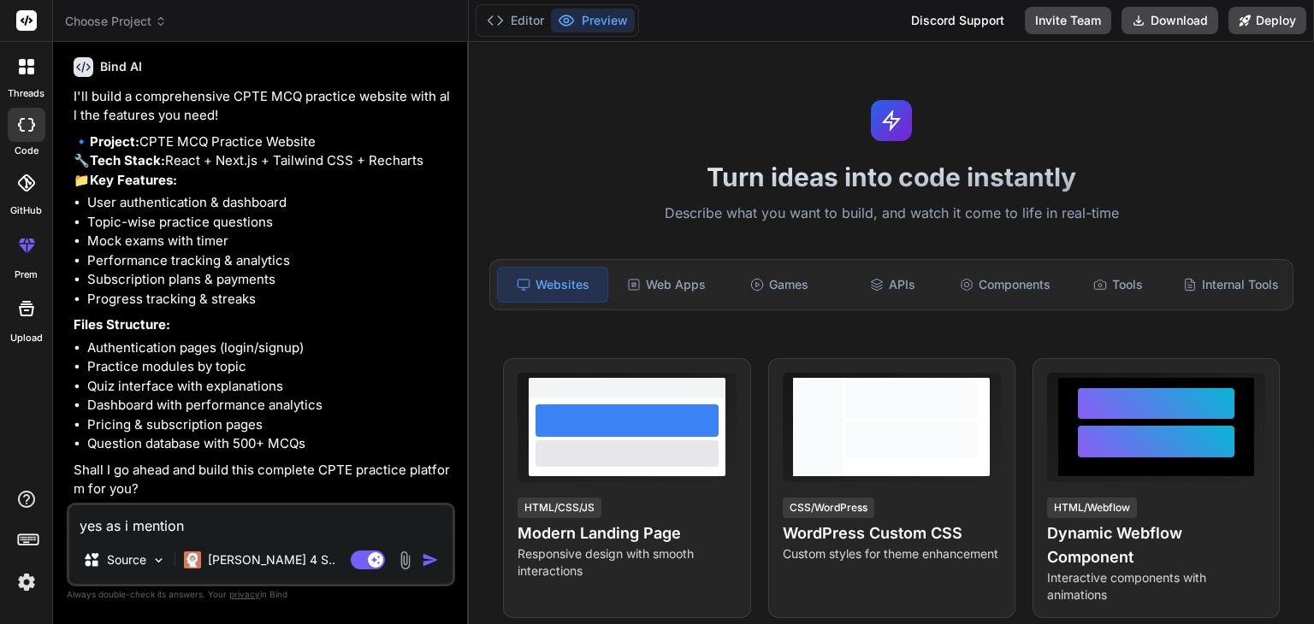
type textarea "x"
type textarea "yes as i mention w"
type textarea "x"
type textarea "yes as i mention wi"
type textarea "x"
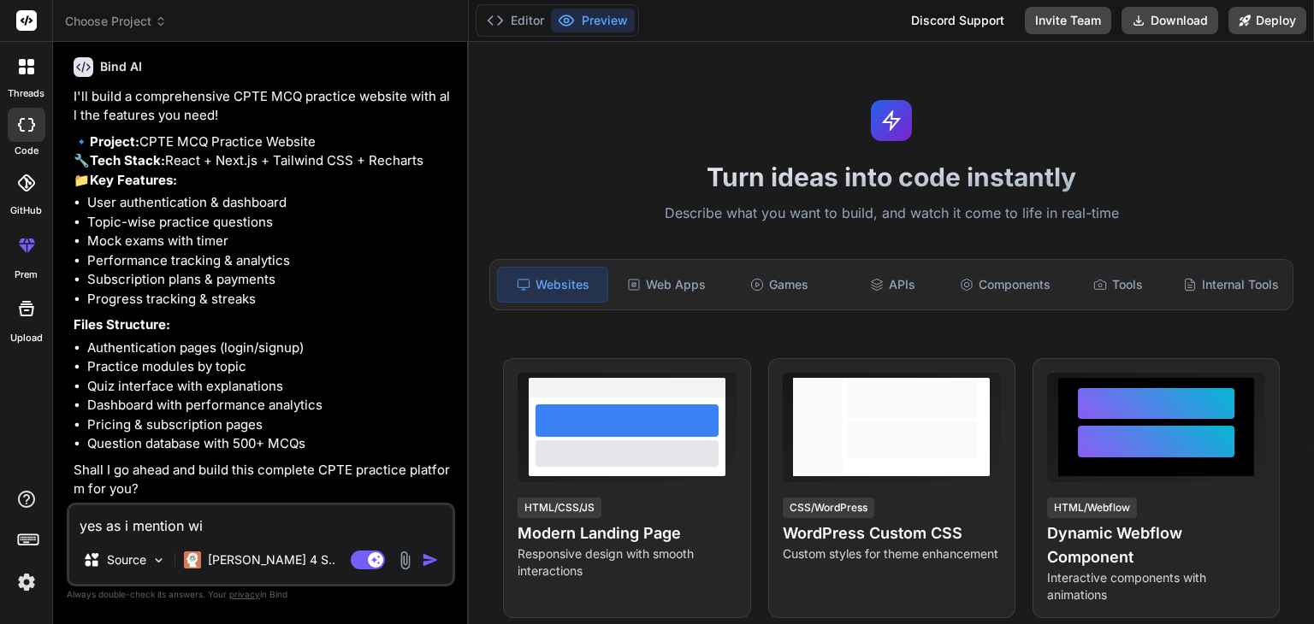
type textarea "yes as i mention wit"
type textarea "x"
type textarea "yes as i mention with"
type textarea "x"
type textarea "yes as i mention with"
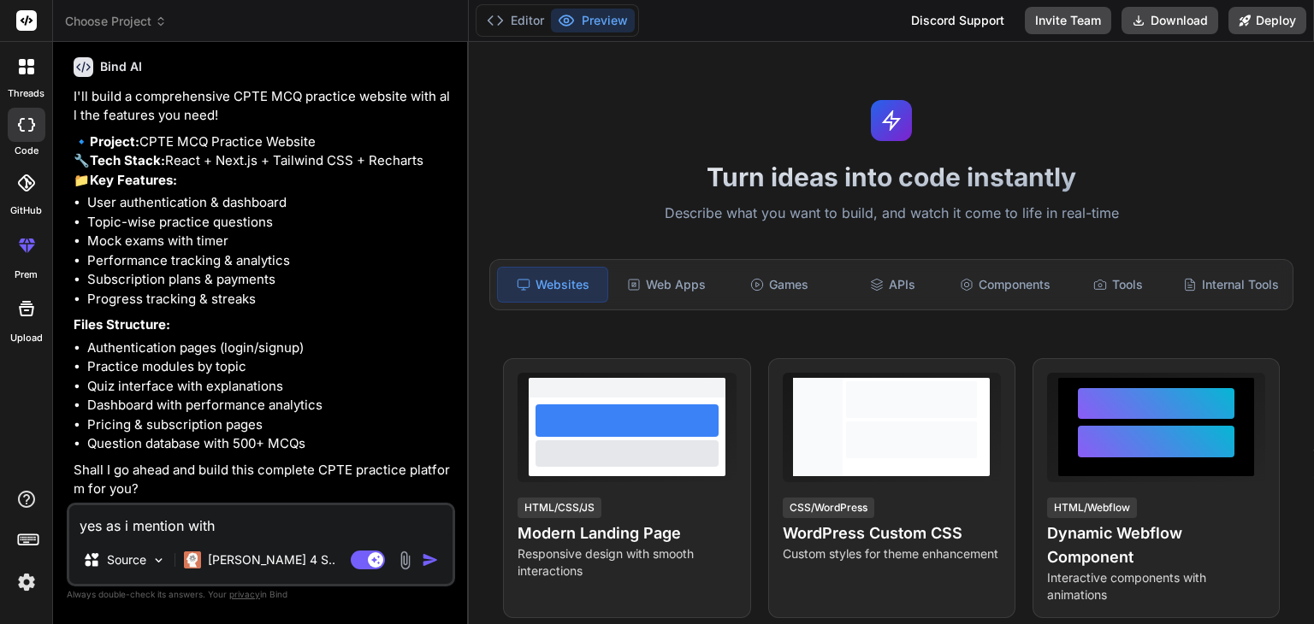
type textarea "x"
type textarea "yes as i mention with a"
type textarea "x"
type textarea "yes as i mention with ab"
type textarea "x"
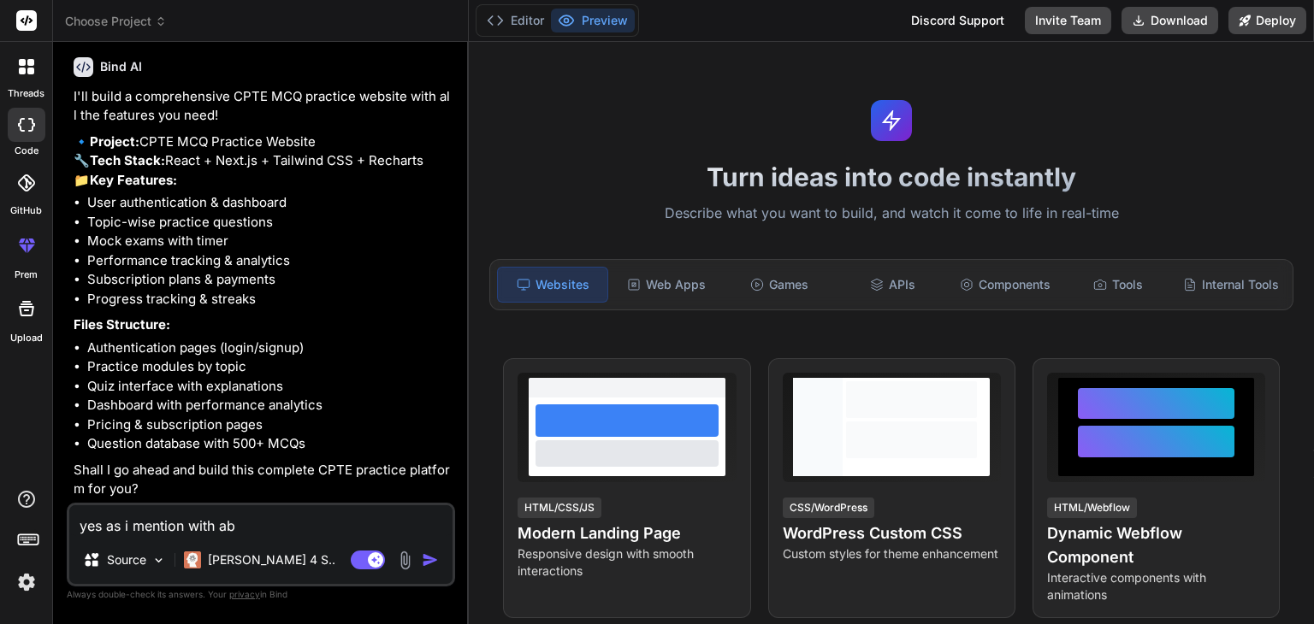
type textarea "yes as i mention with [PERSON_NAME]"
type textarea "x"
type textarea "yes as i mention with [PERSON_NAME]"
type textarea "x"
type textarea "yes as i mention with above"
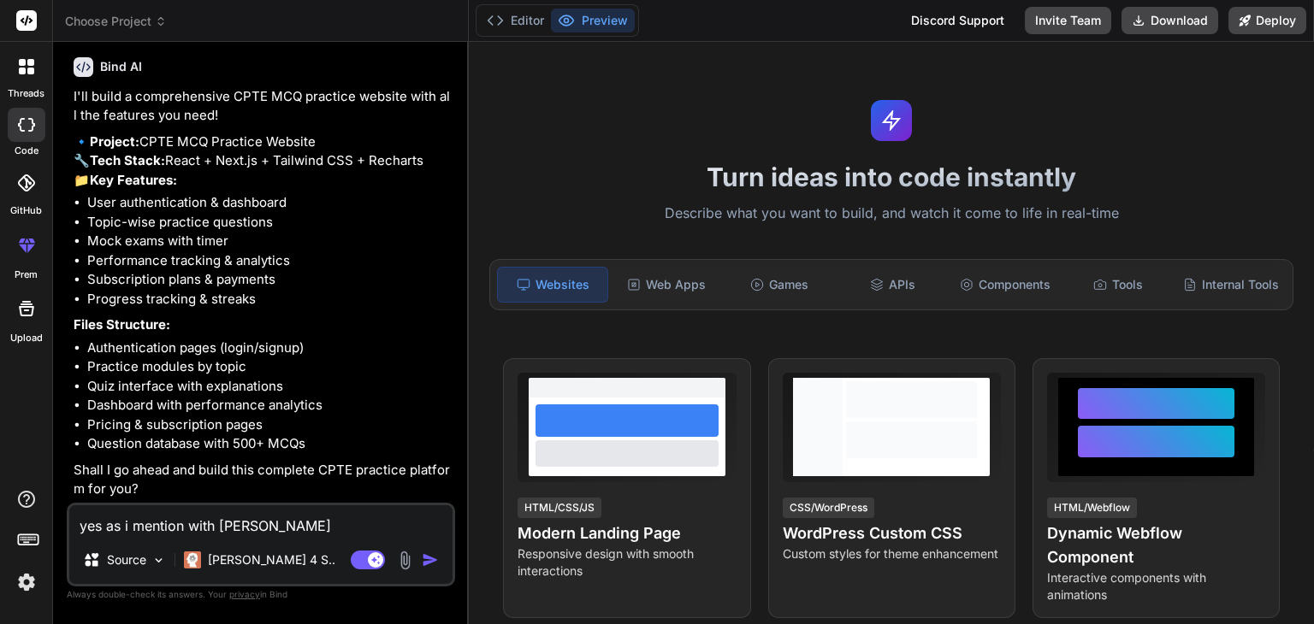
type textarea "x"
type textarea "yes as i mention with above"
type textarea "x"
type textarea "yes as i mention with above r"
type textarea "x"
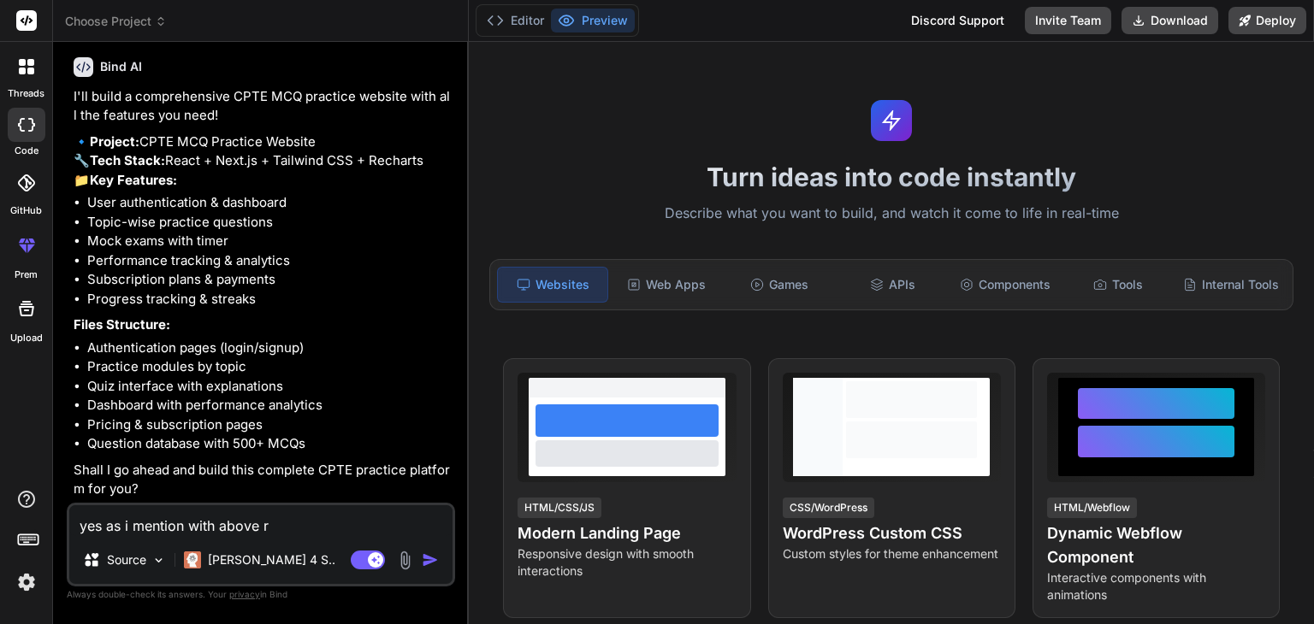
type textarea "yes as i mention with above re"
type textarea "x"
type textarea "yes as i mention with above req"
type textarea "x"
type textarea "yes as i mention with above requ"
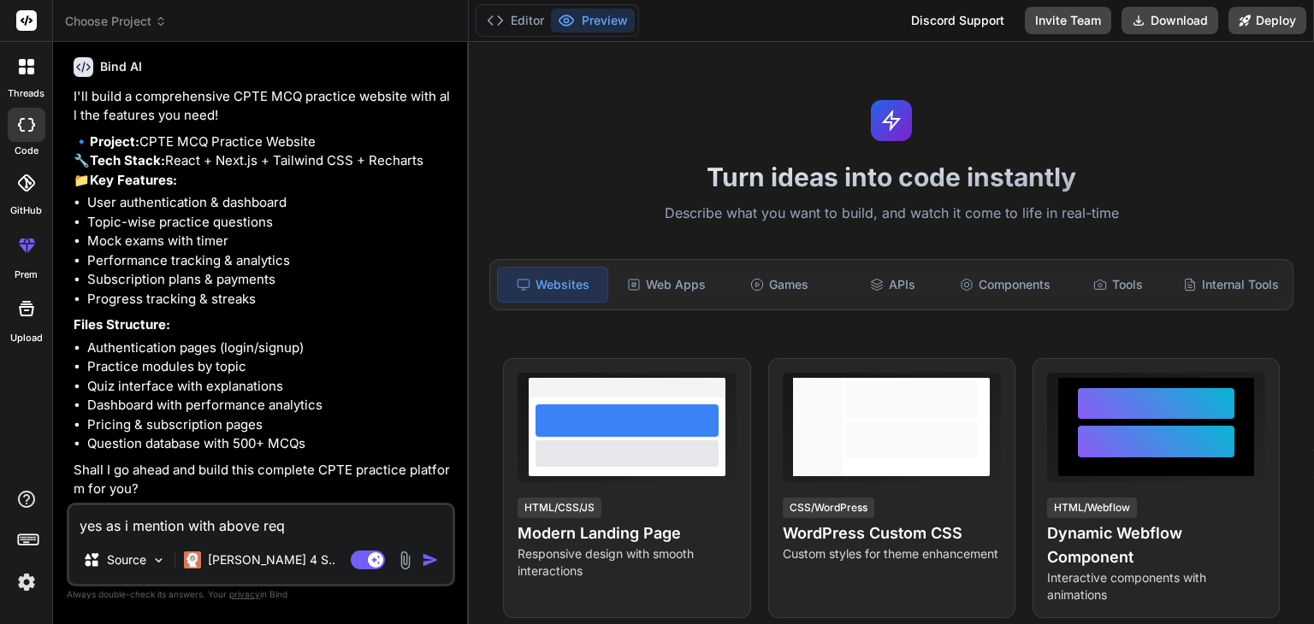
type textarea "x"
type textarea "yes as i mention with above requi"
type textarea "x"
type textarea "yes as i mention with above requir"
type textarea "x"
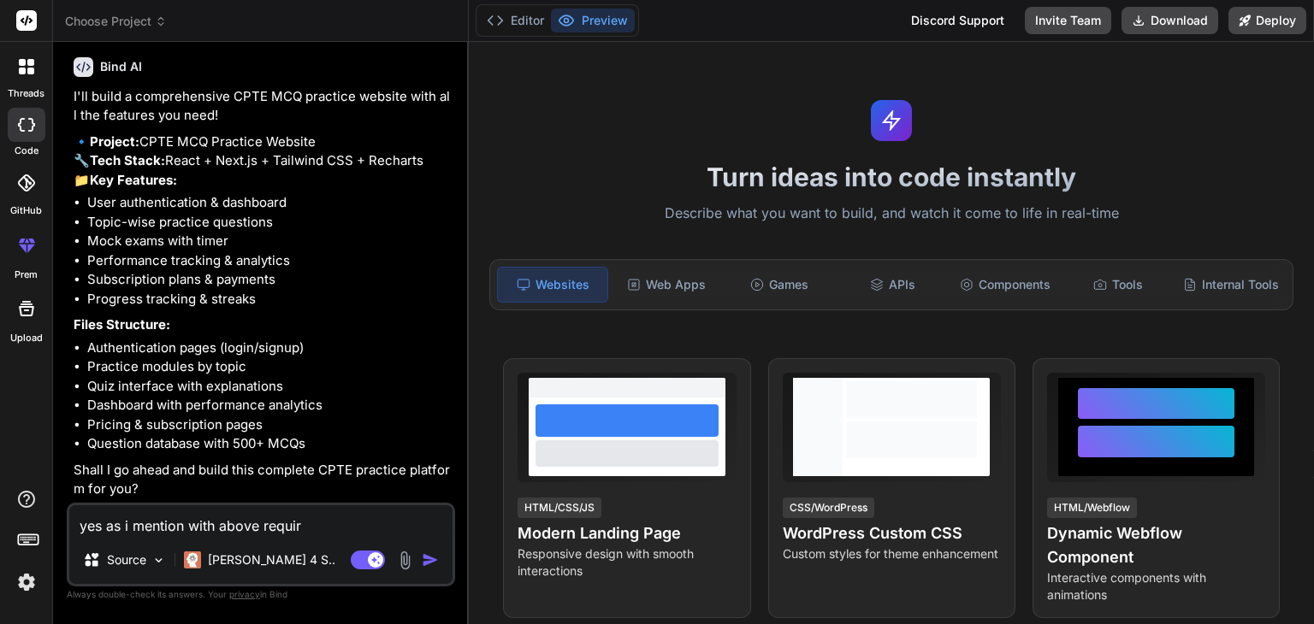
type textarea "yes as i mention with above require"
type textarea "x"
type textarea "yes as i mention with above requirem"
type textarea "x"
type textarea "yes as i mention with above requireme"
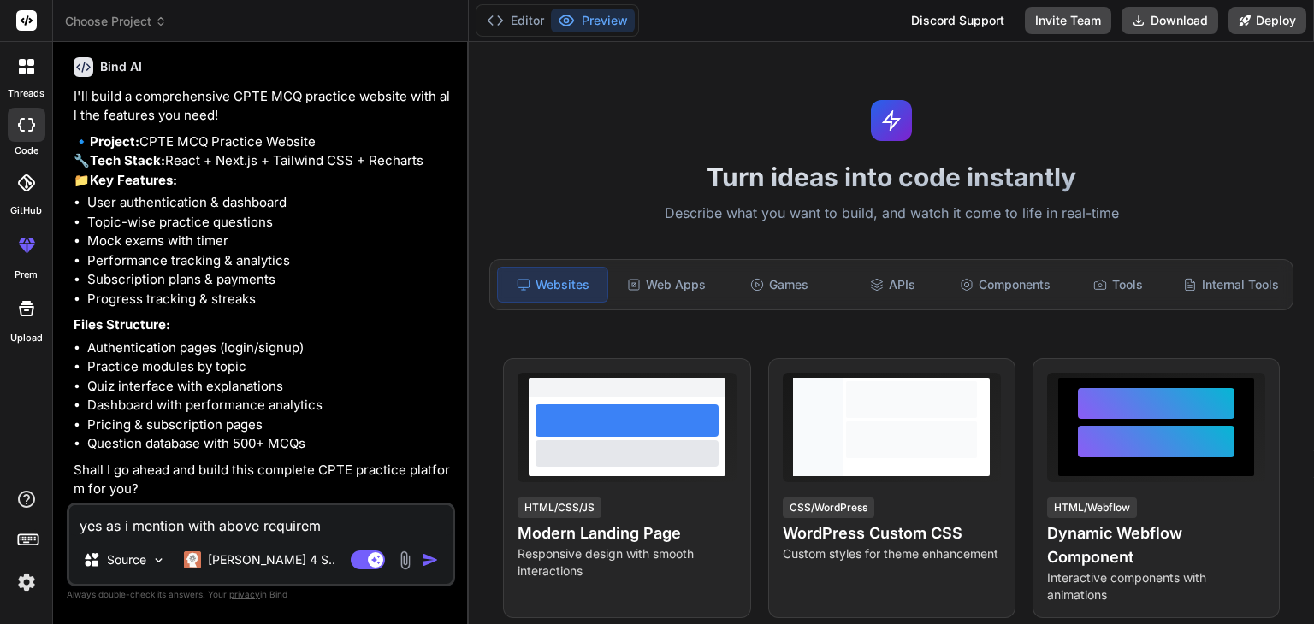
type textarea "x"
type textarea "yes as i mention with above requiremen"
type textarea "x"
type textarea "yes as i mention with above requirement"
type textarea "x"
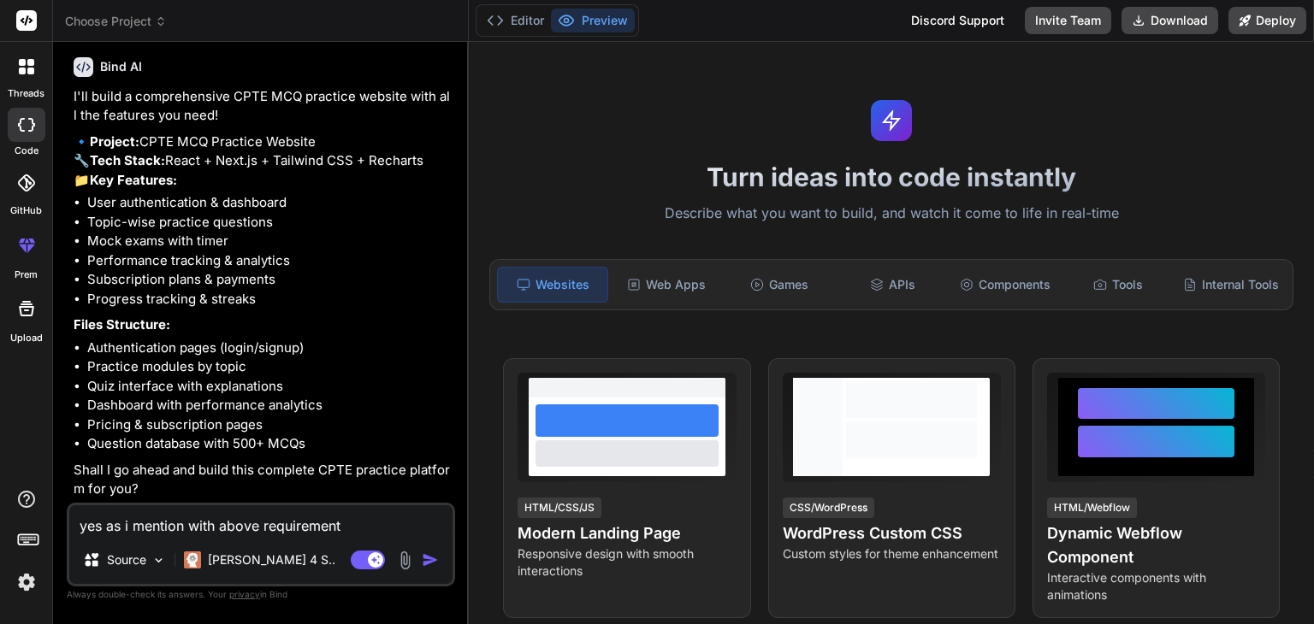
type textarea "yes as i mention with above requirements"
type textarea "x"
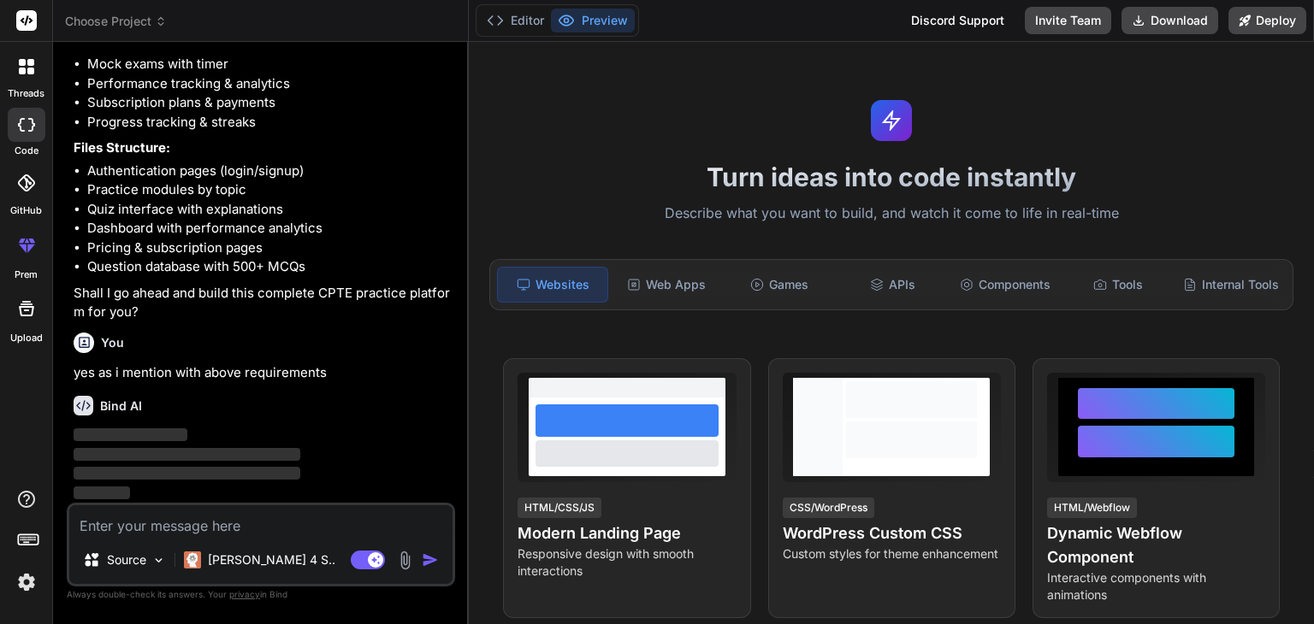
scroll to position [2606, 0]
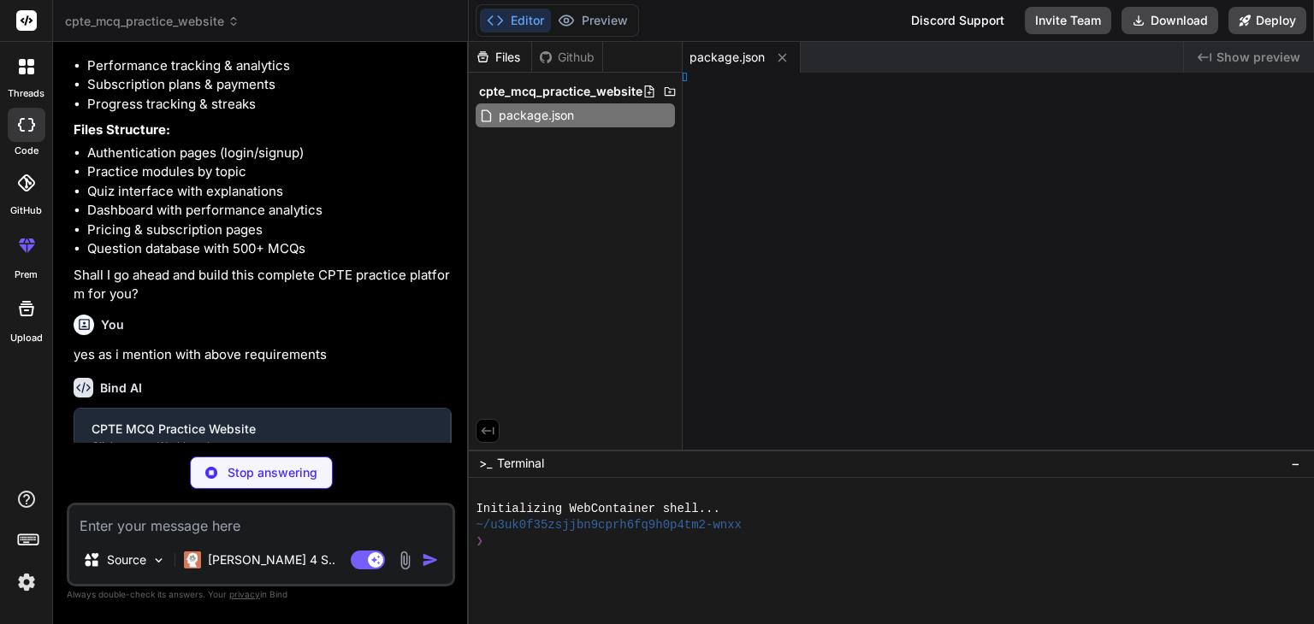
type textarea "x"
type textarea "extConfig"
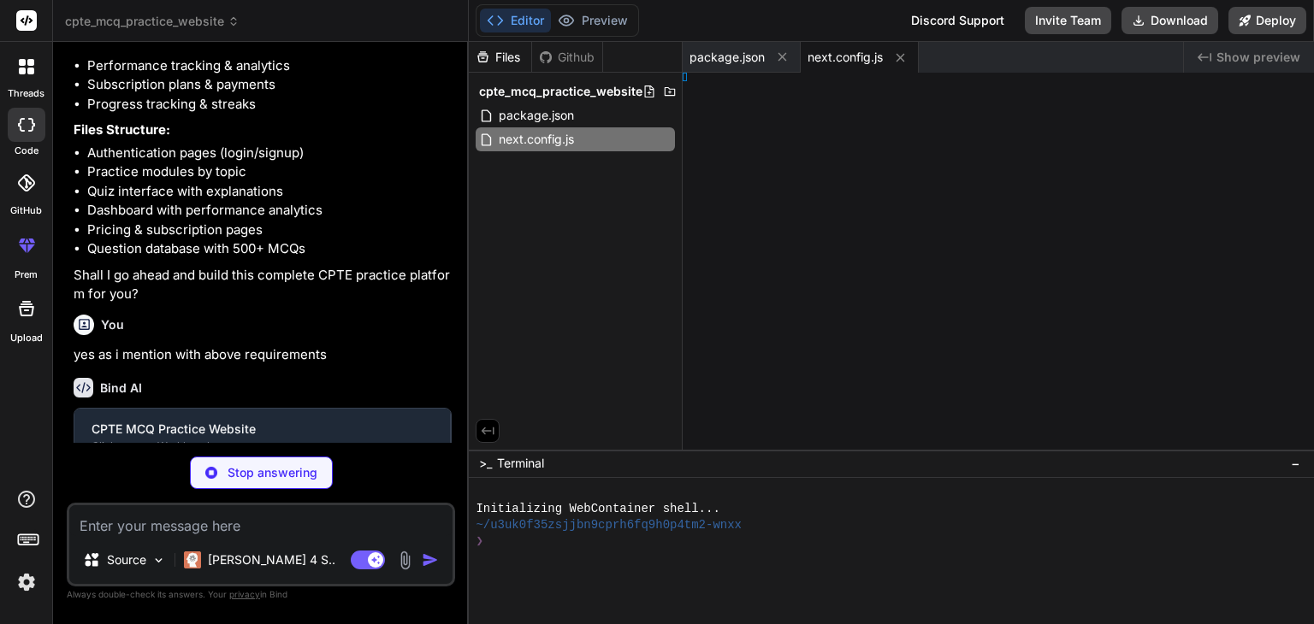
type textarea "x"
type textarea "[], }"
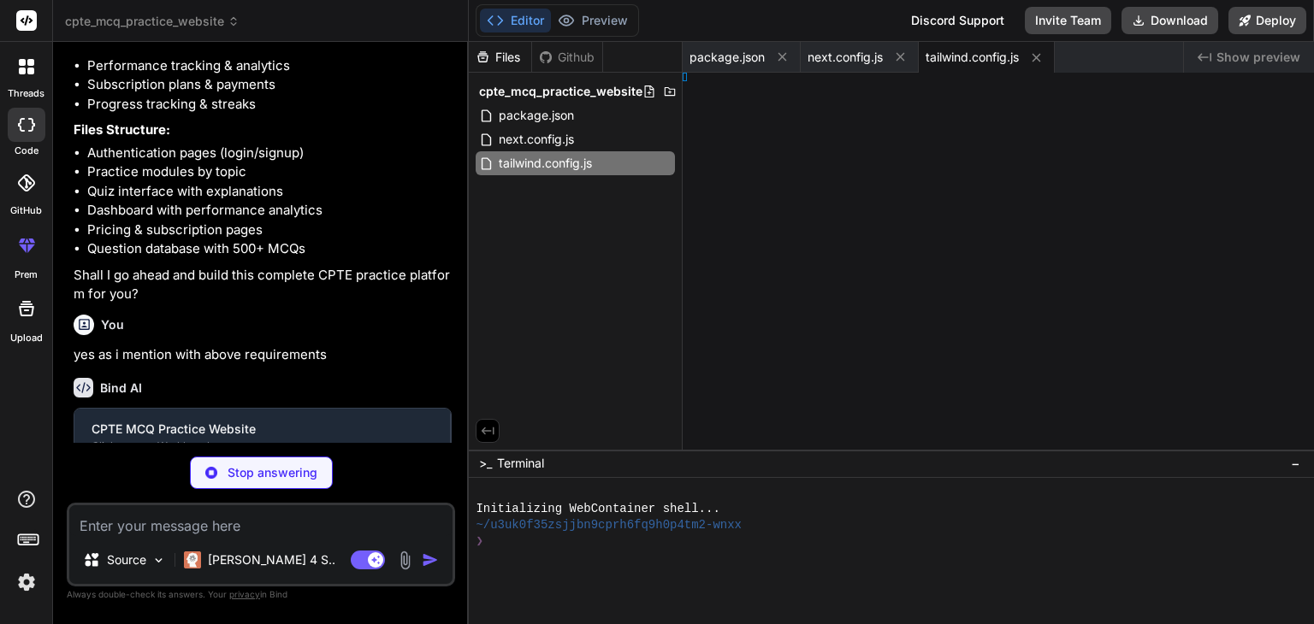
type textarea "x"
type textarea "dden; } }"
type textarea "x"
type textarea ") }"
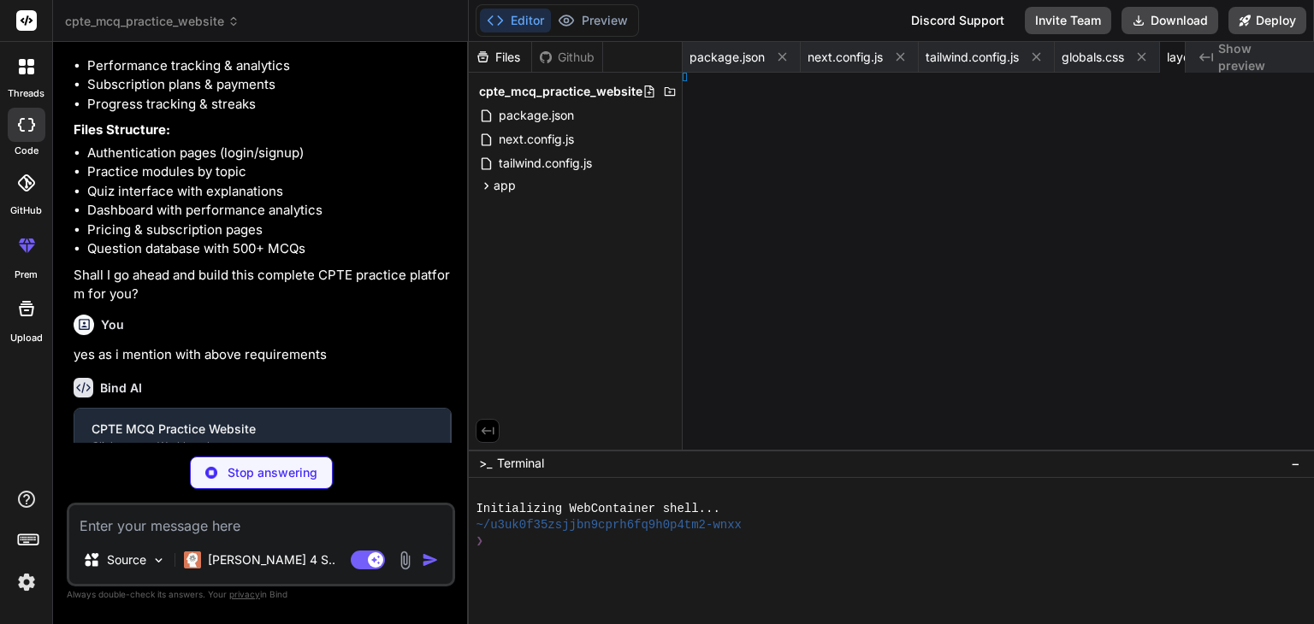
type textarea "x"
type textarea "/div> ) }"
type textarea "x"
type textarea ") }"
type textarea "x"
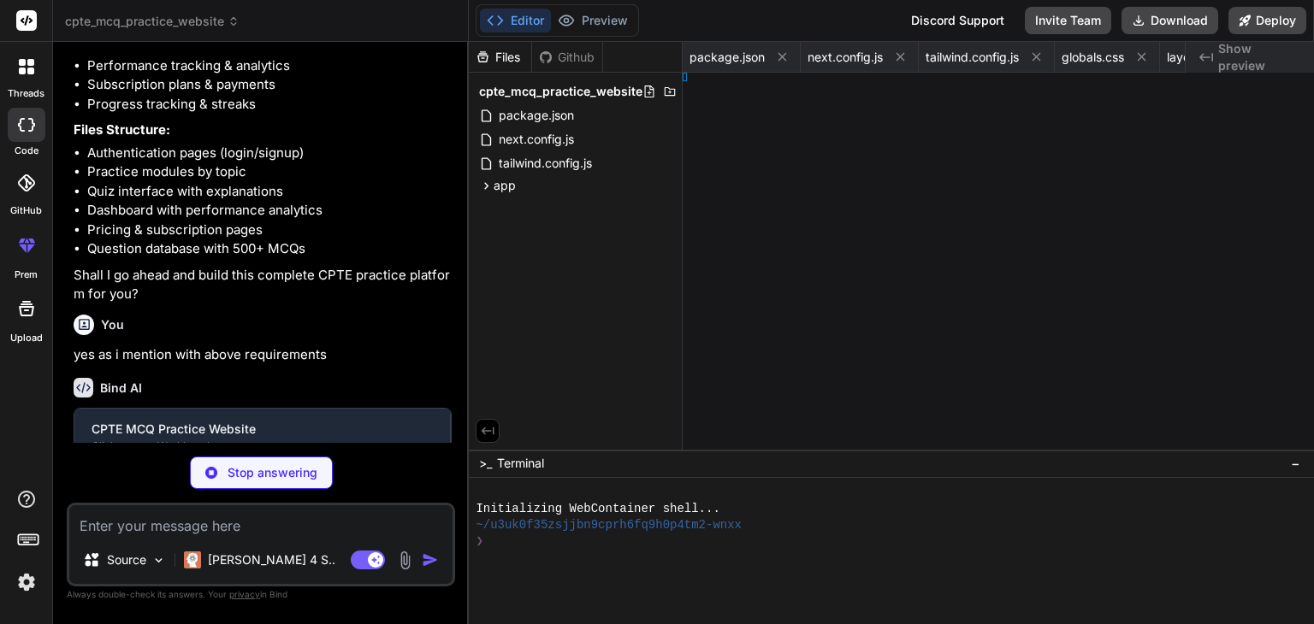
type textarea "on> ) }"
type textarea "x"
type textarea ") }"
type textarea "x"
type textarea ") }"
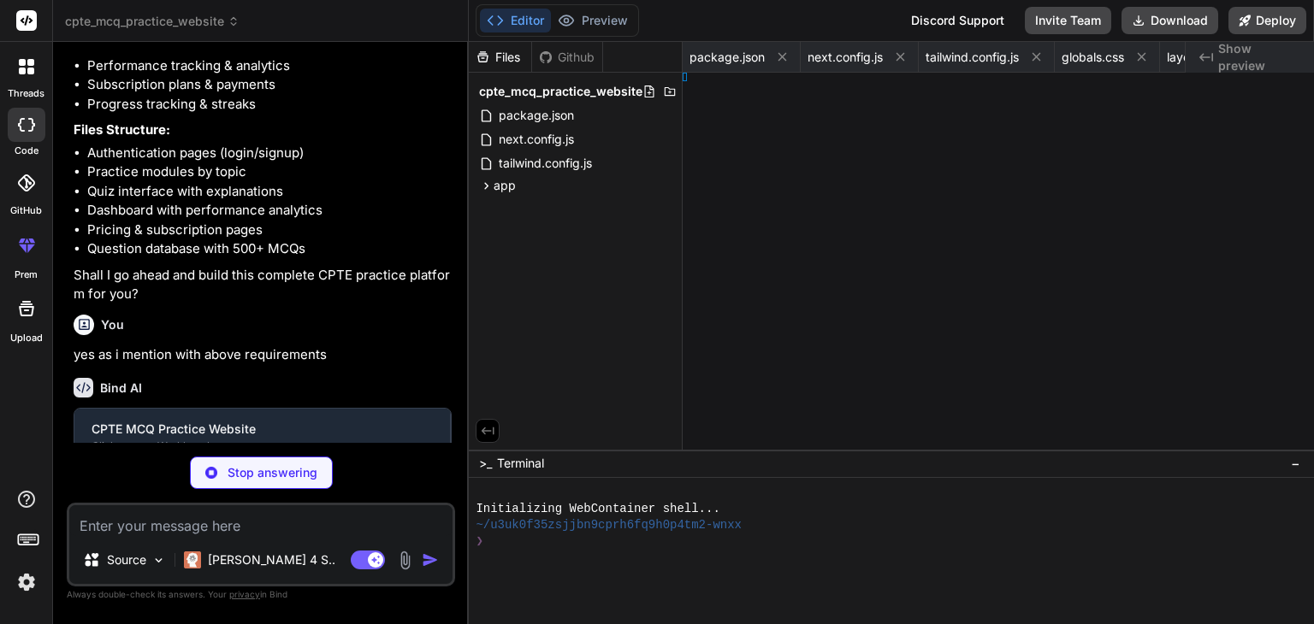
type textarea "x"
type textarea ") }"
type textarea "x"
type textarea "}"
type textarea "x"
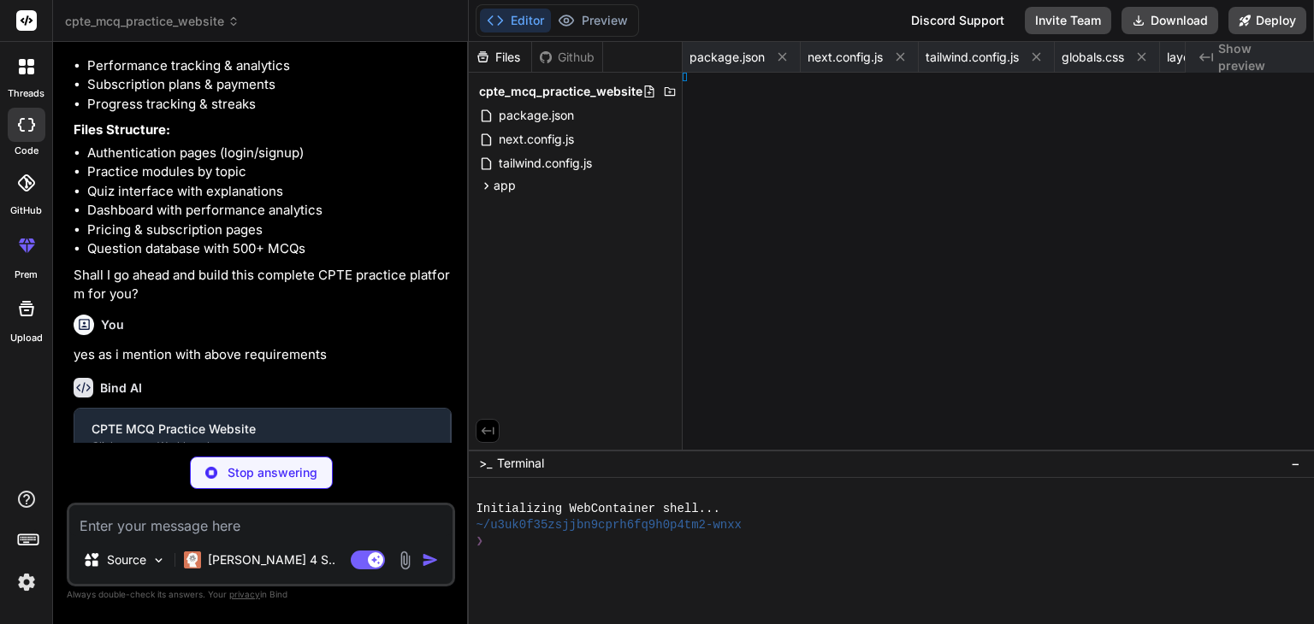
type textarea "oter> ) }"
type textarea "x"
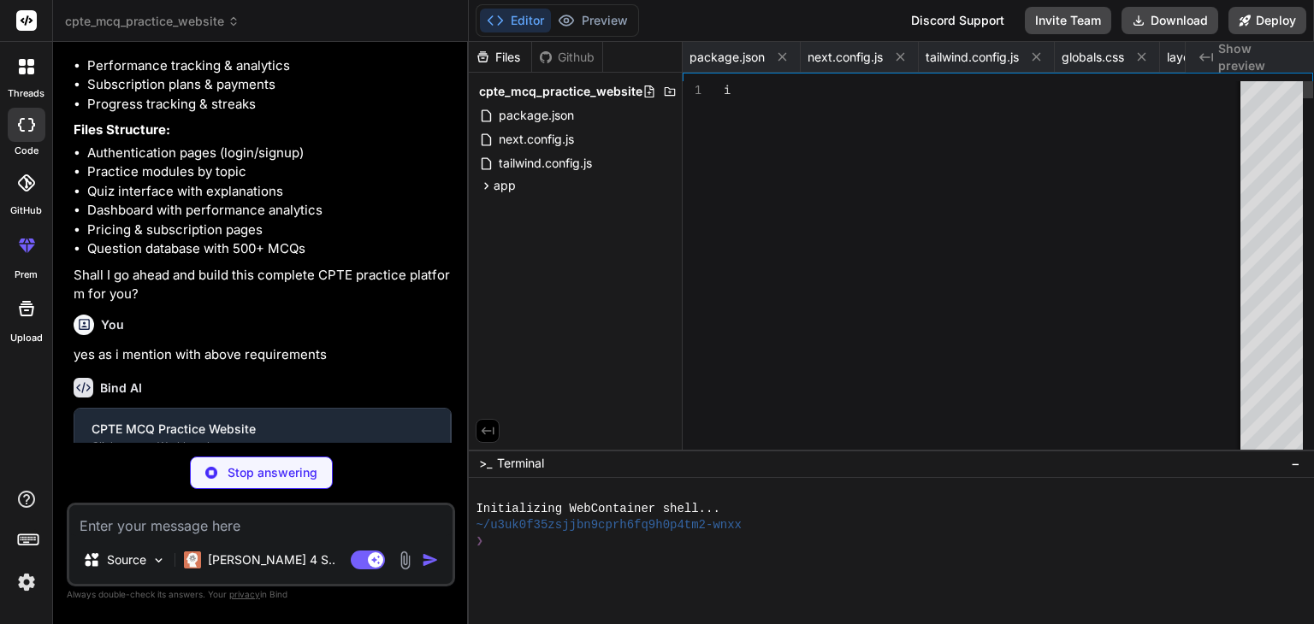
type textarea "</div> </footer> ) }"
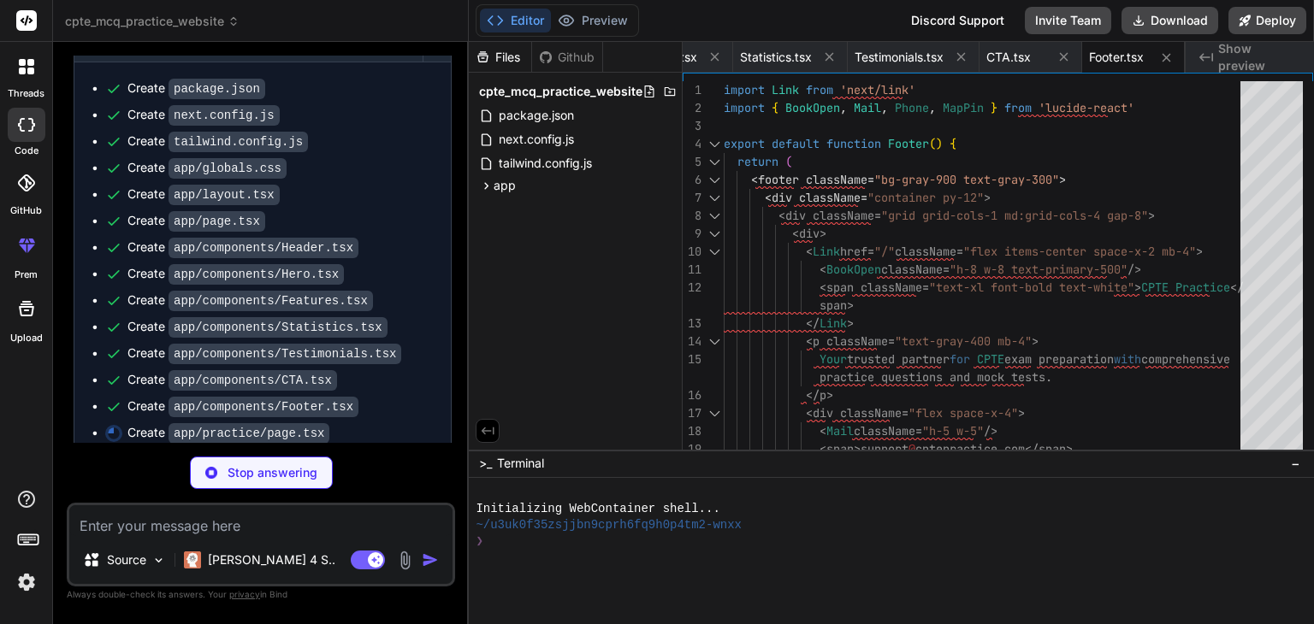
scroll to position [3042, 0]
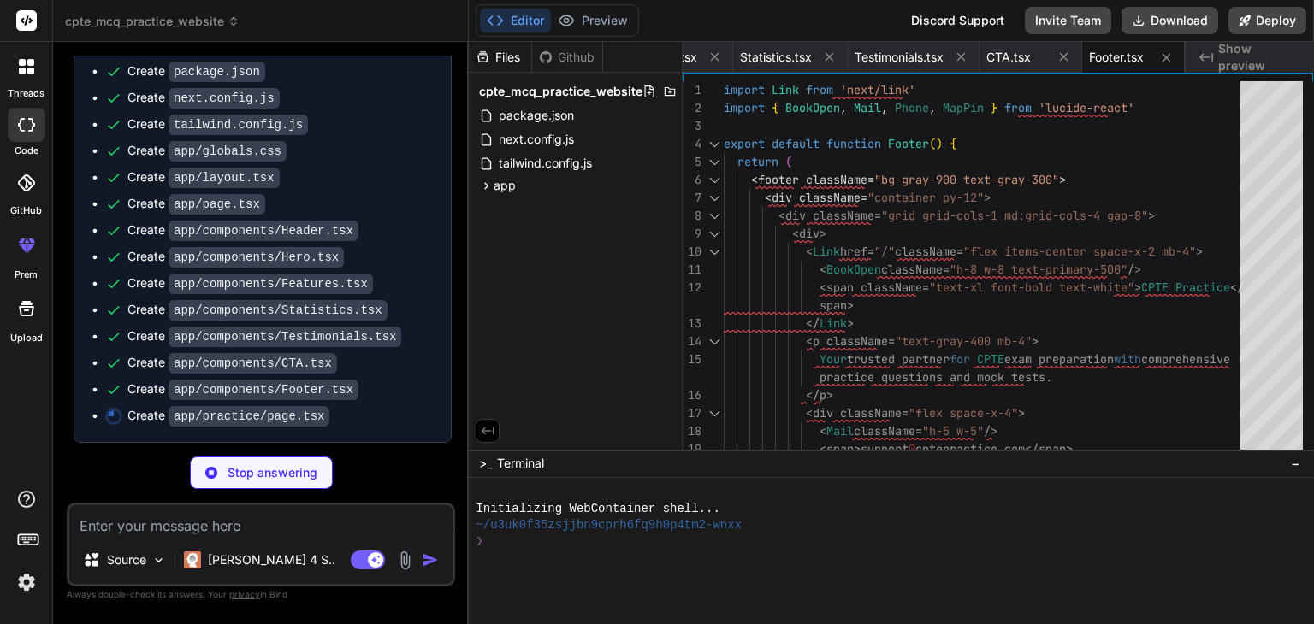
type textarea "x"
type textarea "</div> ) }"
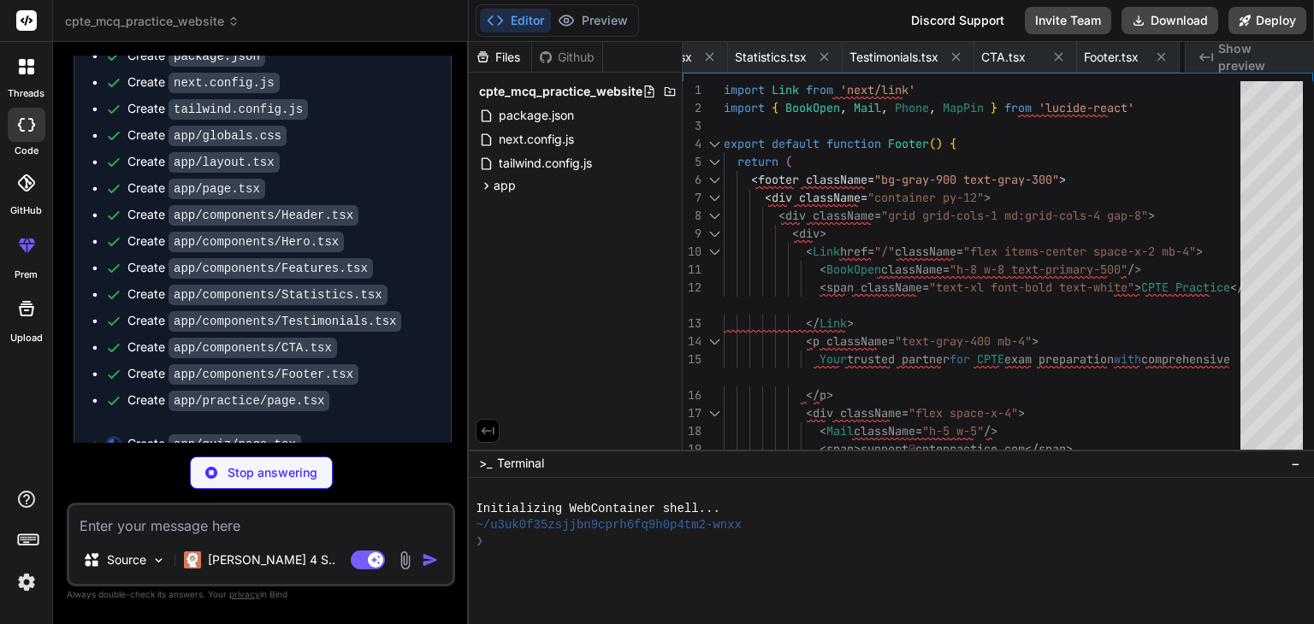
scroll to position [0, 1057]
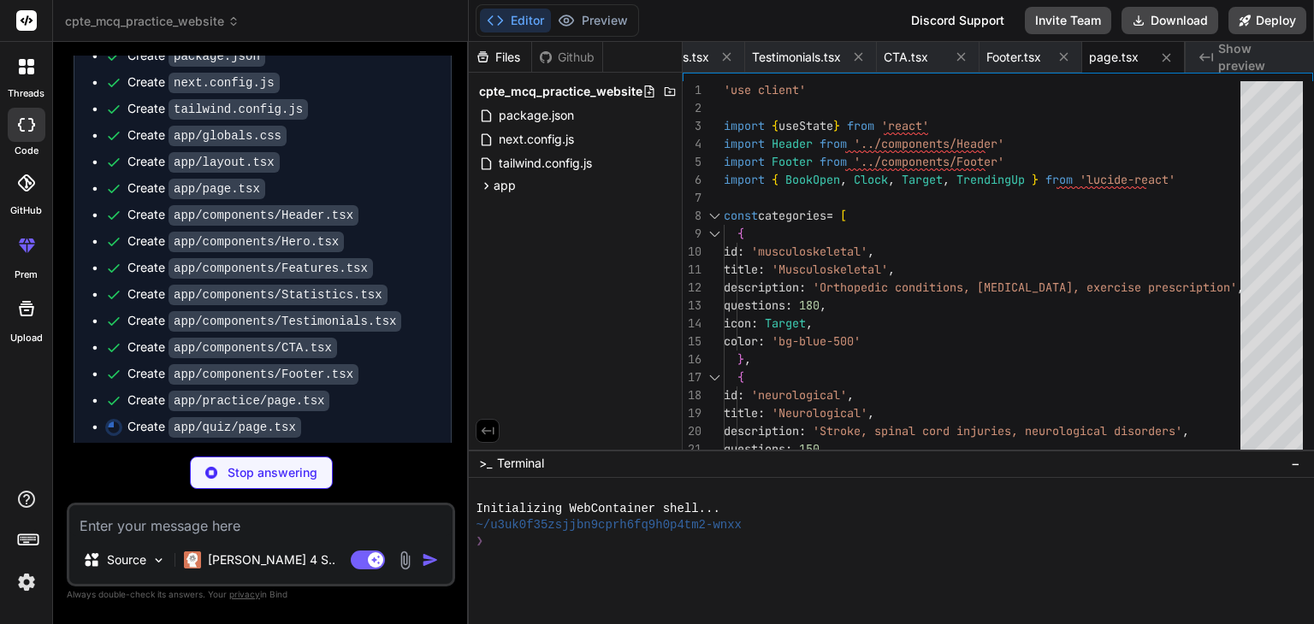
type textarea "x"
type textarea "<Footer /> </div> ) }"
type textarea "x"
type textarea "<Footer /> </div> ) }"
type textarea "x"
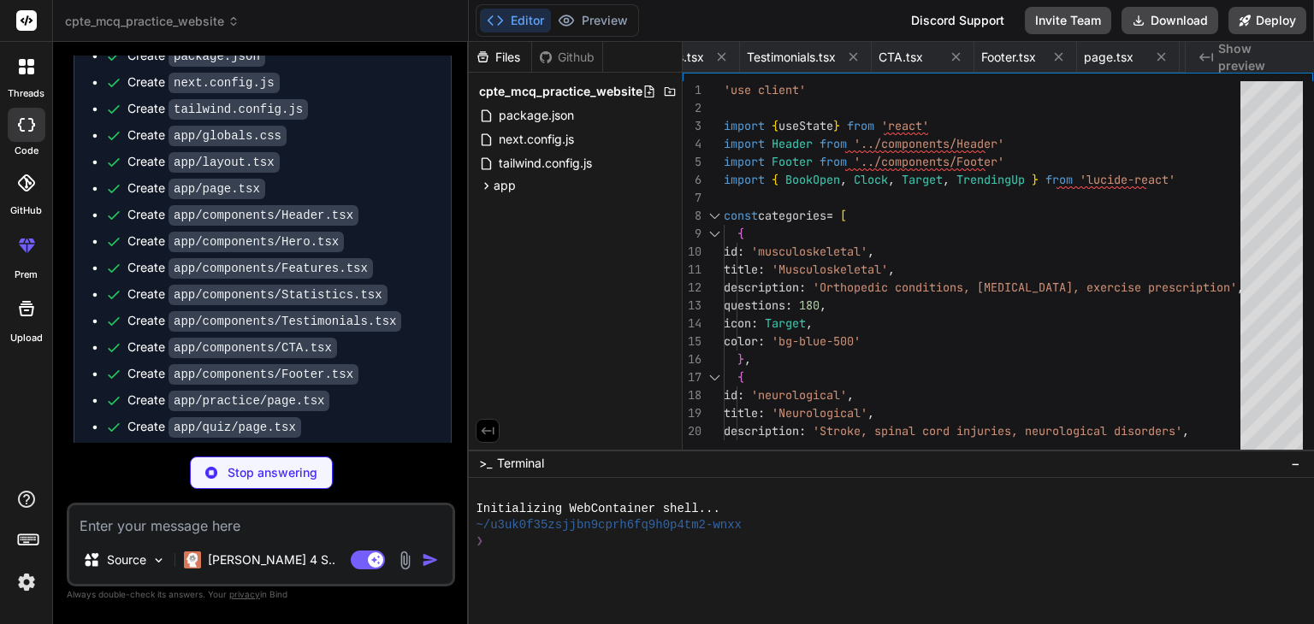
type textarea "</div> </div> </div> </main> <Footer /> </div> ) }"
type textarea "x"
type textarea "<Footer /> </div> ) }"
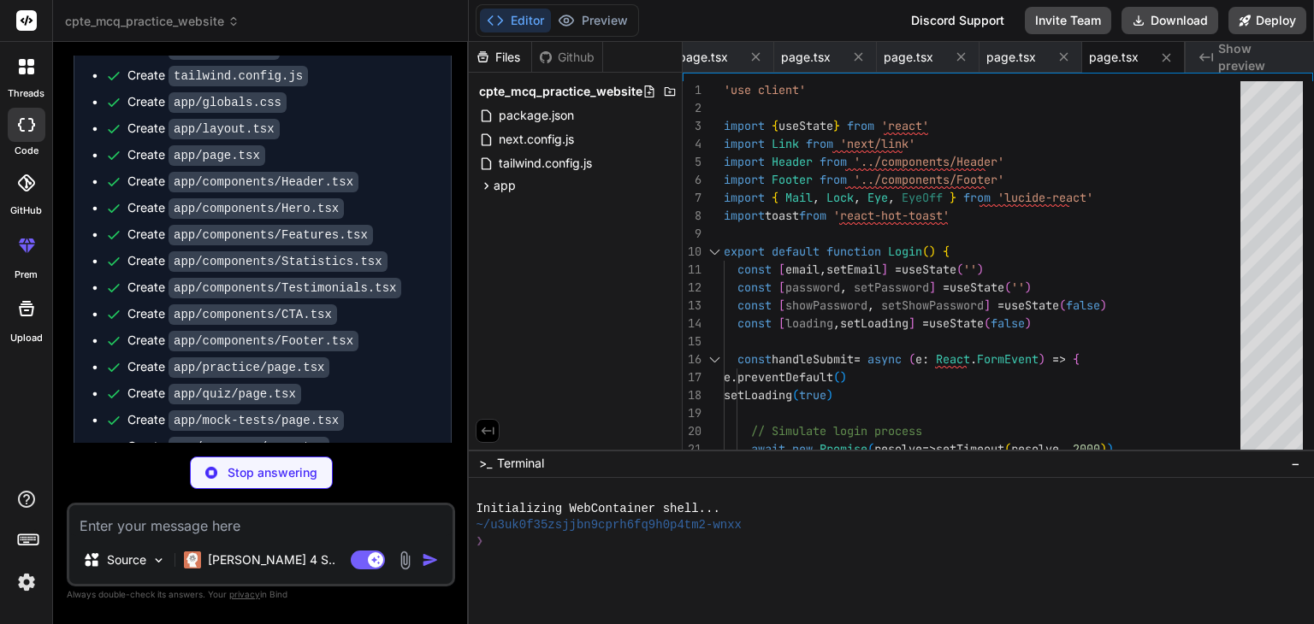
scroll to position [3199, 0]
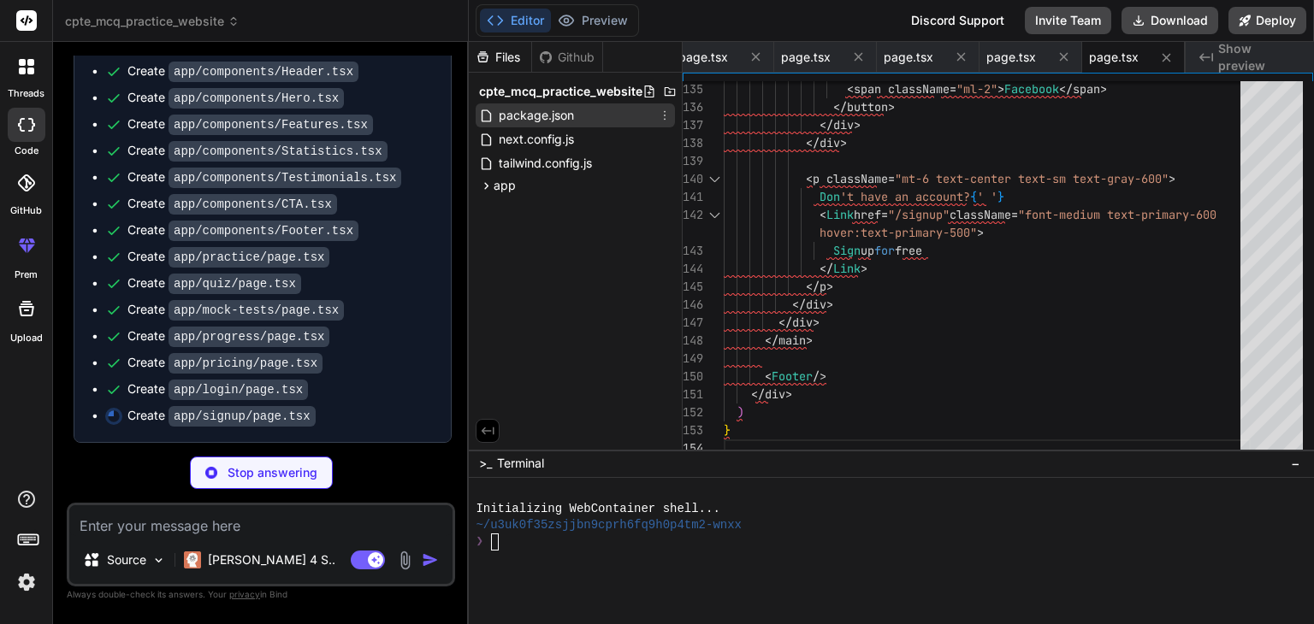
click at [543, 109] on span "package.json" at bounding box center [536, 115] width 79 height 21
type textarea "x"
type textarea ""react-hot-toast": "^2.4.1" }, "devDependencies": { "eslint": "^8", "eslint-con…"
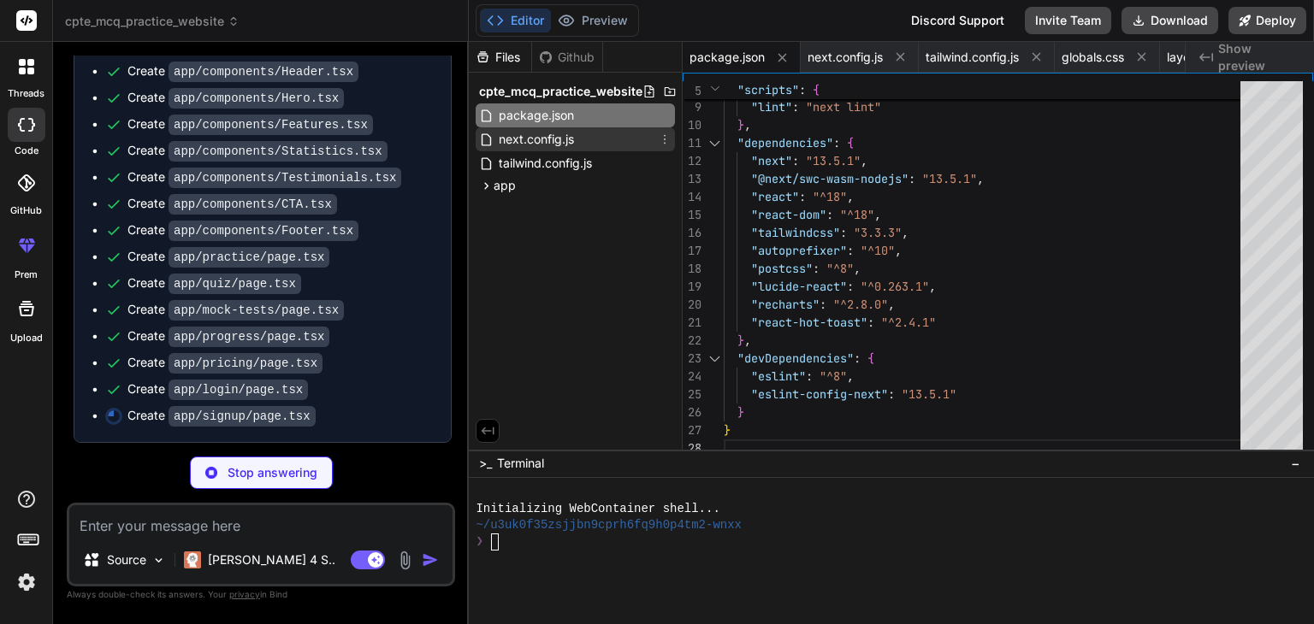
type textarea "x"
click at [543, 129] on span "next.config.js" at bounding box center [536, 139] width 79 height 21
type textarea "module.exports = nextConfig"
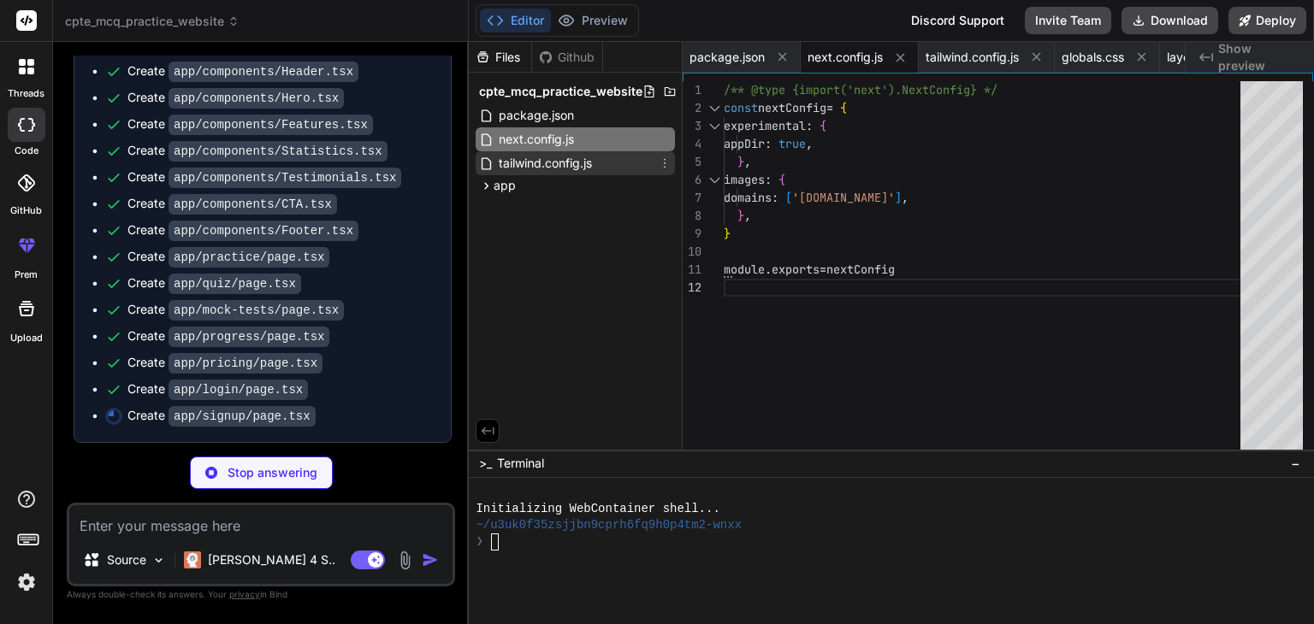
click at [543, 161] on span "tailwind.config.js" at bounding box center [545, 163] width 97 height 21
type textarea "x"
type textarea "900: '#1e3a8a', }, }, }, }, plugins: [], }"
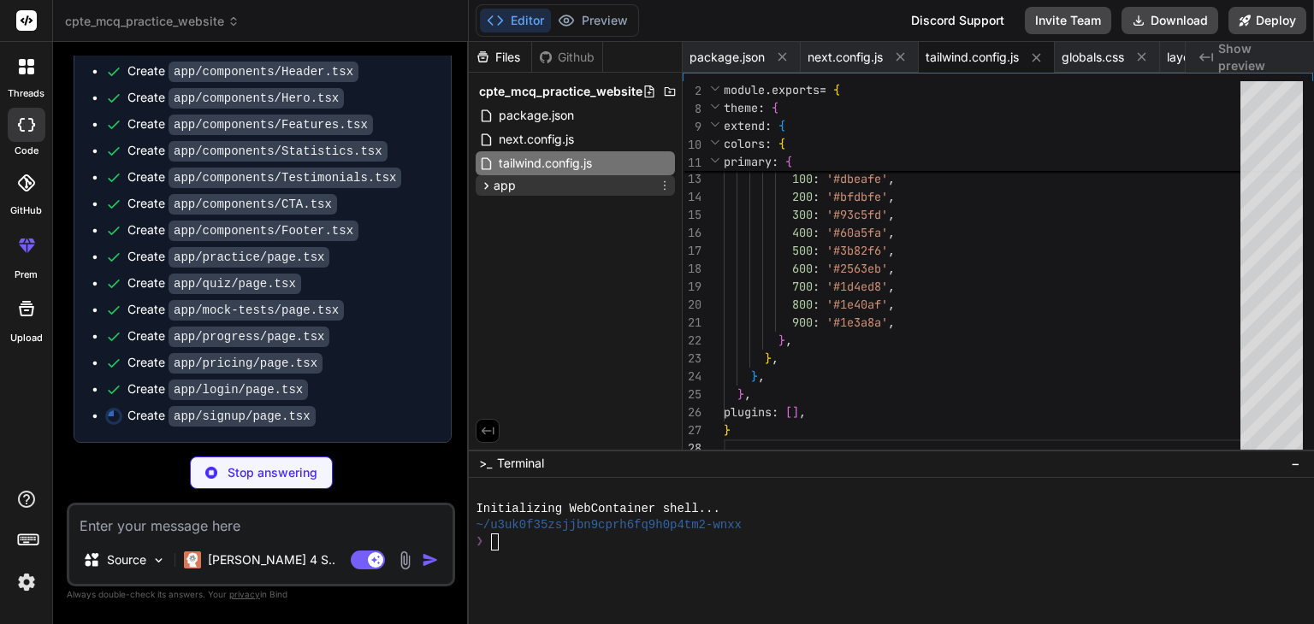
click at [535, 183] on div "app" at bounding box center [575, 185] width 199 height 21
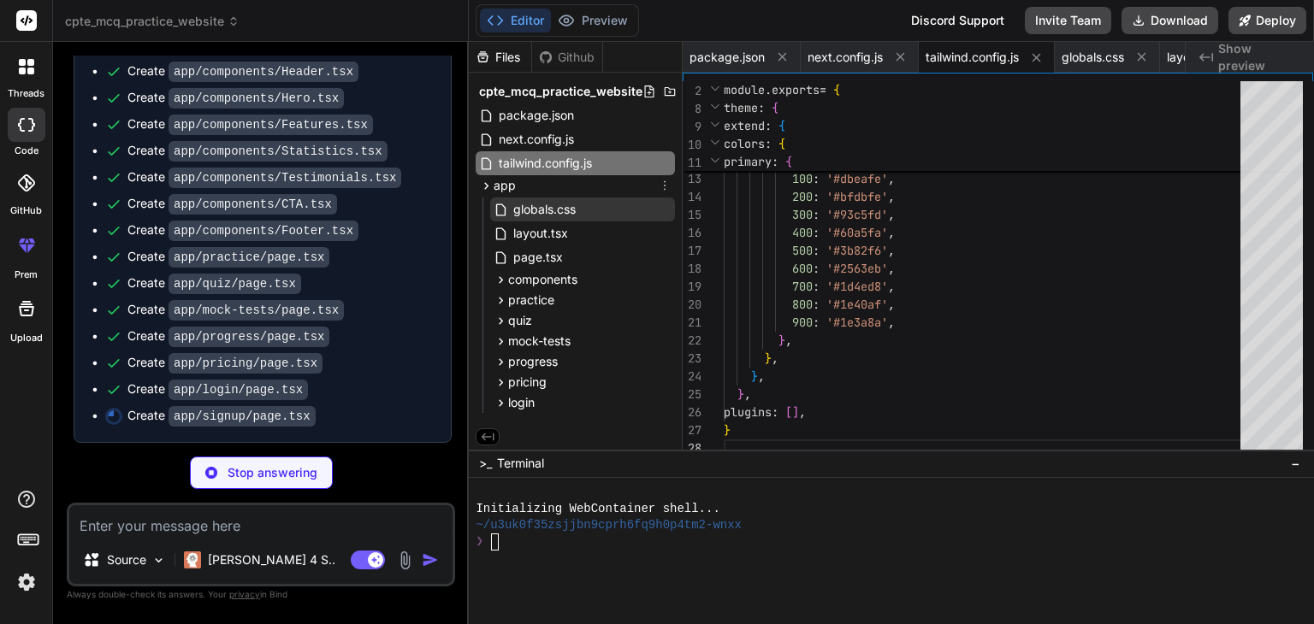
type textarea "x"
type textarea "}"
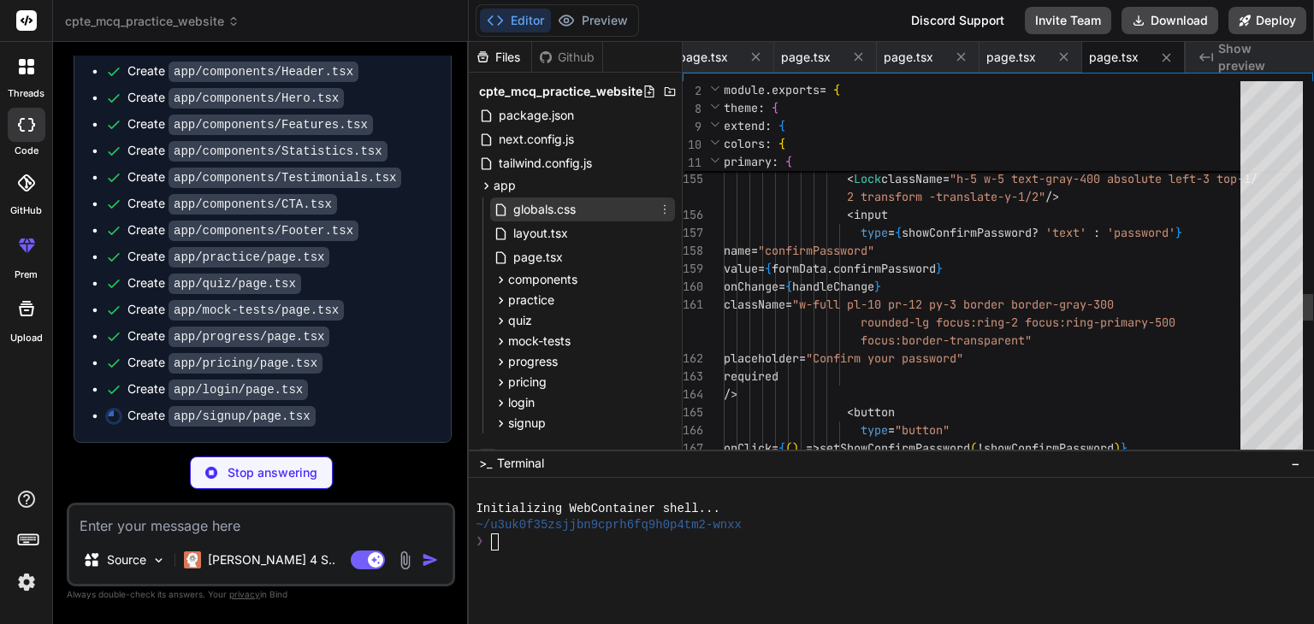
click at [547, 217] on span "globals.css" at bounding box center [545, 209] width 66 height 21
type textarea "x"
type textarea ".card { @apply bg-white rounded-xl shadow-sm border border-gray-200 overflow-hi…"
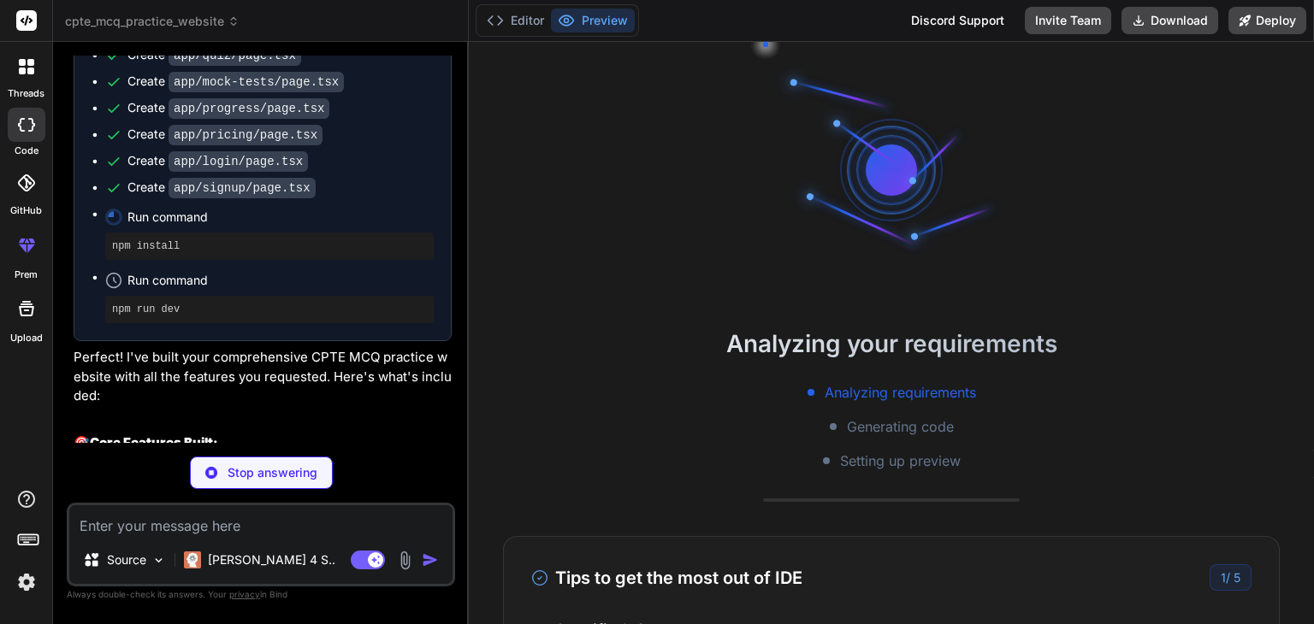
scroll to position [3415, 0]
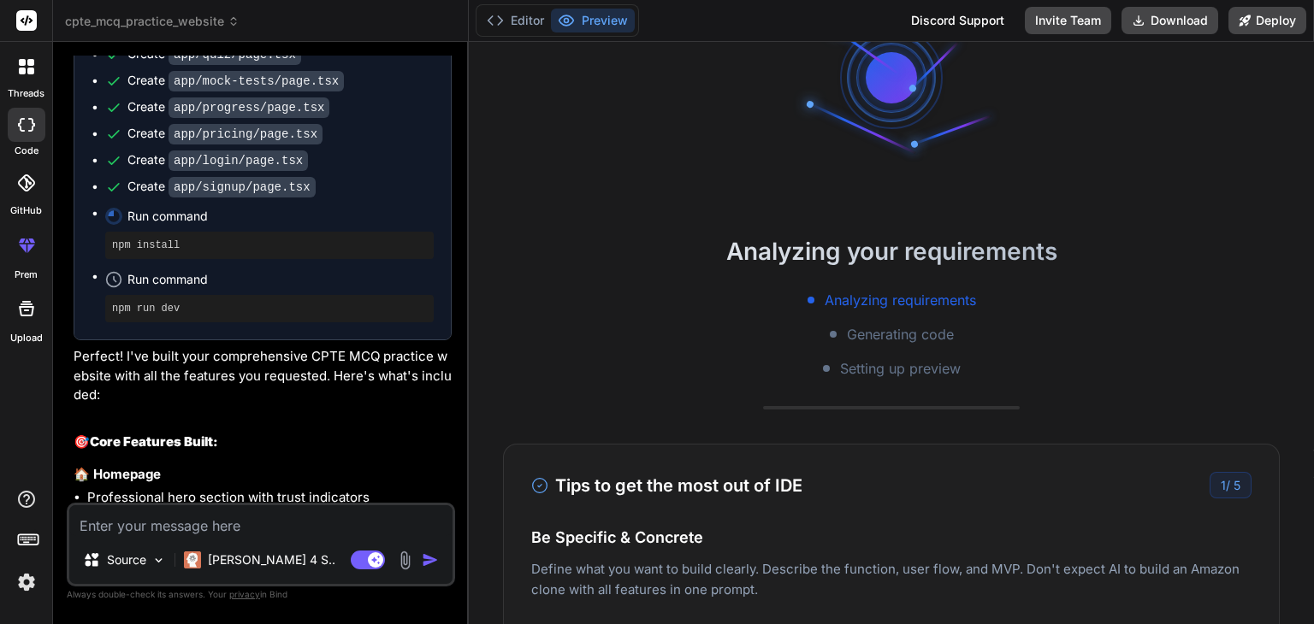
type textarea "x"
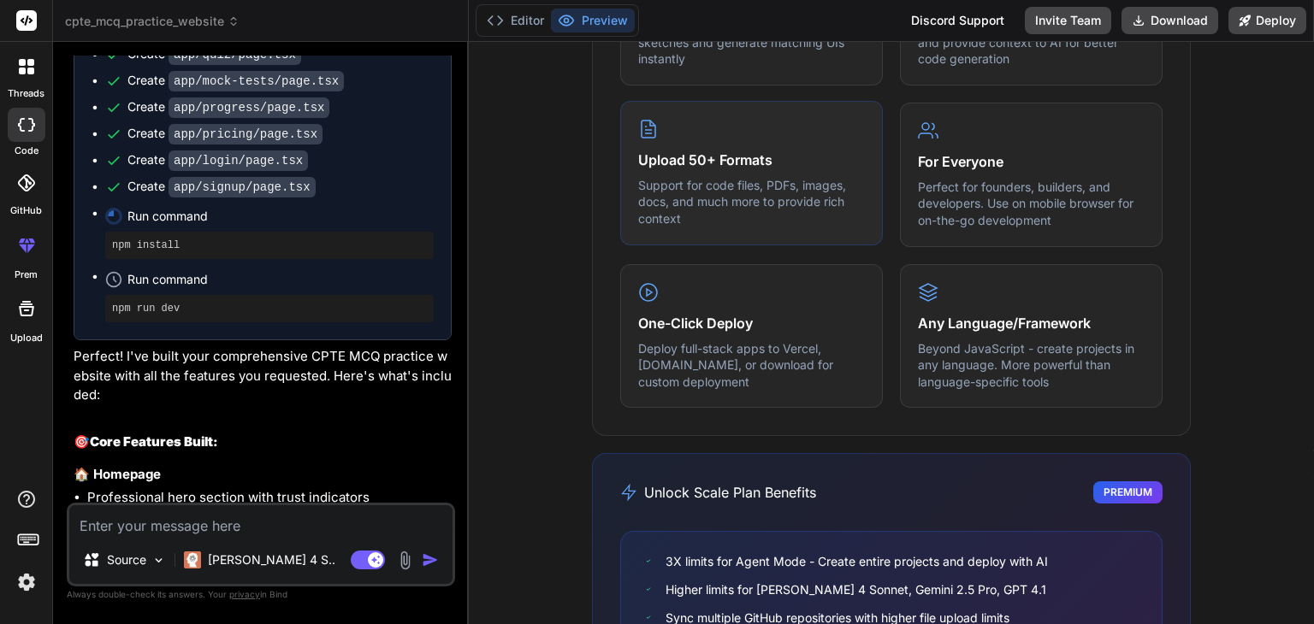
scroll to position [978, 0]
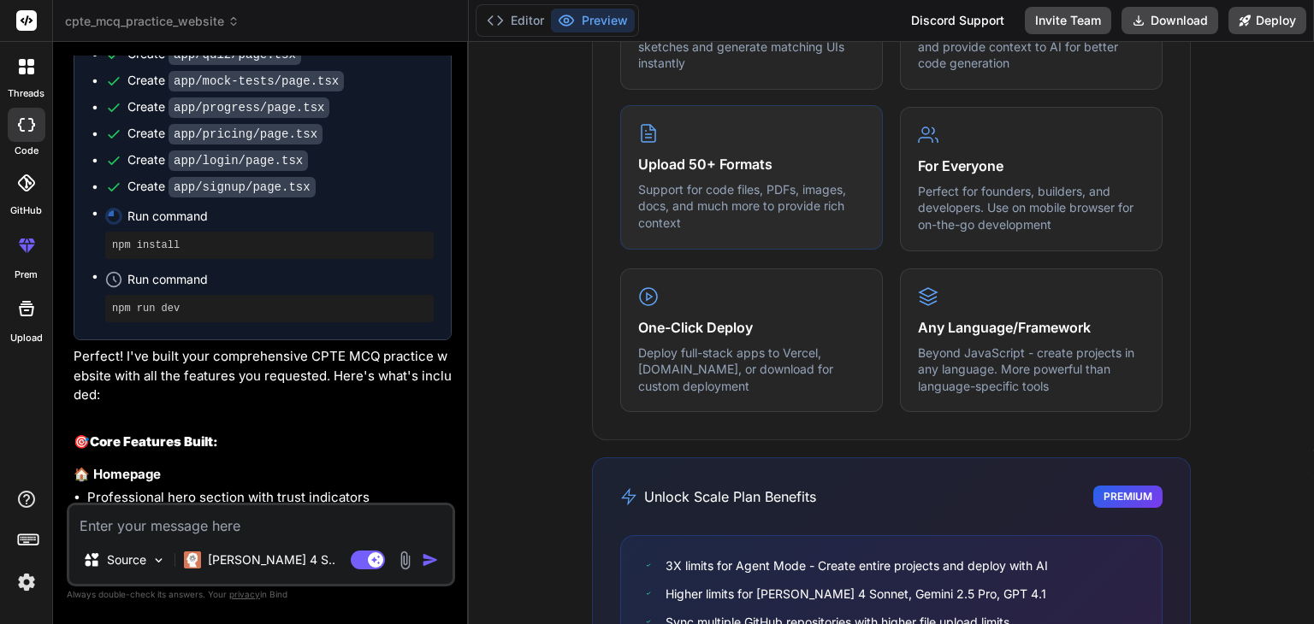
click at [721, 215] on p "Support for code files, PDFs, images, docs, and much more to provide rich conte…" at bounding box center [751, 206] width 227 height 50
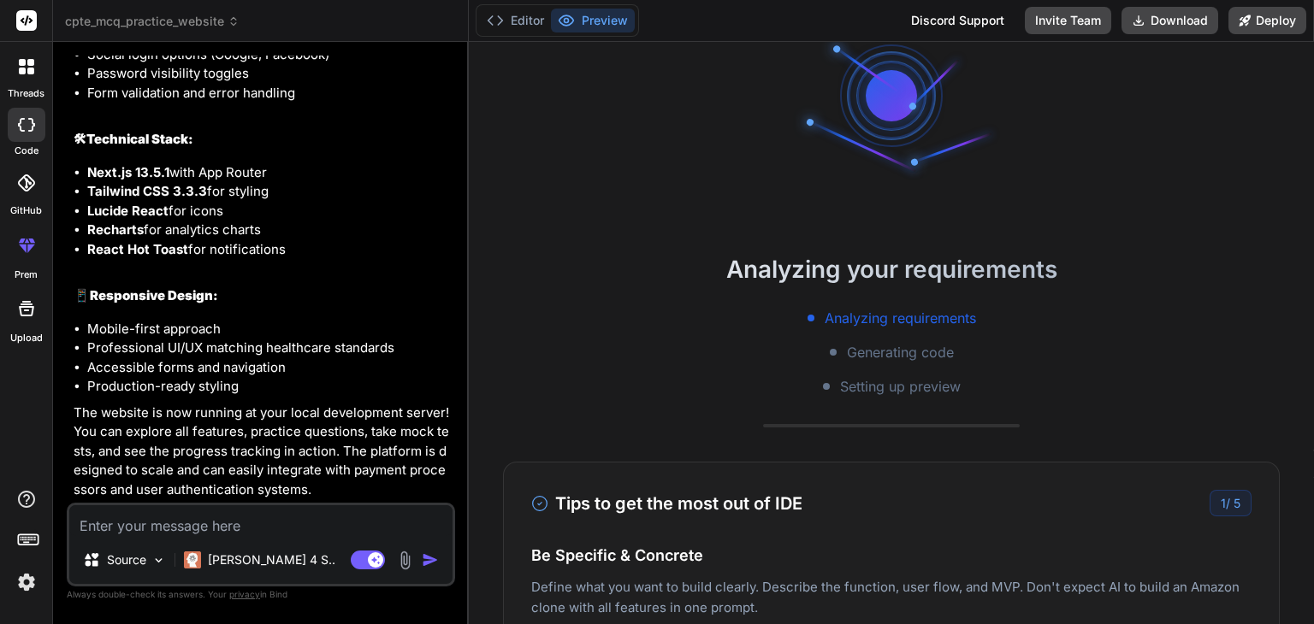
scroll to position [0, 0]
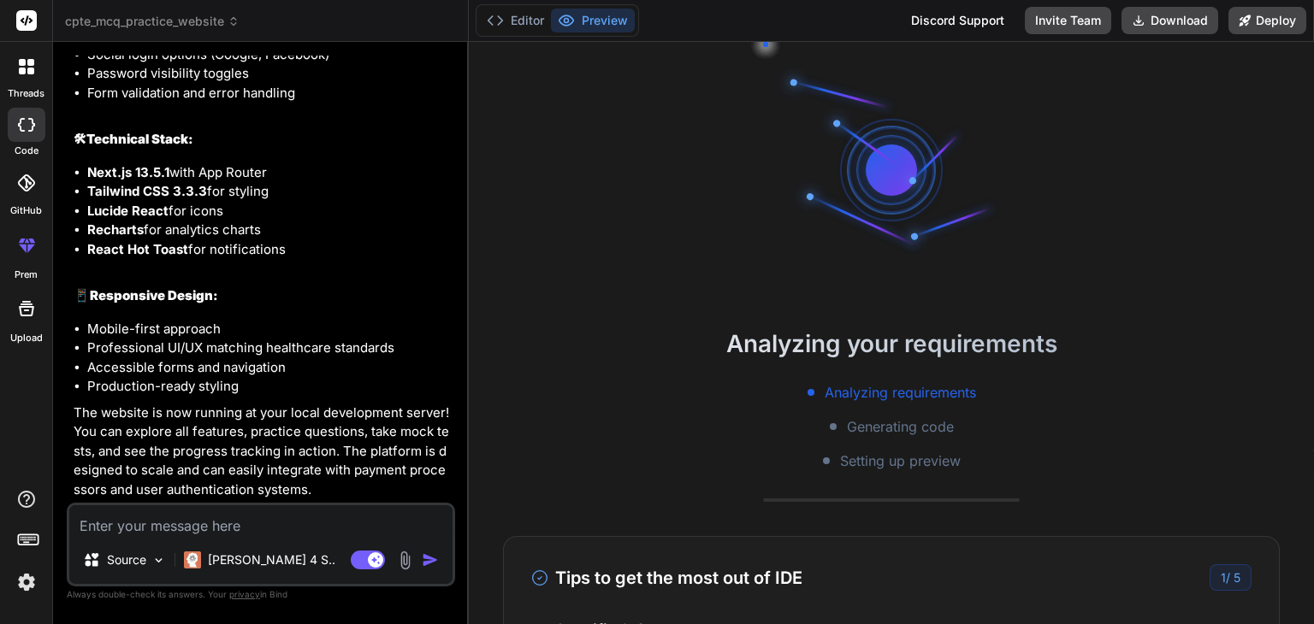
click at [778, 227] on div at bounding box center [891, 170] width 257 height 257
click at [526, 20] on button "Editor" at bounding box center [515, 21] width 71 height 24
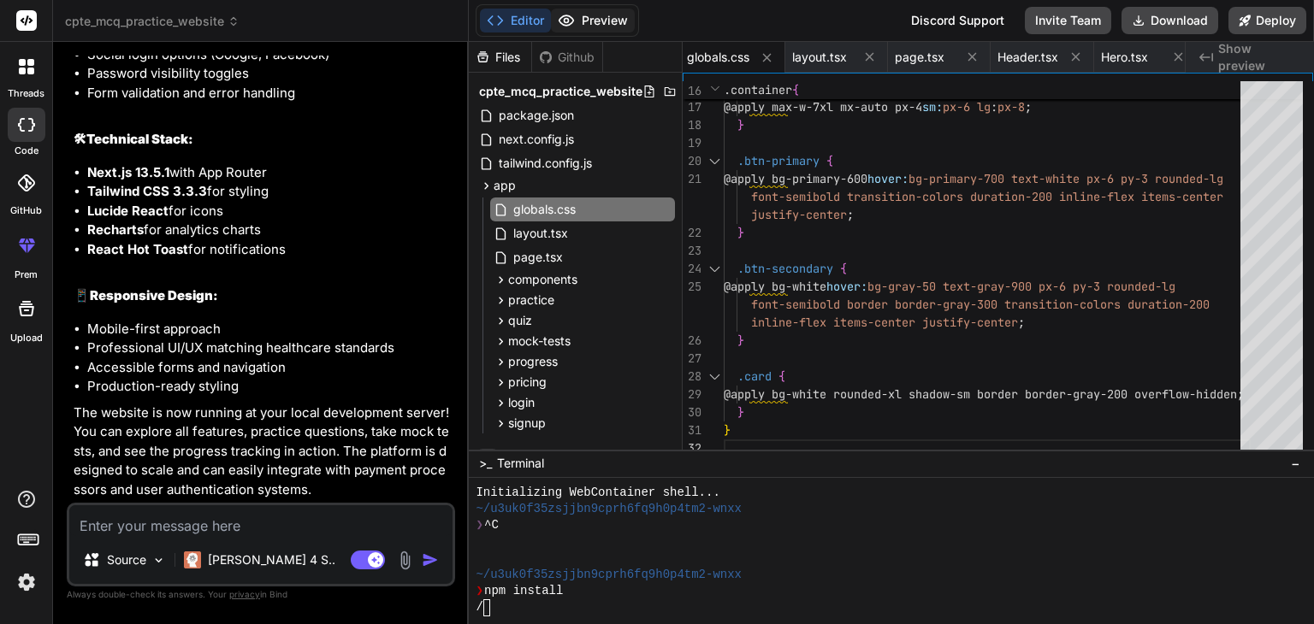
click at [582, 18] on button "Preview" at bounding box center [593, 21] width 84 height 24
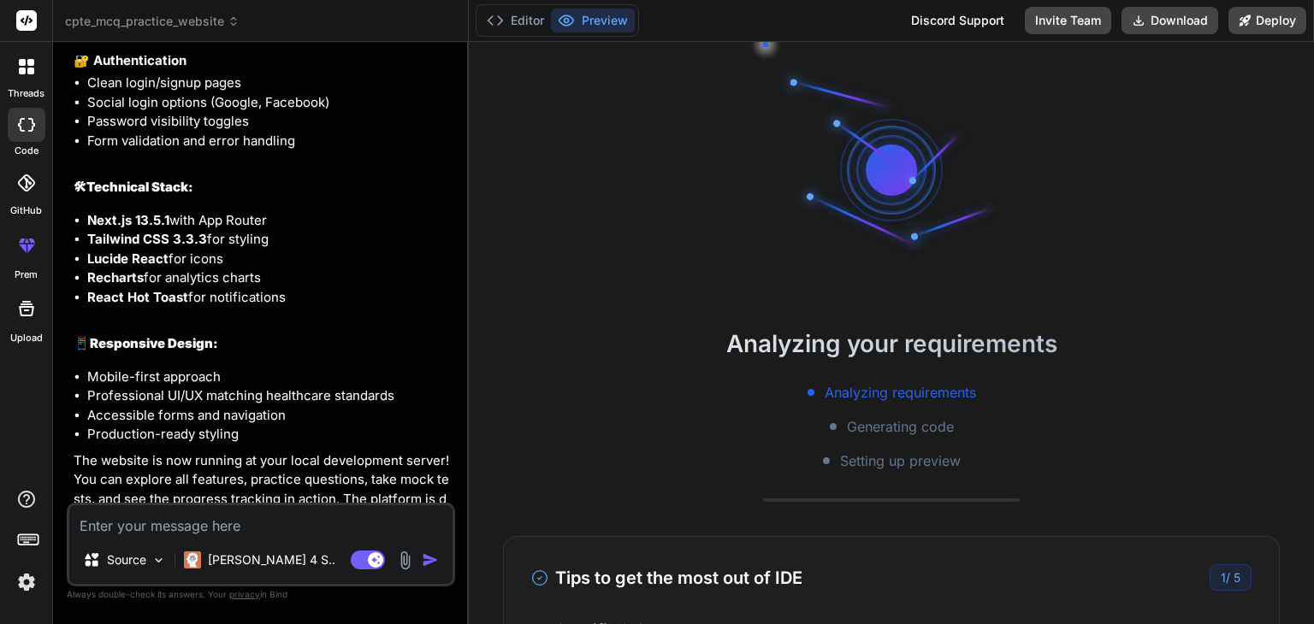
scroll to position [4462, 0]
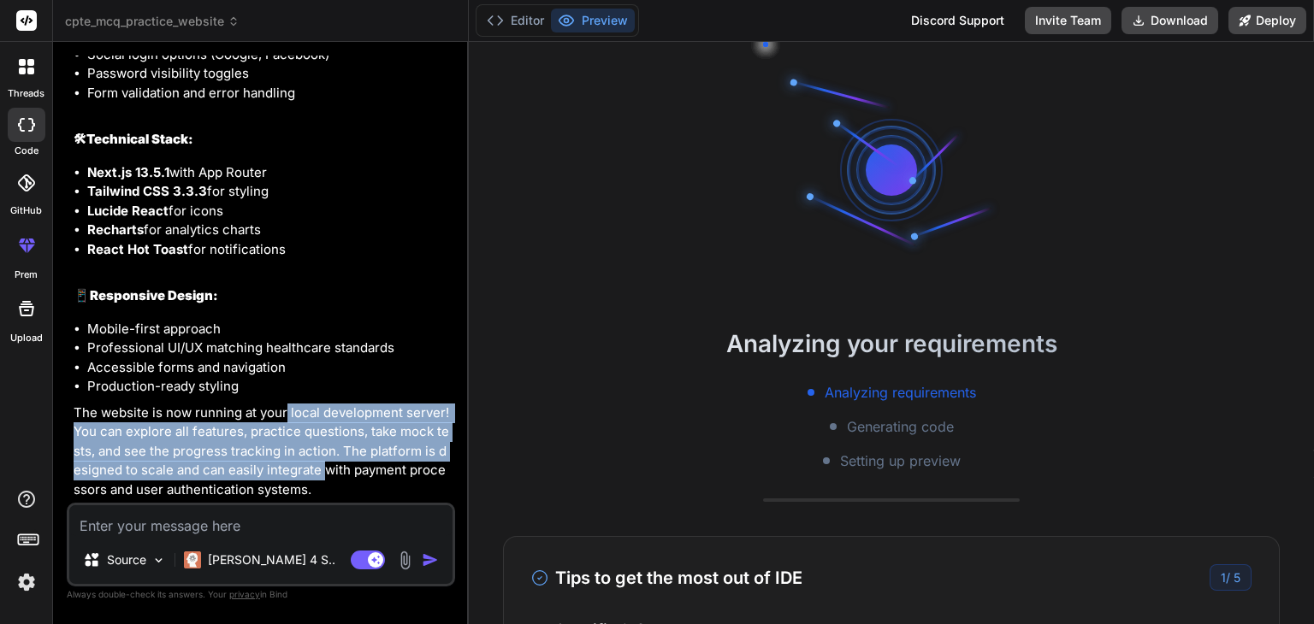
drag, startPoint x: 283, startPoint y: 414, endPoint x: 320, endPoint y: 475, distance: 71.0
click at [320, 475] on p "The website is now running at your local development server! You can explore al…" at bounding box center [263, 452] width 378 height 97
click at [320, 476] on p "The website is now running at your local development server! You can explore al…" at bounding box center [263, 452] width 378 height 97
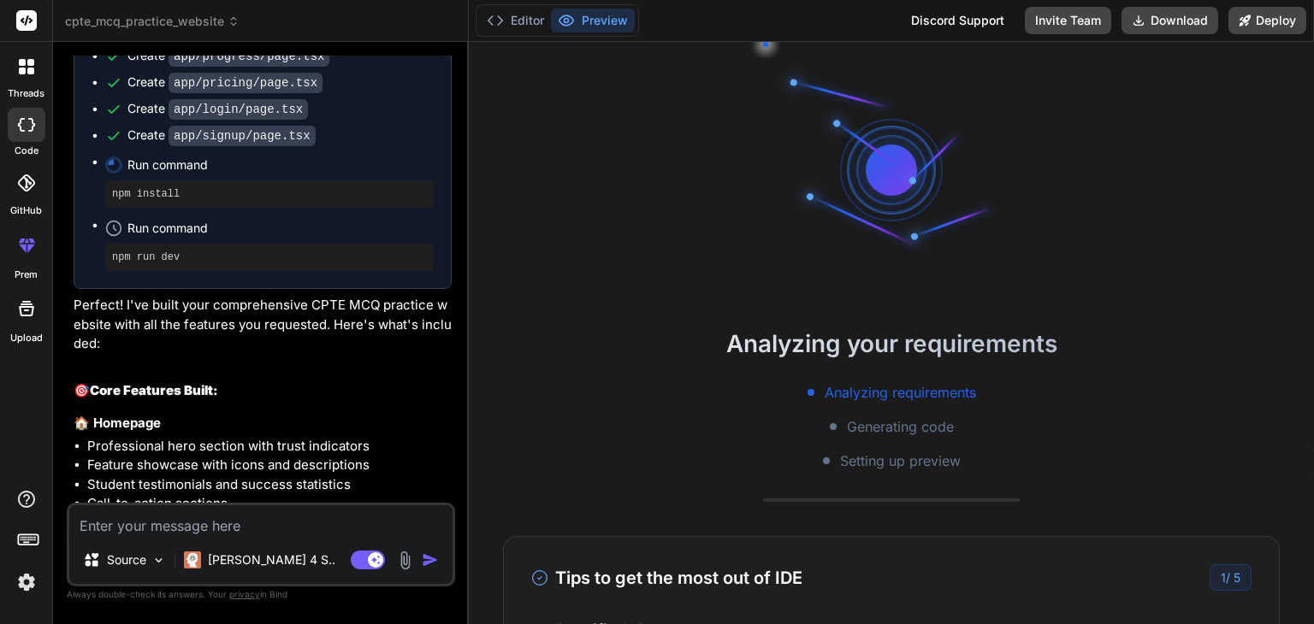
scroll to position [3394, 0]
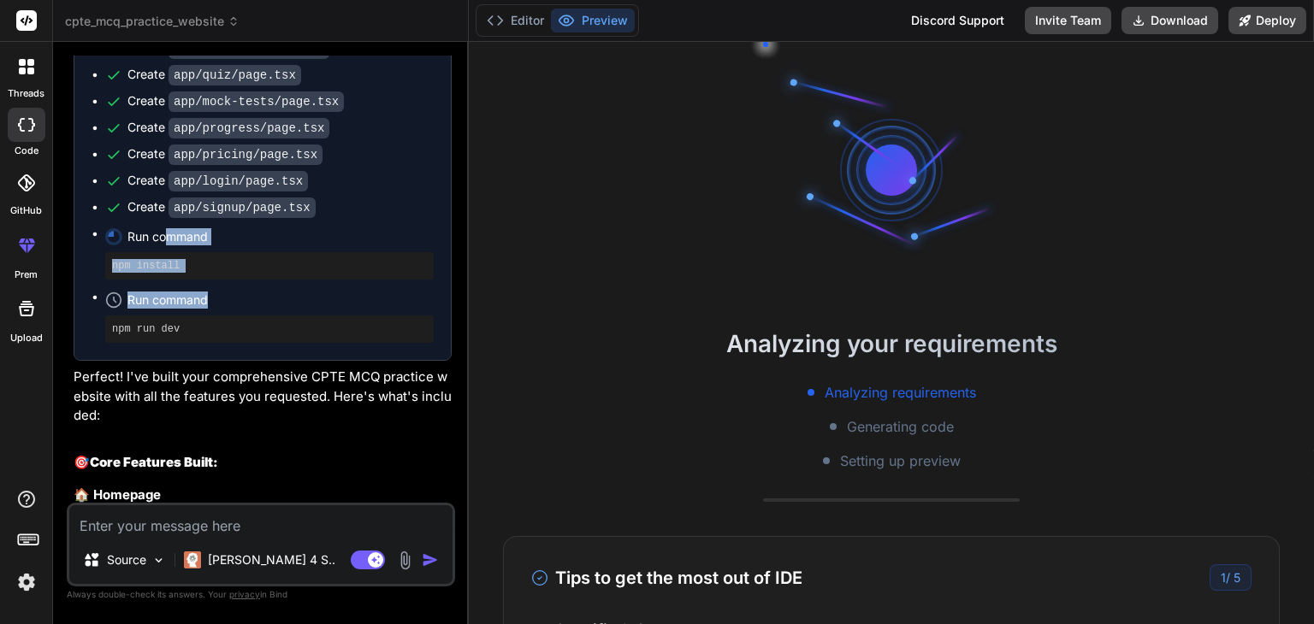
drag, startPoint x: 163, startPoint y: 243, endPoint x: 227, endPoint y: 316, distance: 97.0
click at [227, 316] on ul "Create package.json Create next.config.js Create tailwind.config.js Create app/…" at bounding box center [263, 19] width 342 height 648
click at [227, 309] on span "Run command" at bounding box center [280, 300] width 306 height 17
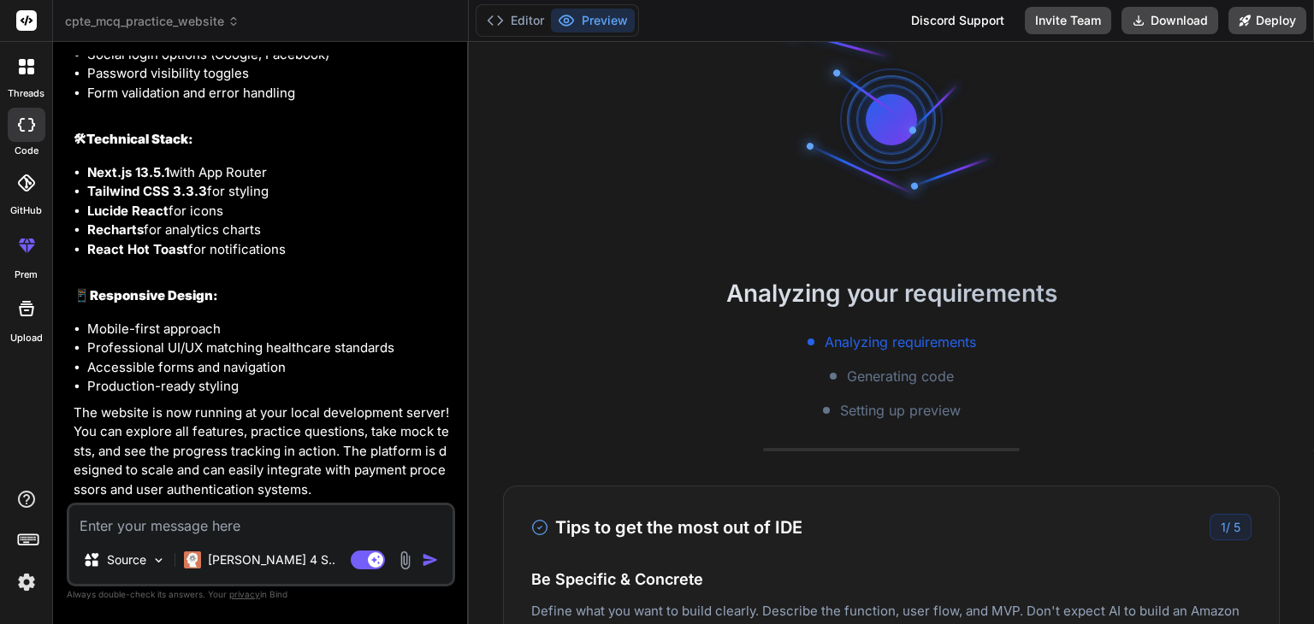
scroll to position [51, 0]
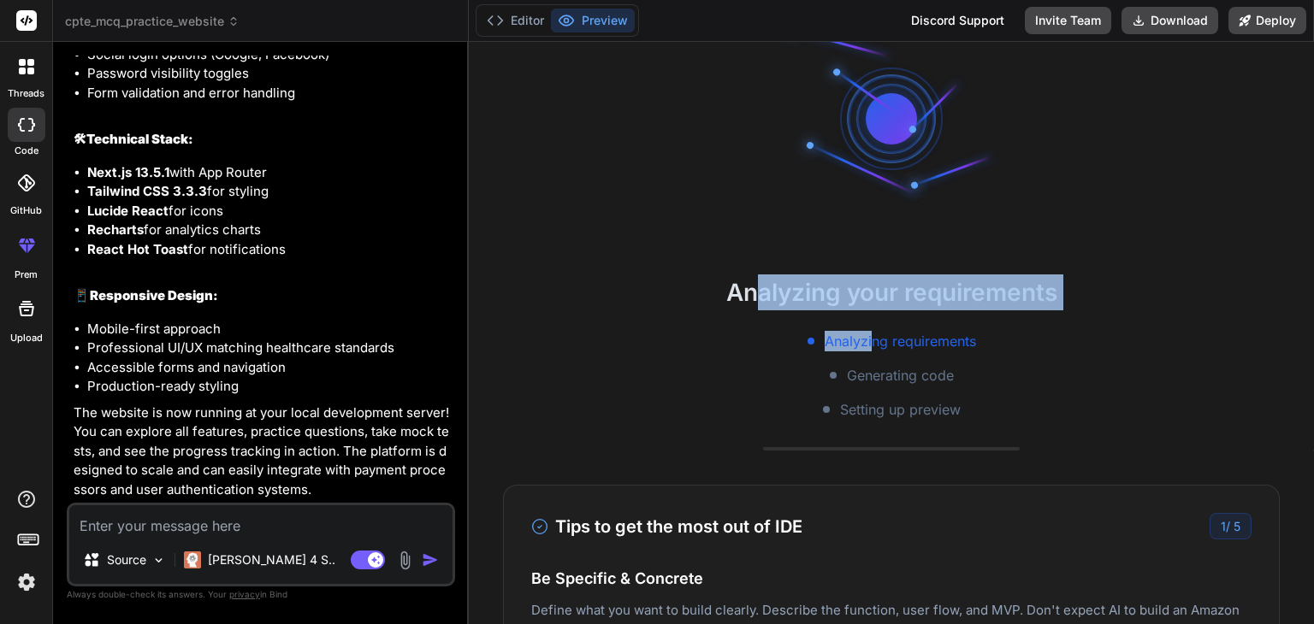
drag, startPoint x: 743, startPoint y: 250, endPoint x: 870, endPoint y: 353, distance: 163.5
click at [870, 353] on div "Analyzing your requirements Analyzing requirements Generating code Setting up p…" at bounding box center [891, 333] width 845 height 583
click at [870, 353] on div "Analyzing requirements Generating code Setting up preview" at bounding box center [891, 375] width 845 height 89
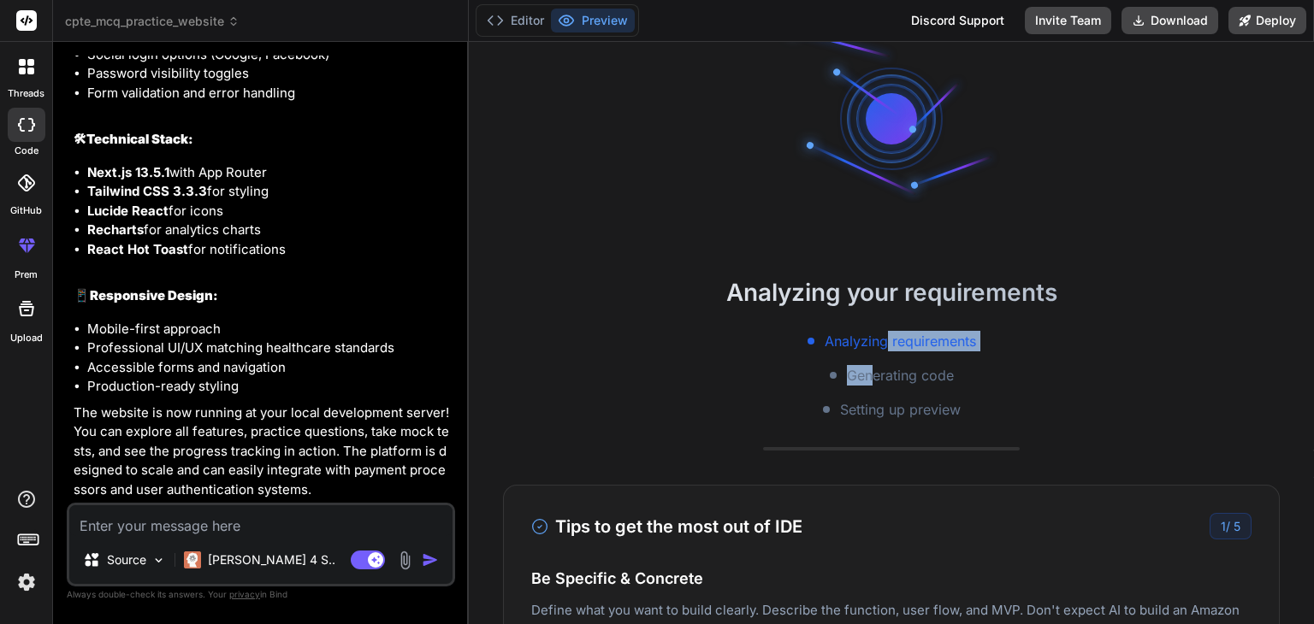
drag, startPoint x: 865, startPoint y: 366, endPoint x: 909, endPoint y: 328, distance: 58.8
click at [909, 328] on div "Analyzing your requirements Analyzing requirements Generating code Setting up p…" at bounding box center [891, 347] width 845 height 145
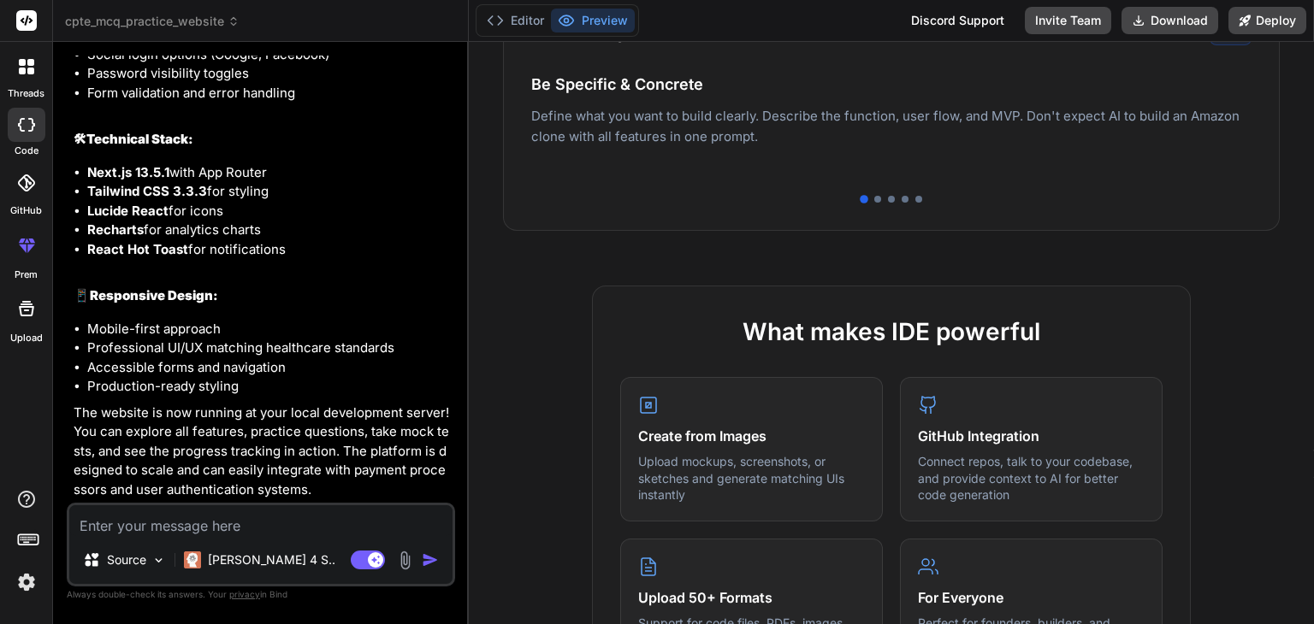
scroll to position [450, 0]
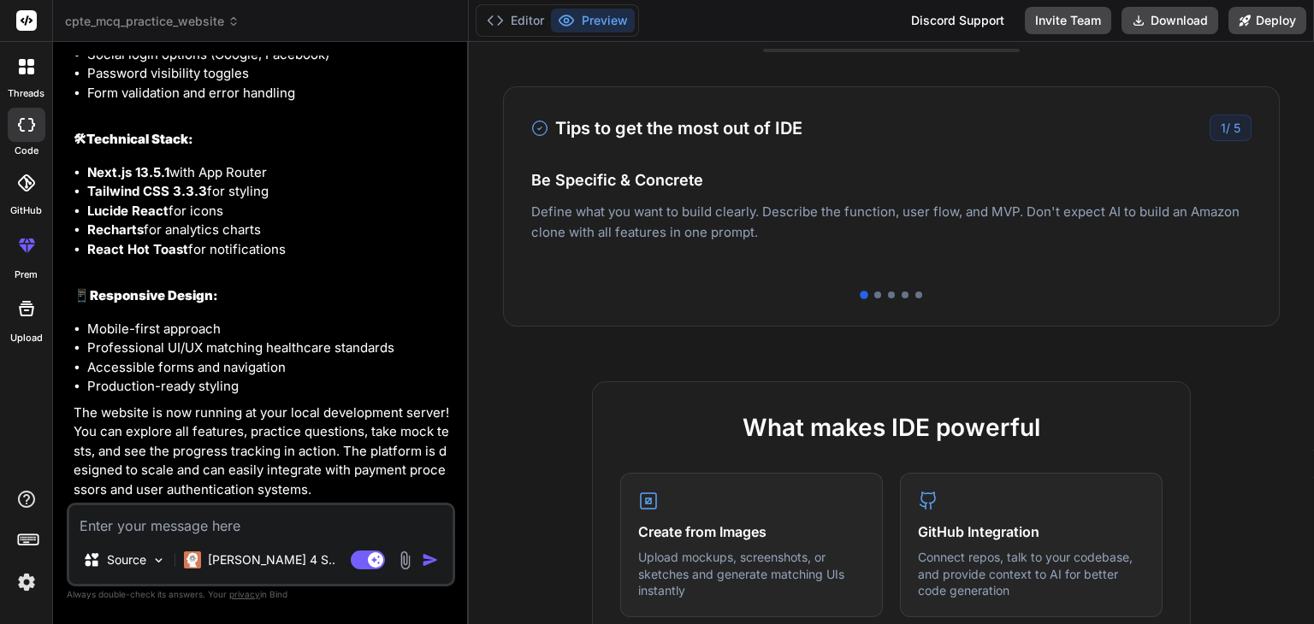
drag, startPoint x: 921, startPoint y: 277, endPoint x: 825, endPoint y: 288, distance: 97.3
click at [825, 288] on div "Tips to get the most out of IDE 1 / 5 Be Specific & Concrete Define what you wa…" at bounding box center [891, 206] width 777 height 240
click at [874, 292] on div at bounding box center [877, 295] width 7 height 7
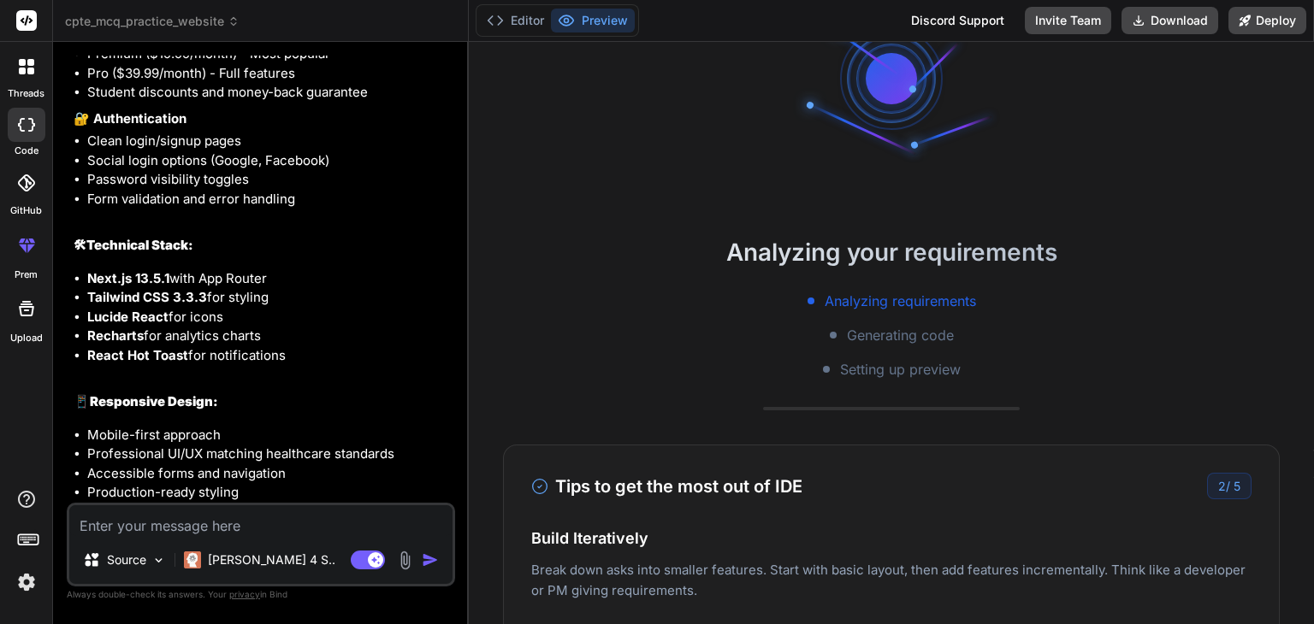
scroll to position [4462, 0]
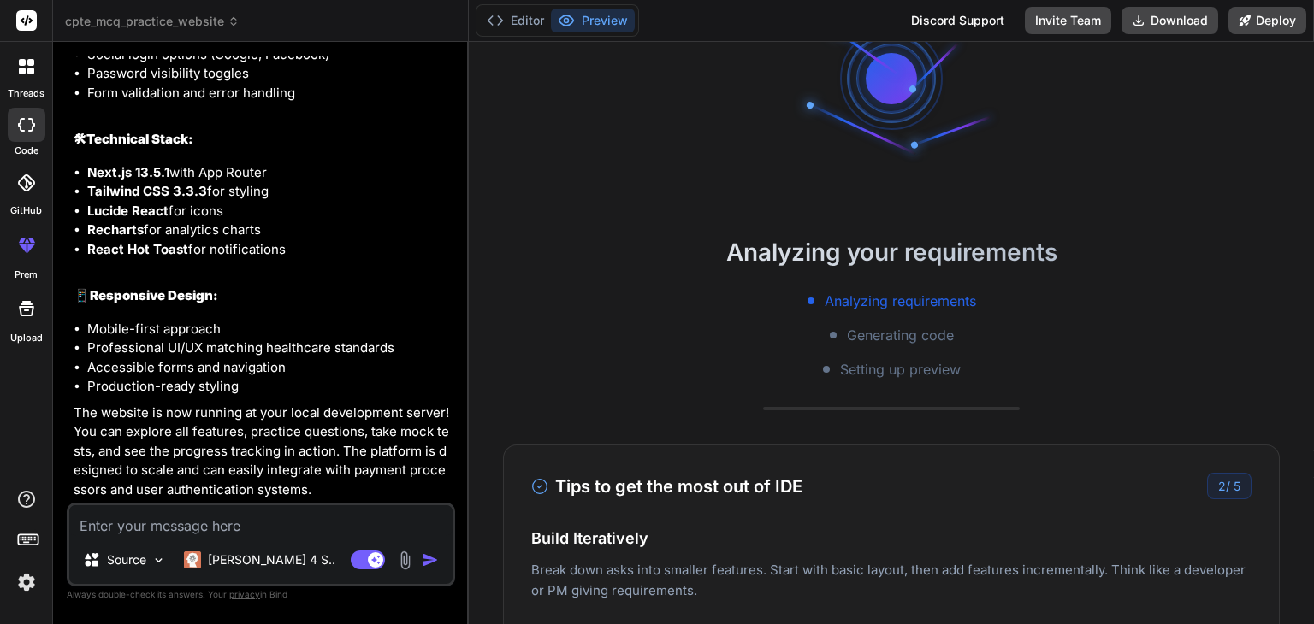
click at [246, 534] on textarea at bounding box center [260, 521] width 383 height 31
type textarea "h"
type textarea "x"
type textarea "ho"
type textarea "x"
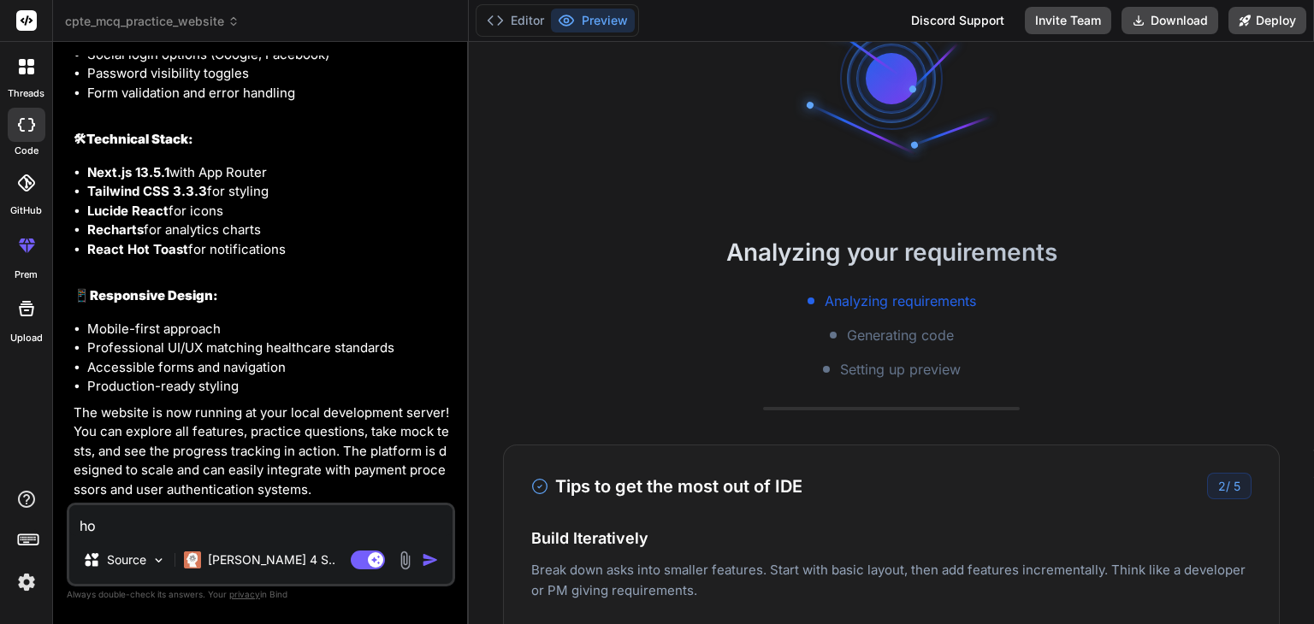
type textarea "how"
type textarea "x"
type textarea "how"
type textarea "x"
type textarea "how t"
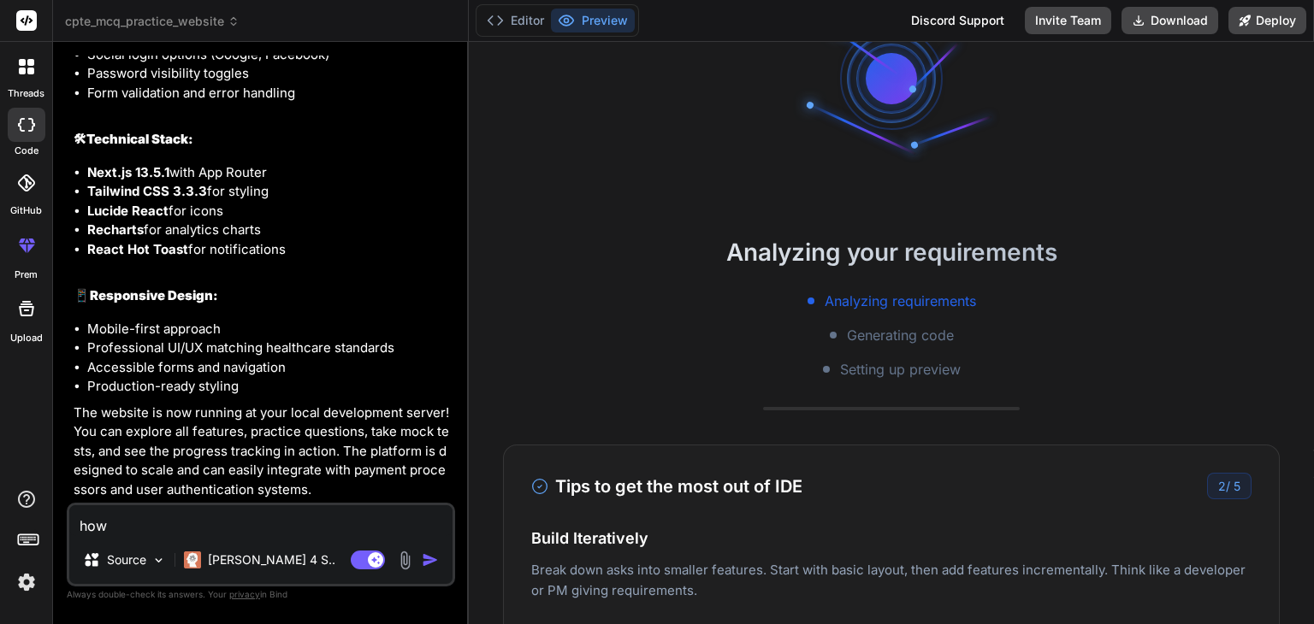
type textarea "x"
type textarea "how to"
type textarea "x"
type textarea "how to"
type textarea "x"
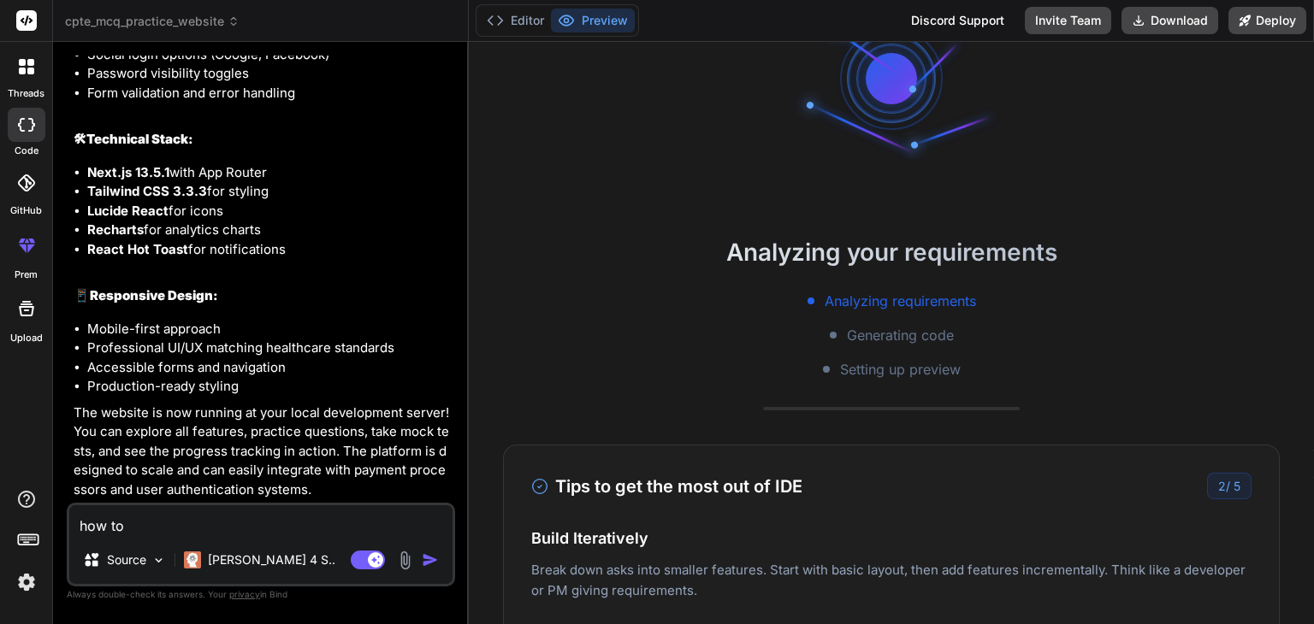
type textarea "how to"
type textarea "x"
type textarea "how t"
type textarea "x"
type textarea "how"
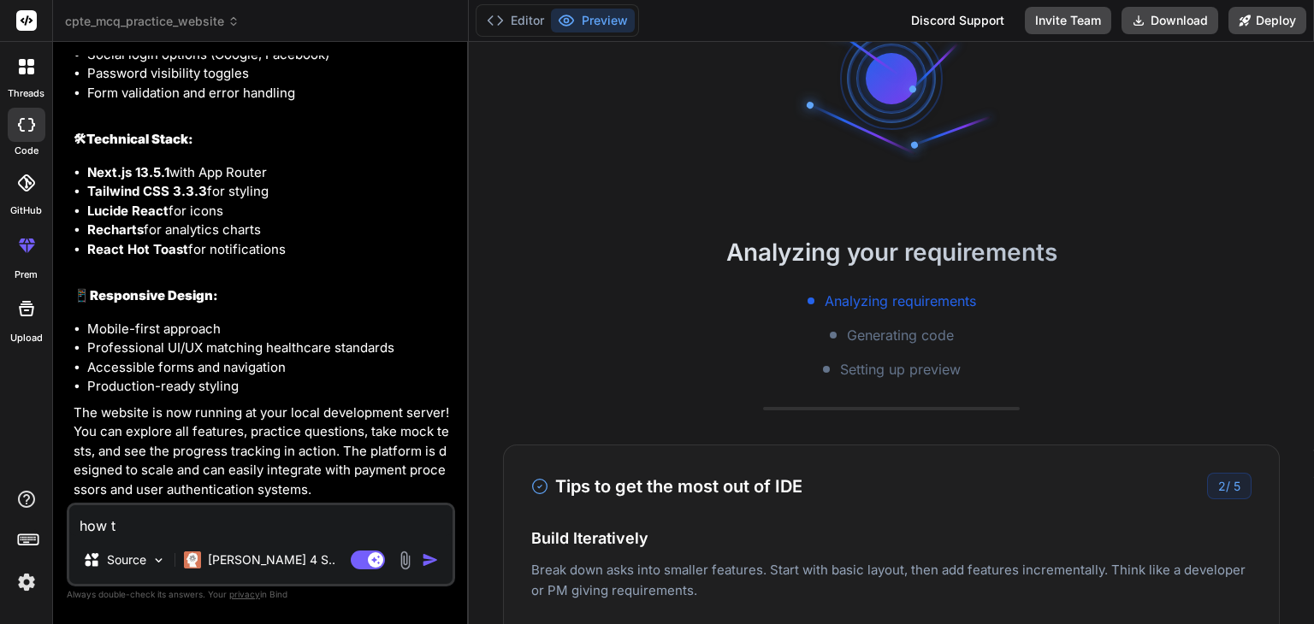
type textarea "x"
type textarea "how c"
type textarea "x"
type textarea "how ca"
type textarea "x"
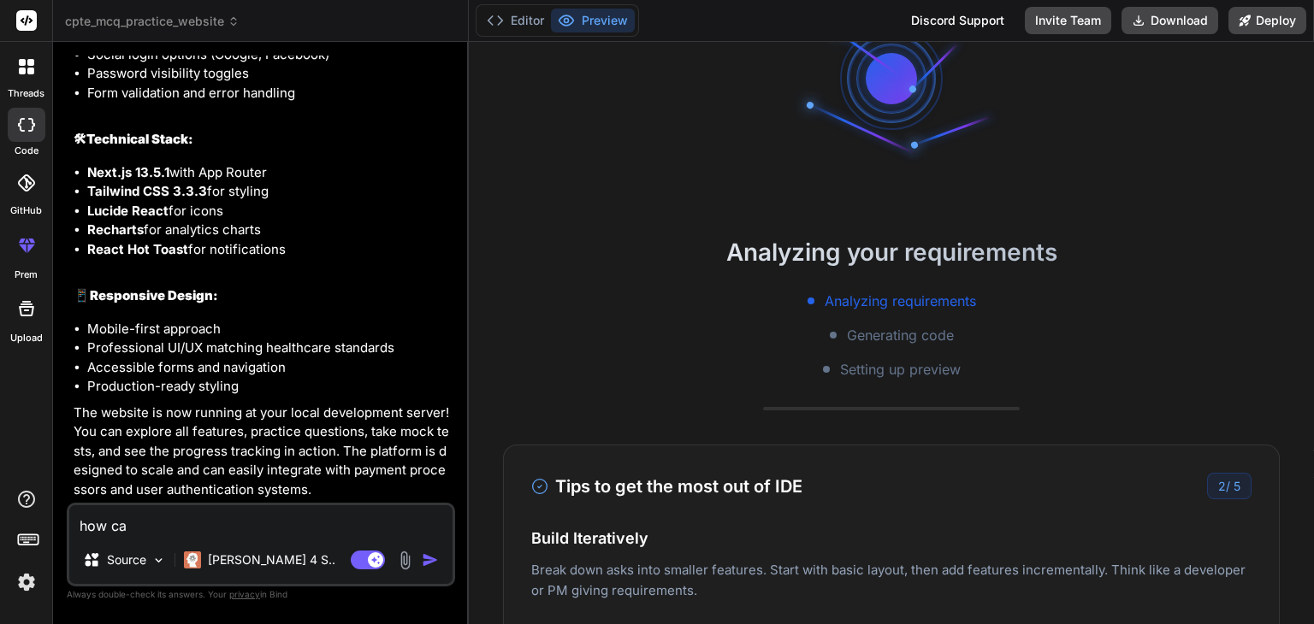
type textarea "how can"
type textarea "x"
type textarea "how can"
type textarea "x"
type textarea "how can i"
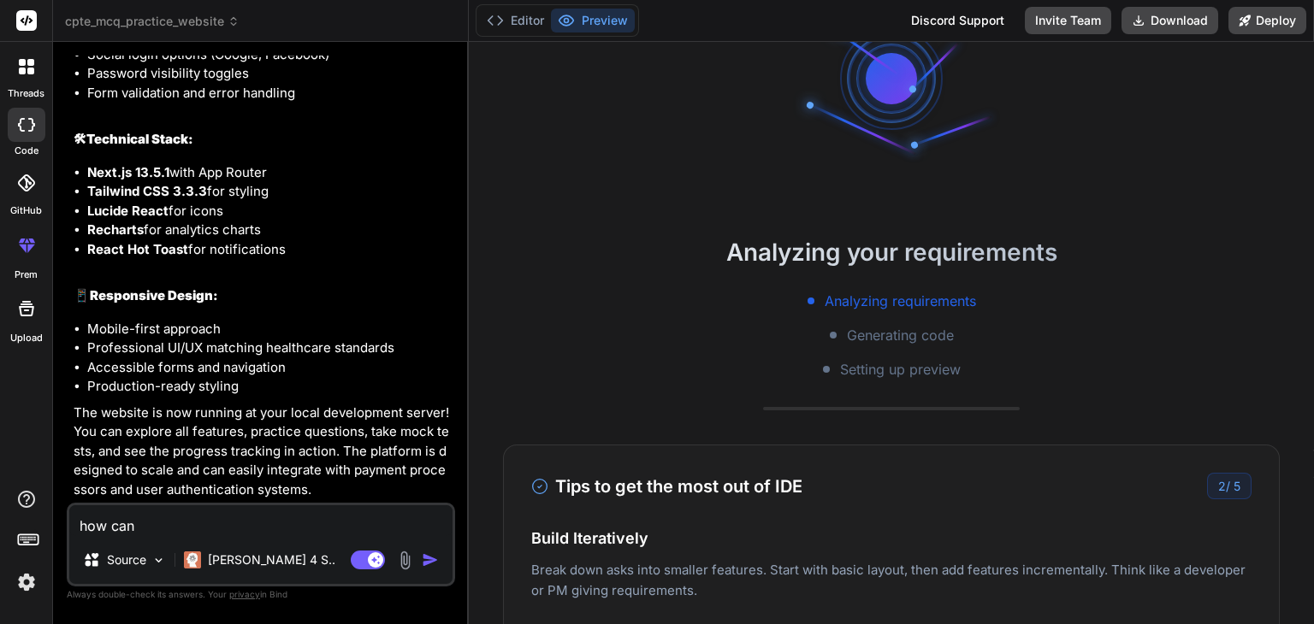
type textarea "x"
type textarea "how can i"
type textarea "x"
type textarea "how can i a"
type textarea "x"
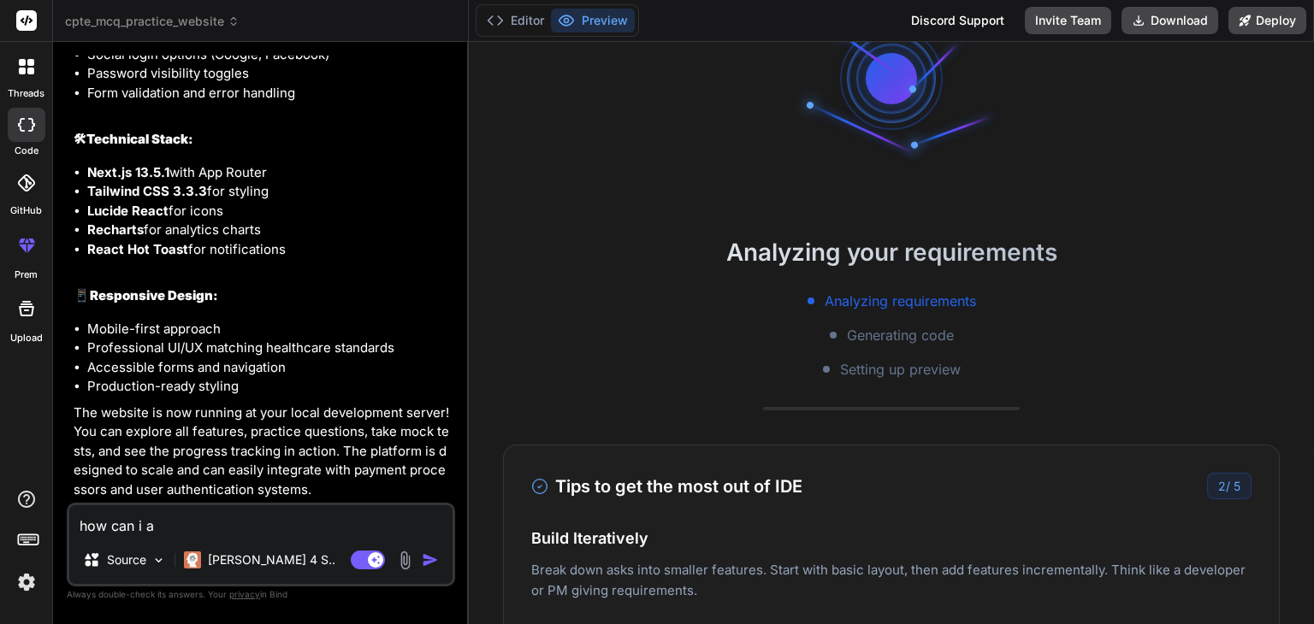
type textarea "how can i ac"
type textarea "x"
type textarea "how can i acc"
type textarea "x"
type textarea "how can i acce"
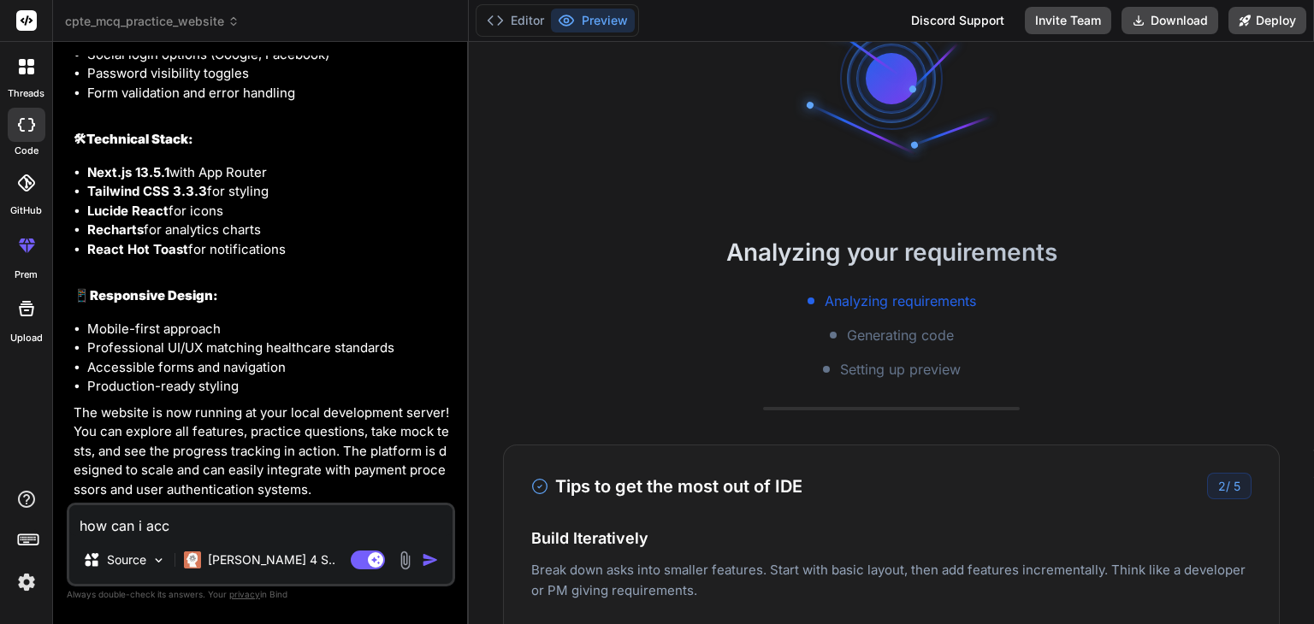
type textarea "x"
type textarea "how can i acces"
type textarea "x"
type textarea "how can i access"
type textarea "x"
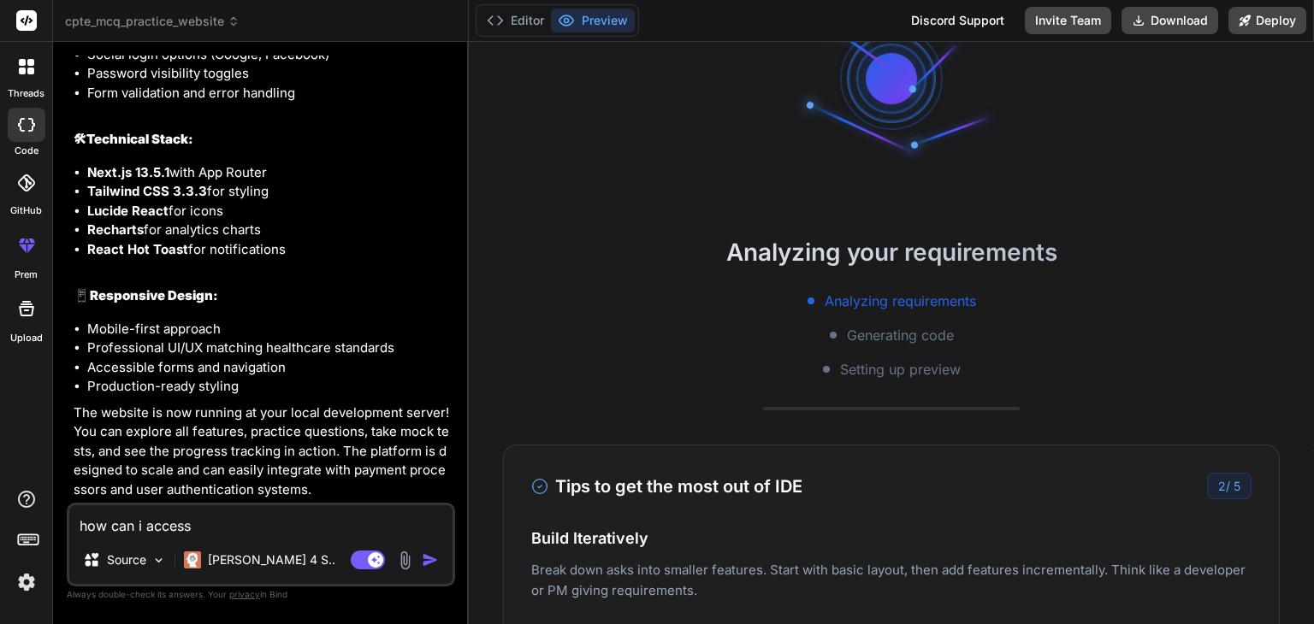
type textarea "how can i access"
type textarea "x"
type textarea "how can i access i"
type textarea "x"
type textarea "how can i access it"
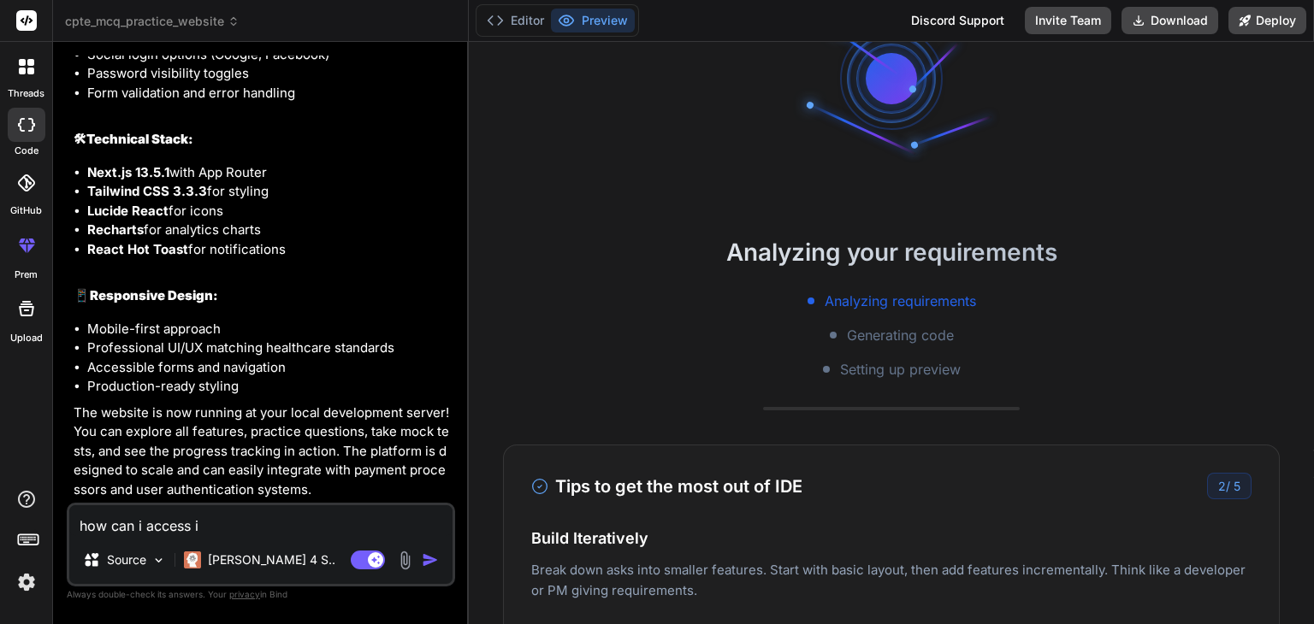
type textarea "x"
type textarea "how can i access it"
type textarea "x"
type textarea "how can i access it s"
type textarea "x"
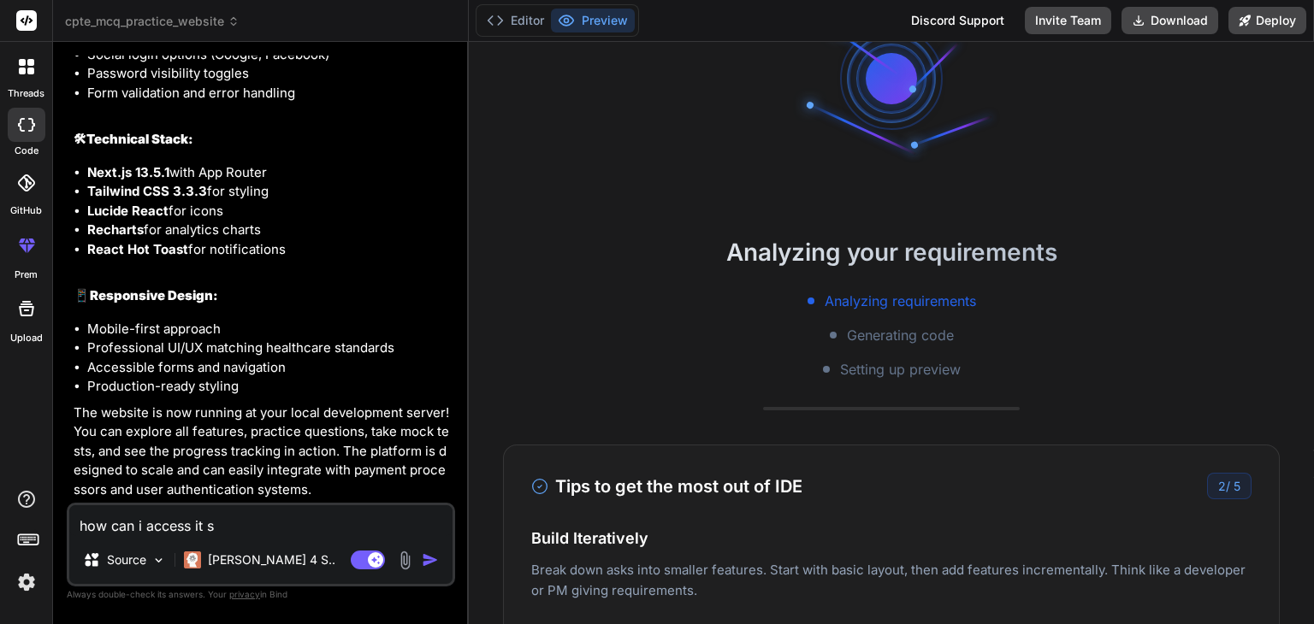
type textarea "how can i access it sh"
type textarea "x"
type textarea "how can i access it sho"
type textarea "x"
type textarea "how can i access it show"
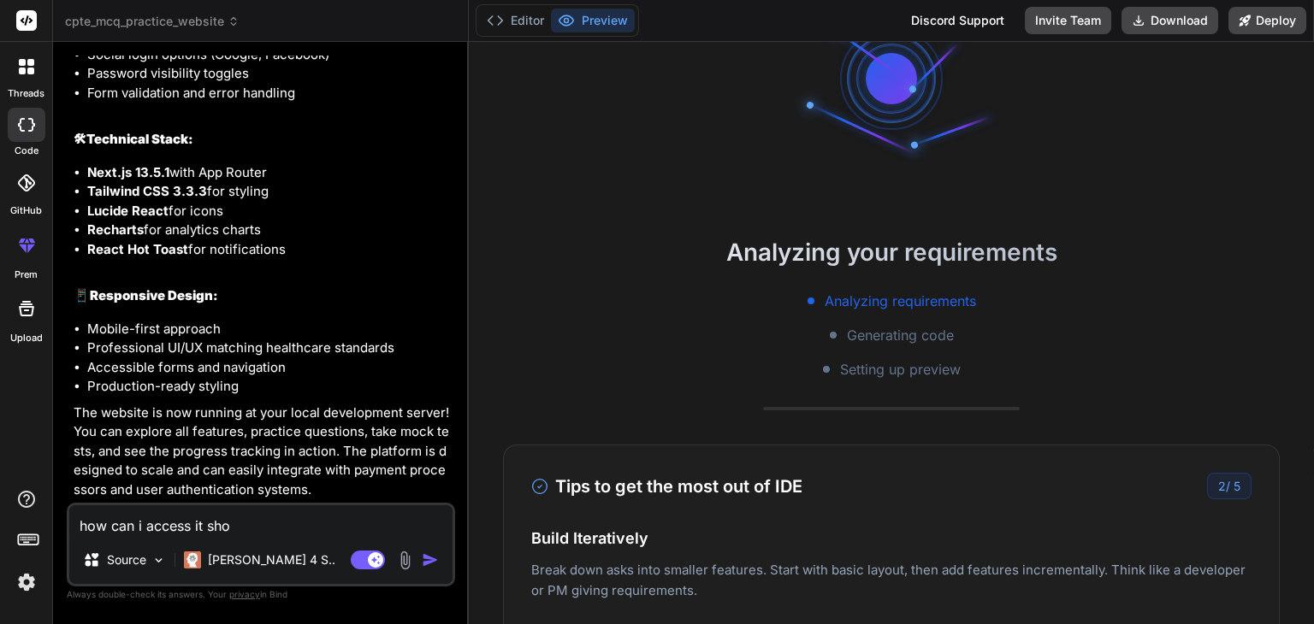
type textarea "x"
type textarea "how can i access it show"
type textarea "x"
type textarea "how can i access it show m"
type textarea "x"
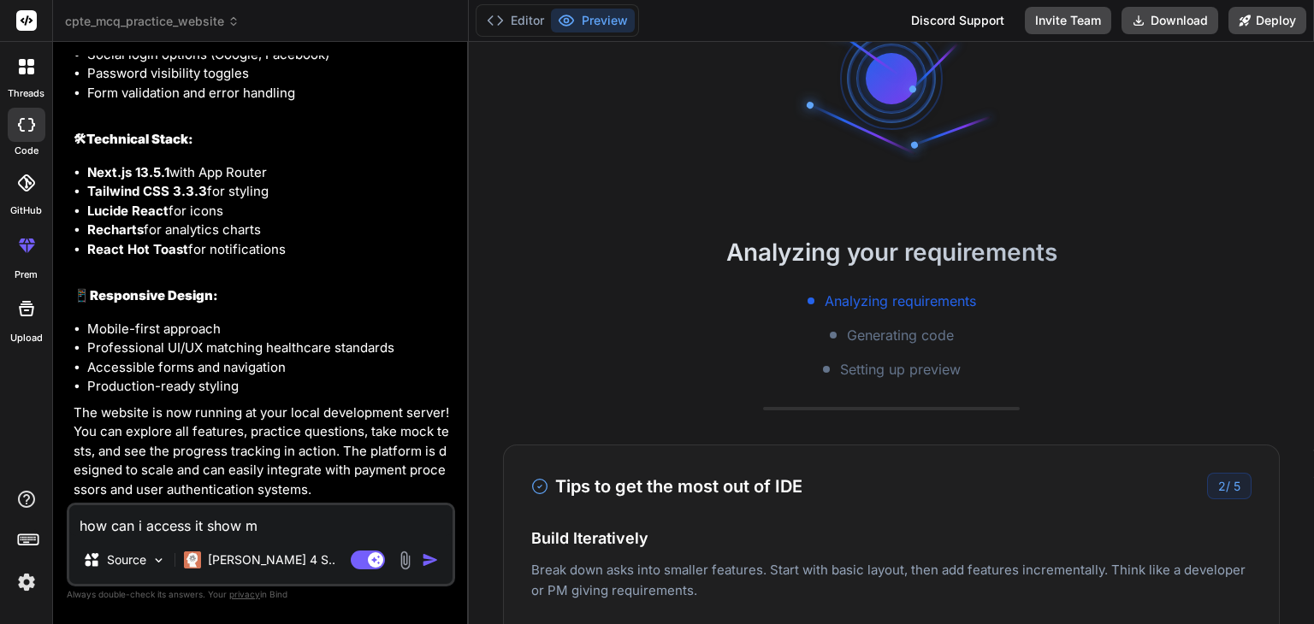
type textarea "how can i access it show me"
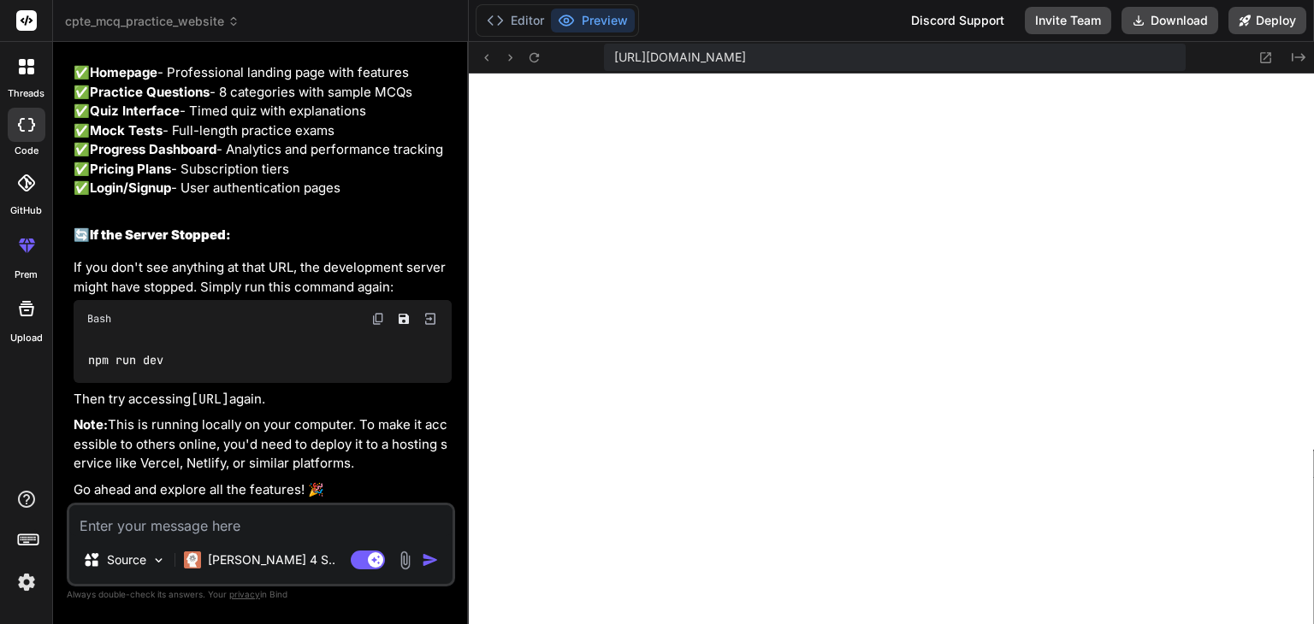
scroll to position [1033, 0]
drag, startPoint x: 281, startPoint y: 453, endPoint x: 375, endPoint y: 451, distance: 94.1
click at [375, 451] on p "Note: This is running locally on your computer. To make it accessible to others…" at bounding box center [263, 445] width 378 height 58
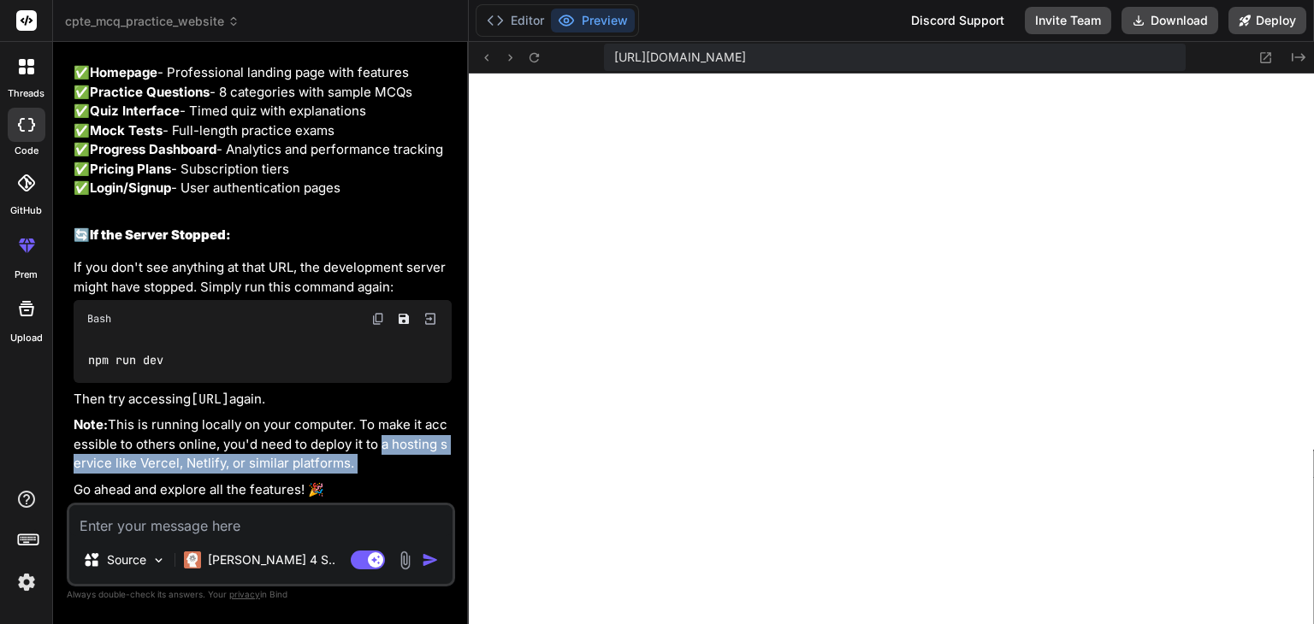
drag, startPoint x: 375, startPoint y: 451, endPoint x: 370, endPoint y: 470, distance: 19.5
click at [370, 470] on p "Note: This is running locally on your computer. To make it accessible to others…" at bounding box center [263, 445] width 378 height 58
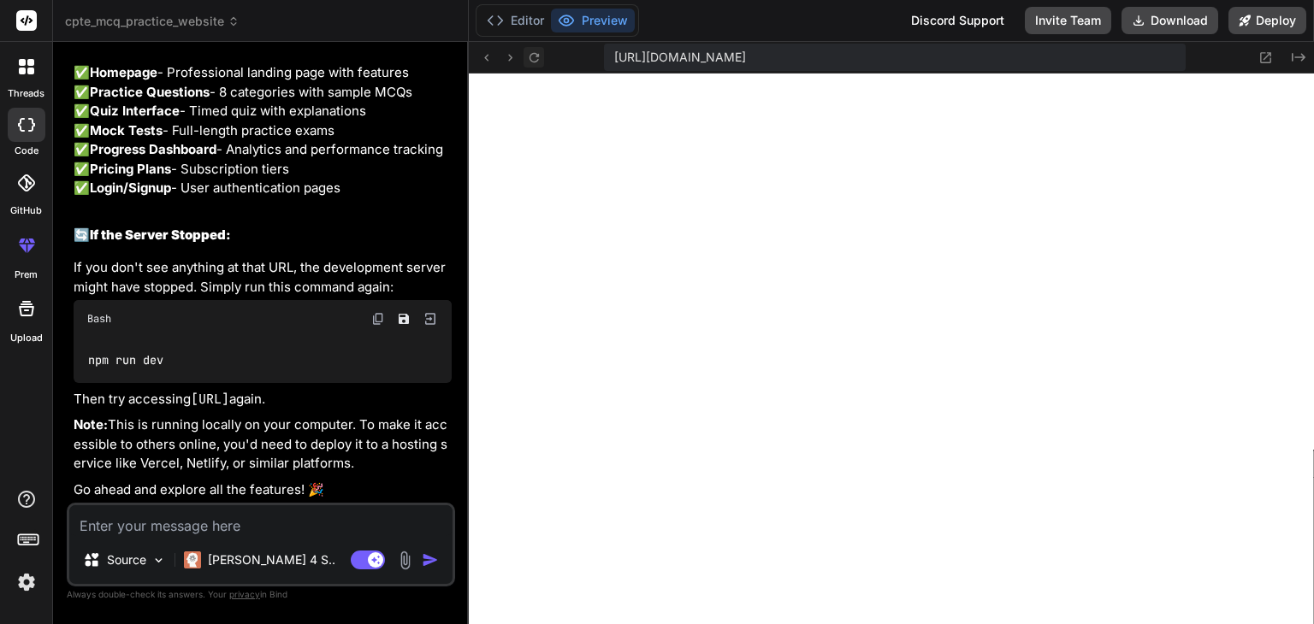
click at [529, 57] on icon at bounding box center [533, 56] width 9 height 9
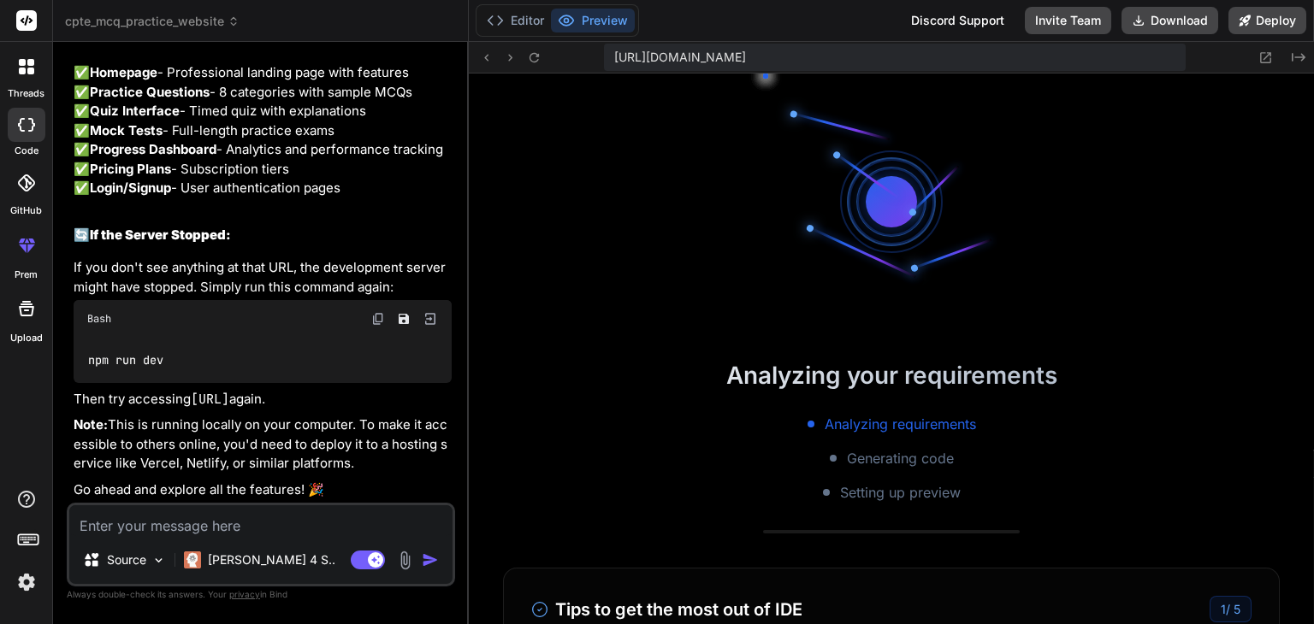
scroll to position [5617, 0]
click at [429, 321] on img at bounding box center [430, 318] width 15 height 15
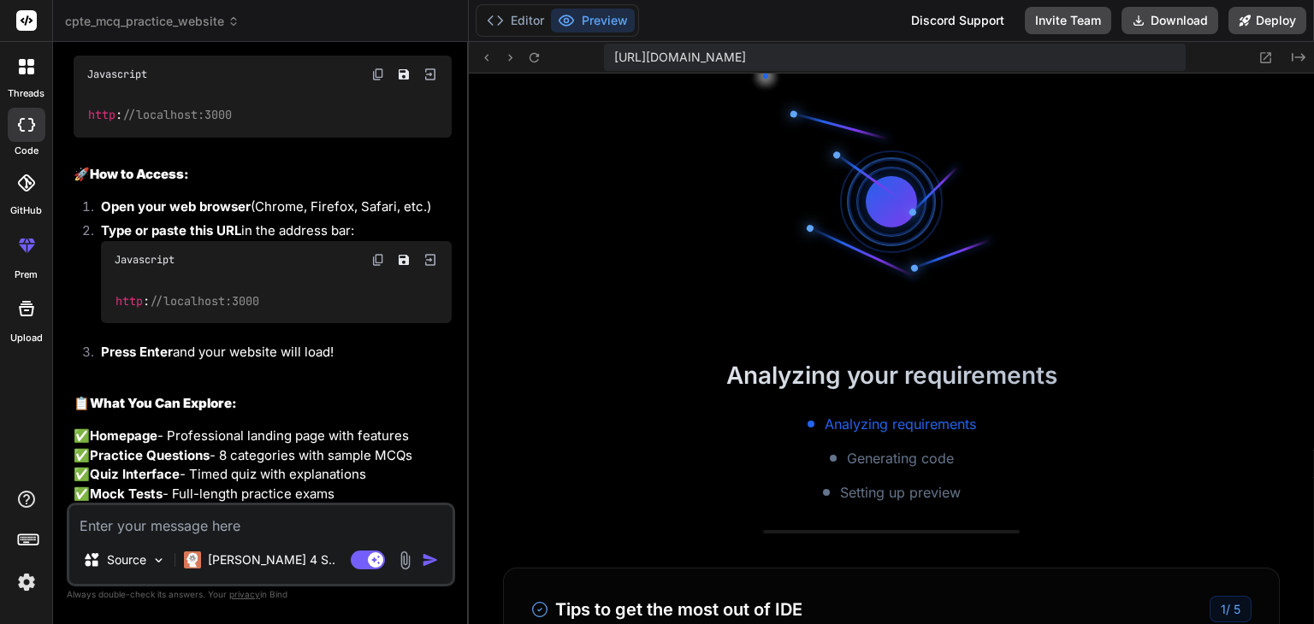
scroll to position [5100, 0]
drag, startPoint x: 263, startPoint y: 315, endPoint x: 108, endPoint y: 314, distance: 154.8
click at [108, 314] on div "http : //localhost:3000" at bounding box center [276, 302] width 351 height 44
click at [746, 63] on span "[URL][DOMAIN_NAME]" at bounding box center [680, 57] width 132 height 17
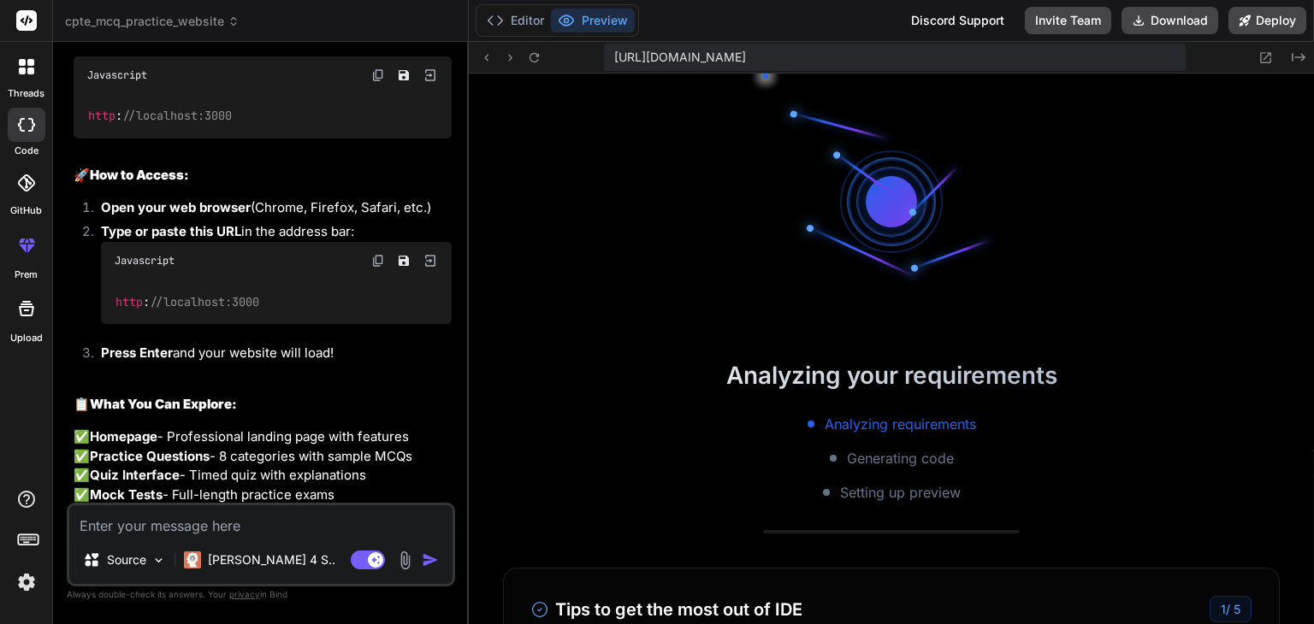
click at [746, 63] on span "[URL][DOMAIN_NAME]" at bounding box center [680, 57] width 132 height 17
click at [746, 57] on span "[URL][DOMAIN_NAME]" at bounding box center [680, 57] width 132 height 17
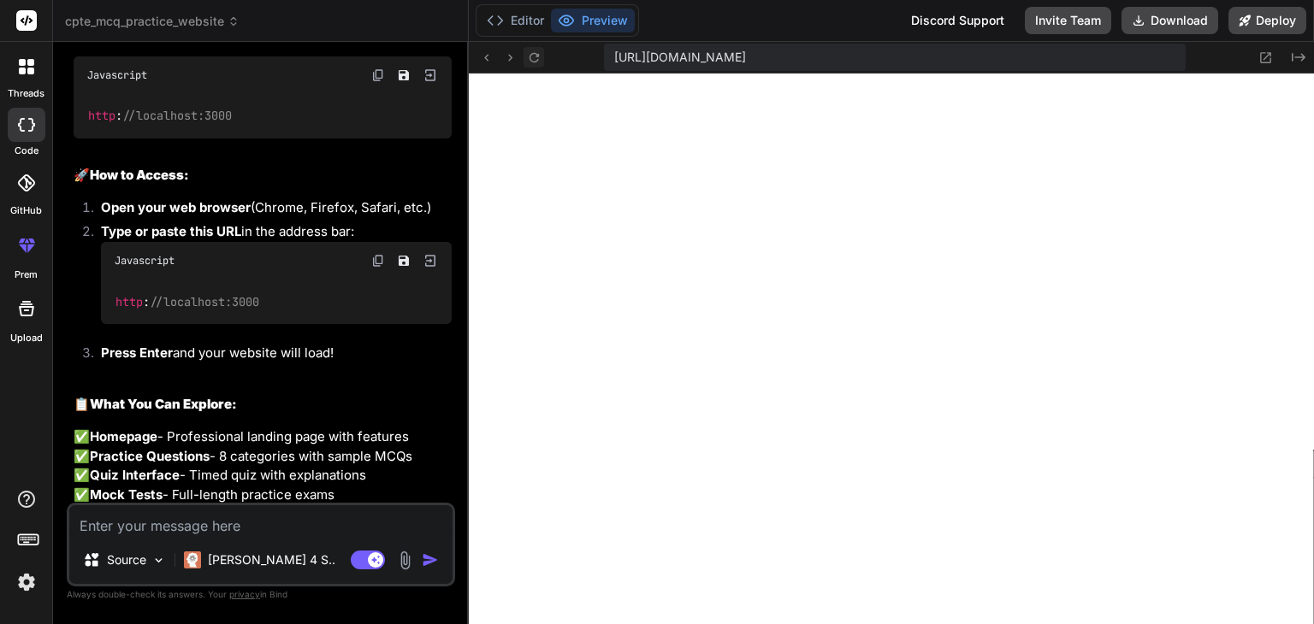
click at [538, 56] on icon at bounding box center [533, 56] width 9 height 9
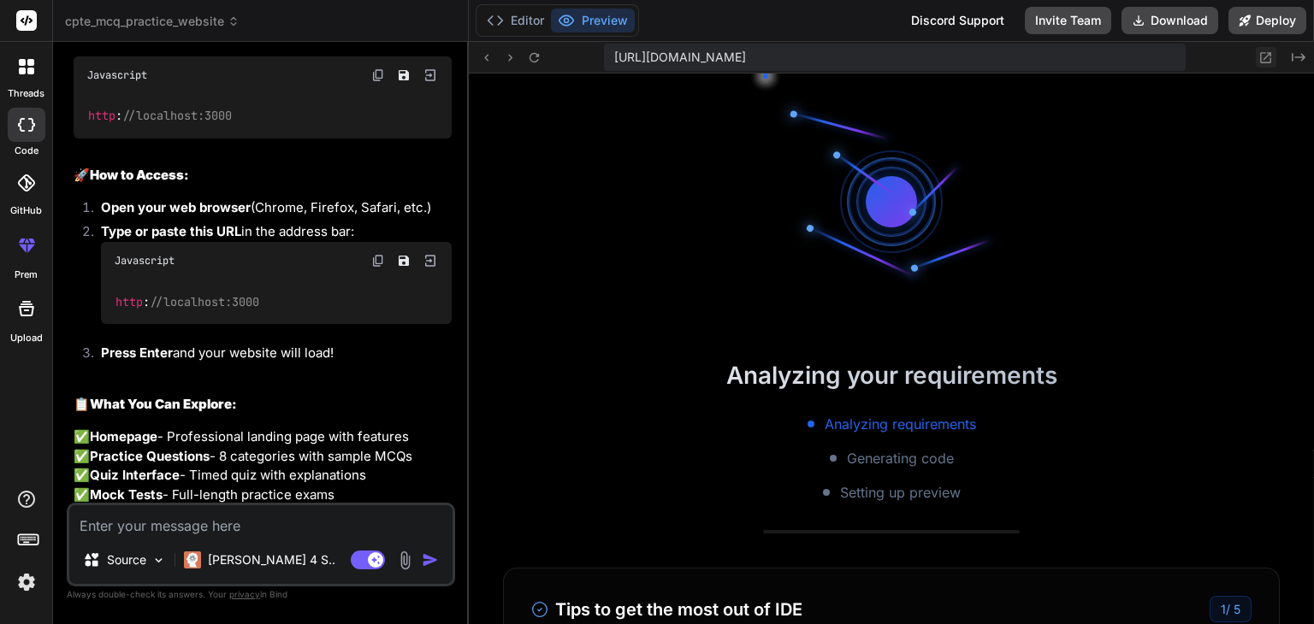
click at [1263, 52] on icon at bounding box center [1266, 57] width 11 height 11
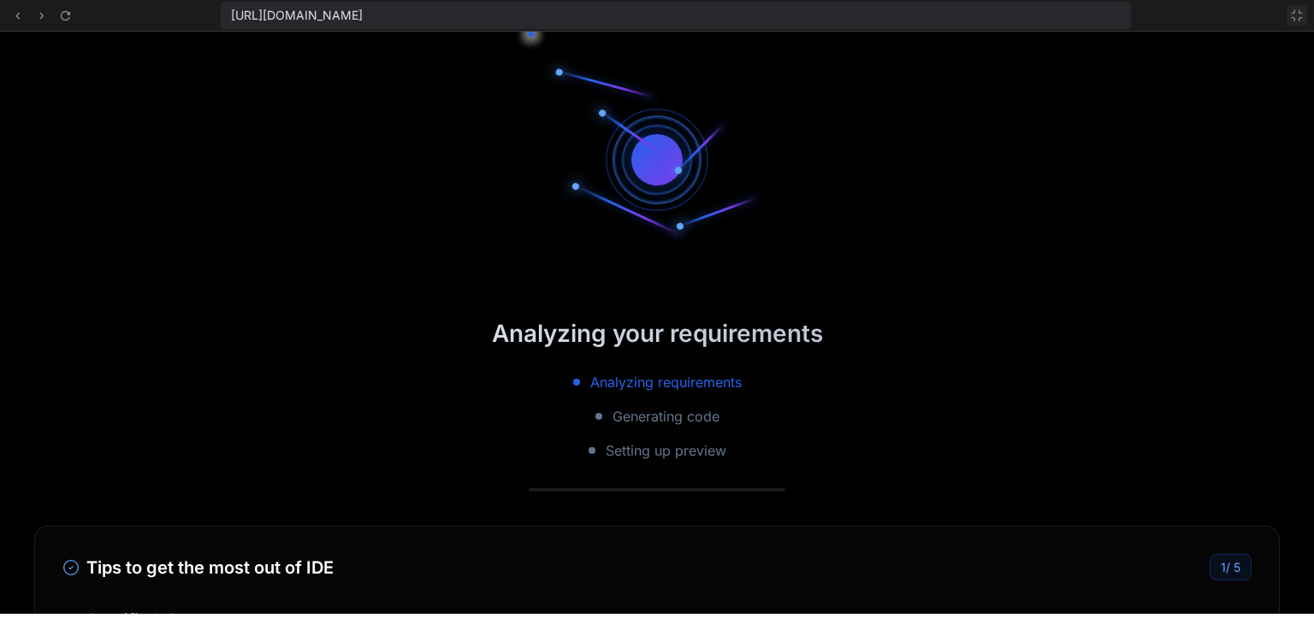
click at [1296, 15] on icon at bounding box center [1297, 16] width 14 height 14
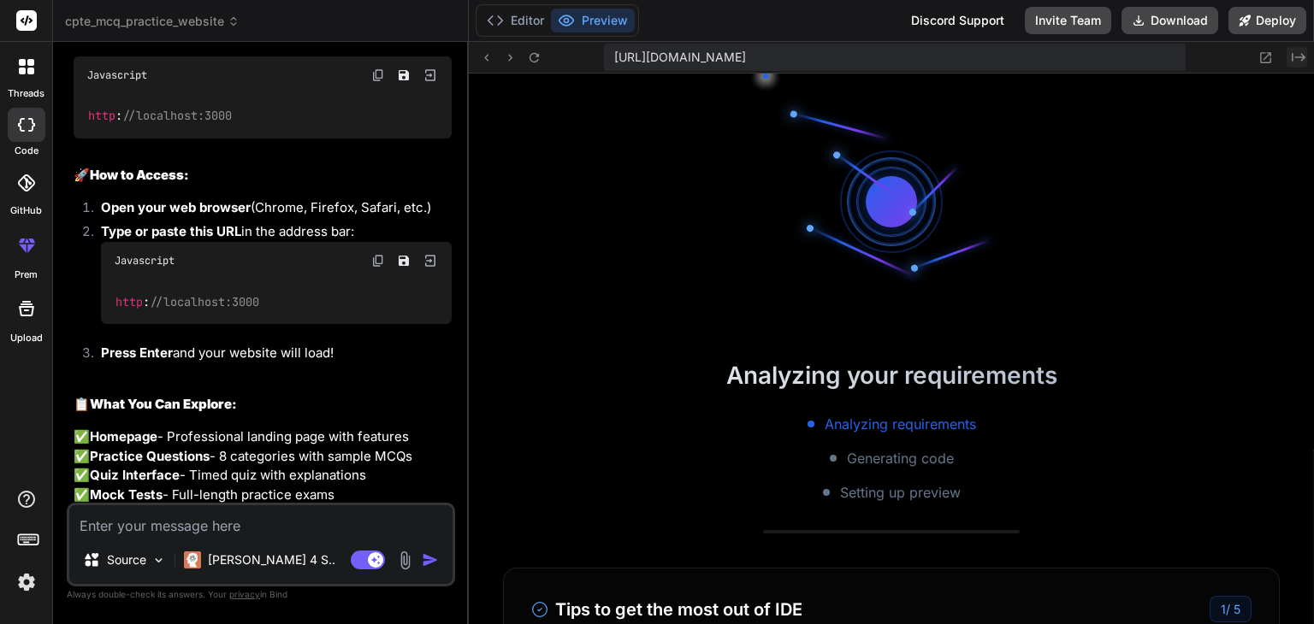
click at [1304, 65] on button "Created with Pixso." at bounding box center [1297, 57] width 21 height 21
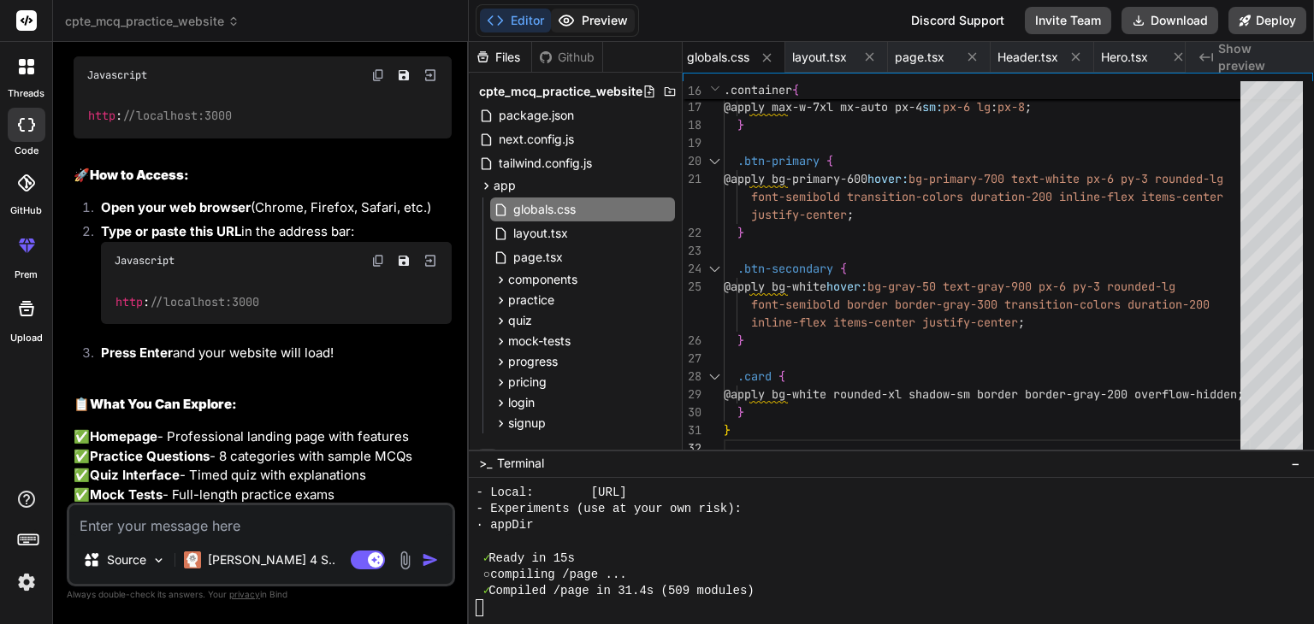
click at [595, 9] on button "Preview" at bounding box center [593, 21] width 84 height 24
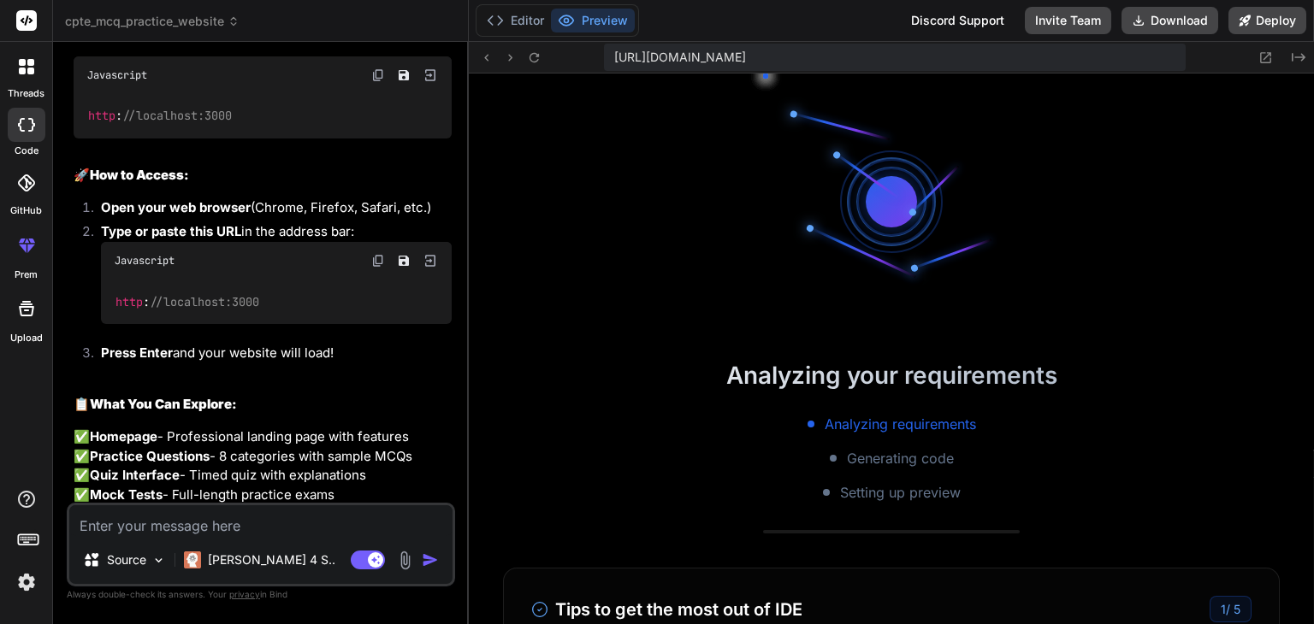
scroll to position [5617, 0]
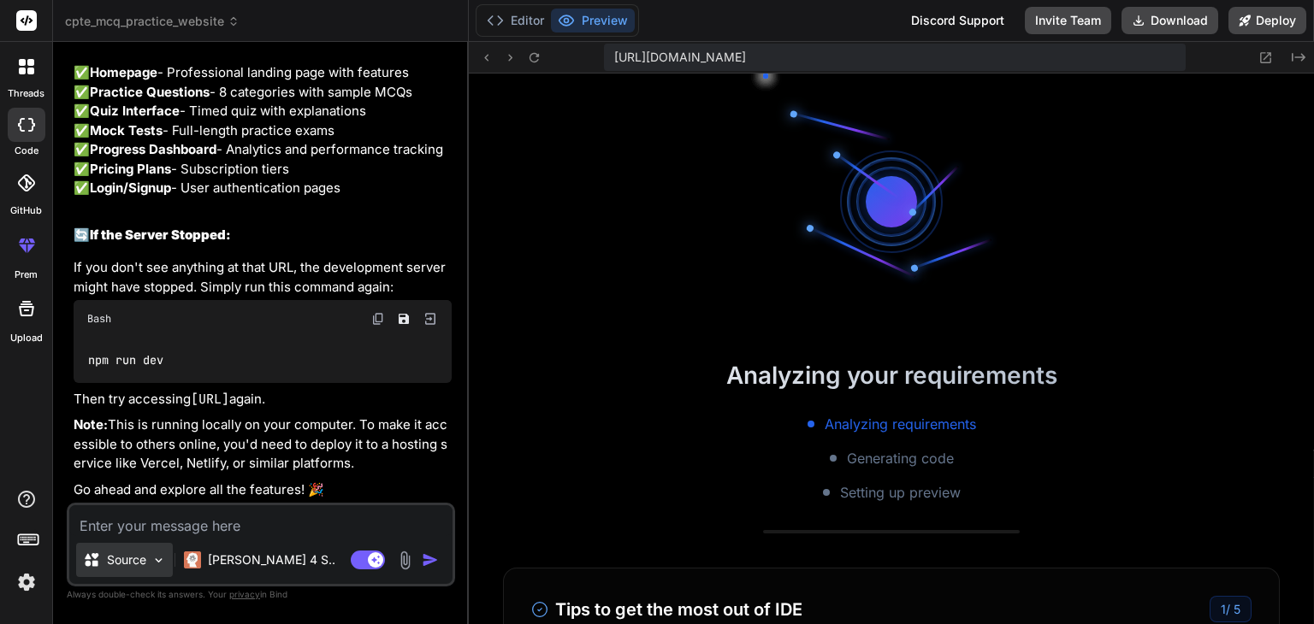
click at [145, 573] on div "Source" at bounding box center [124, 560] width 97 height 34
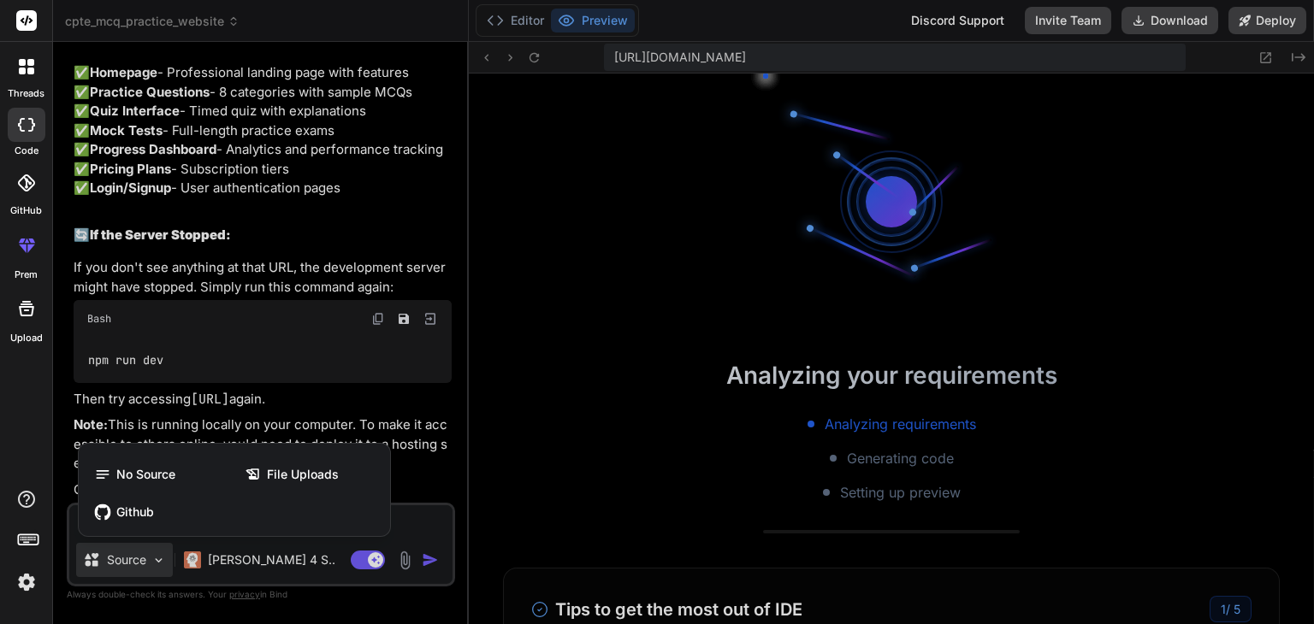
click at [145, 573] on div at bounding box center [657, 312] width 1314 height 624
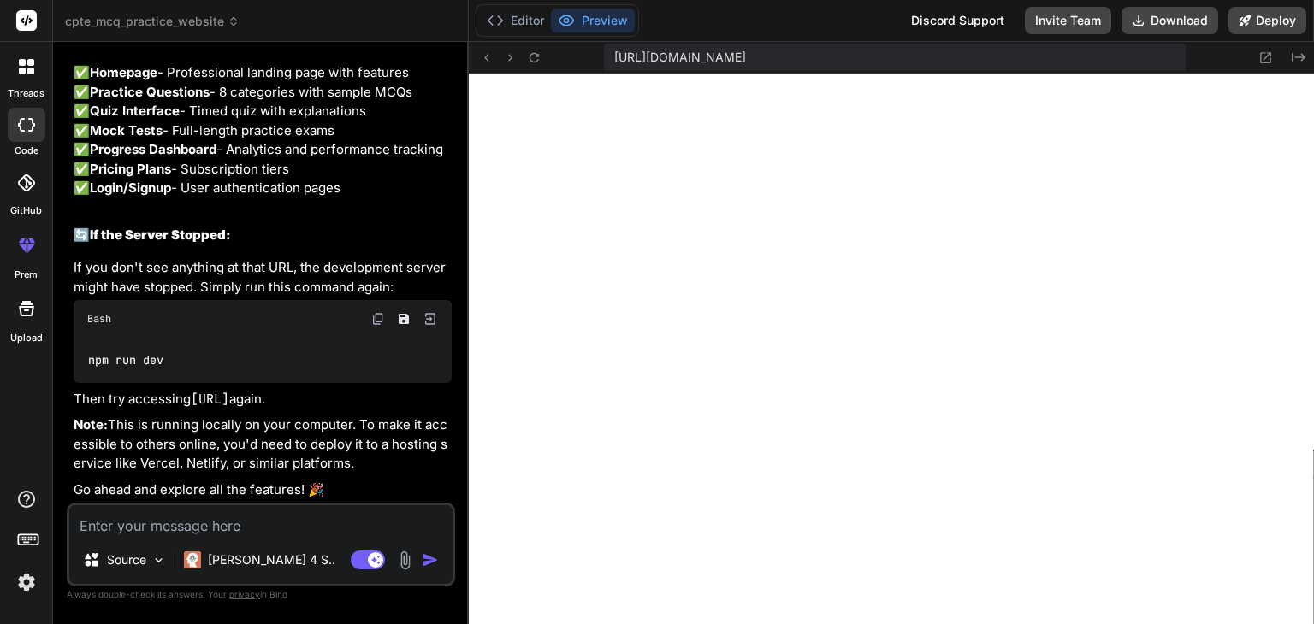
scroll to position [1181, 0]
click at [533, 59] on icon at bounding box center [534, 57] width 15 height 15
click at [536, 66] on button at bounding box center [534, 57] width 21 height 21
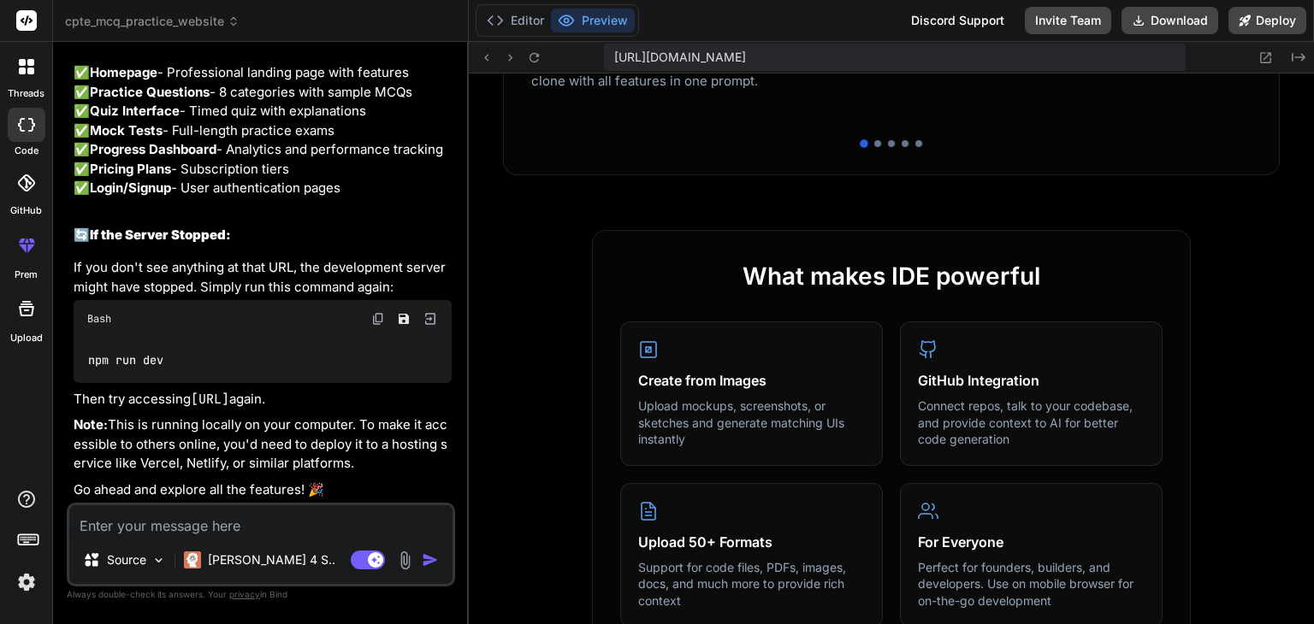
scroll to position [647, 0]
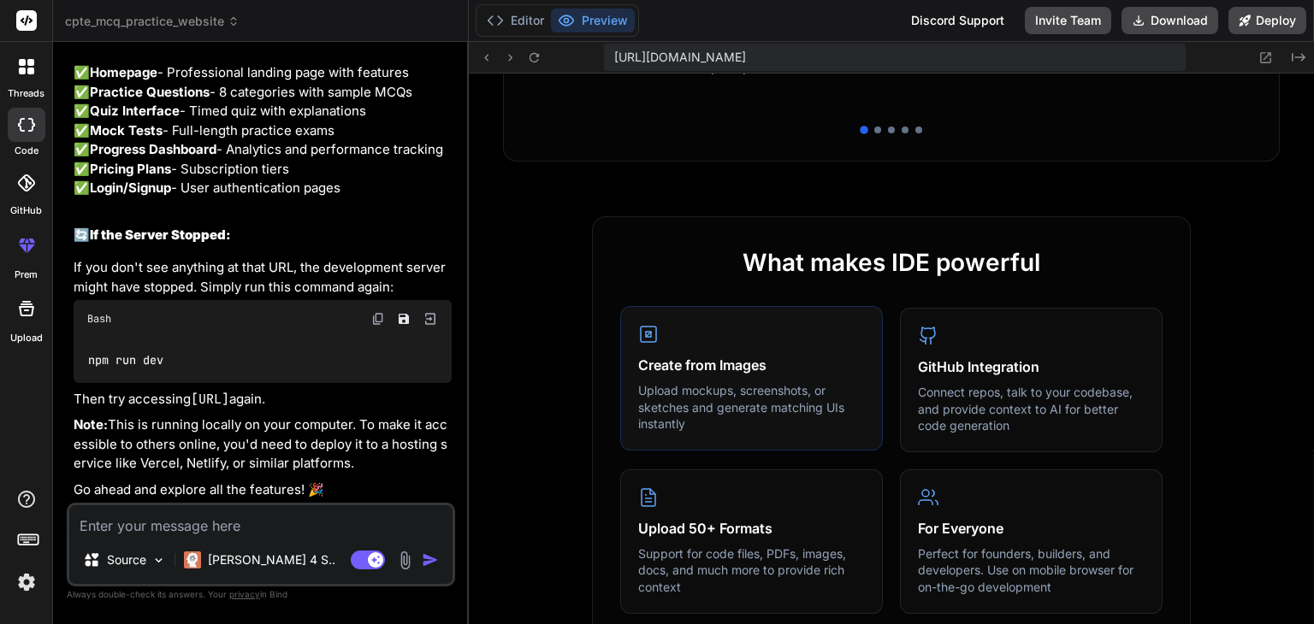
drag, startPoint x: 687, startPoint y: 422, endPoint x: 642, endPoint y: 358, distance: 77.4
drag, startPoint x: 642, startPoint y: 358, endPoint x: 684, endPoint y: 422, distance: 75.9
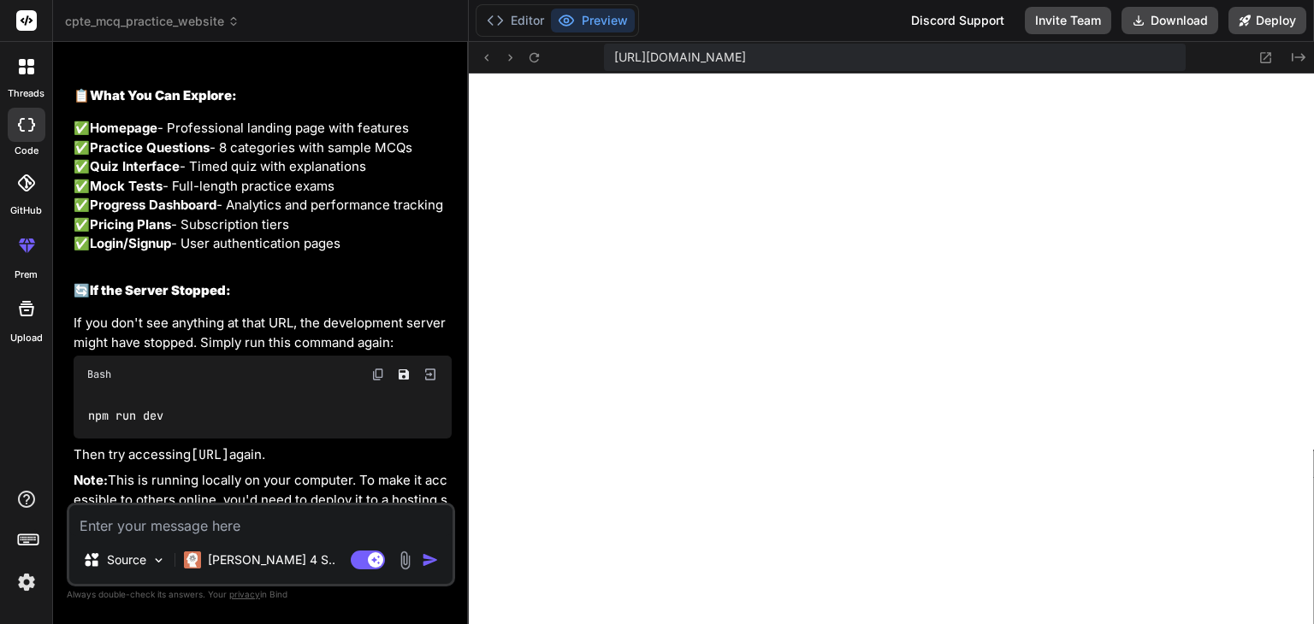
scroll to position [5617, 0]
